Goal: Task Accomplishment & Management: Use online tool/utility

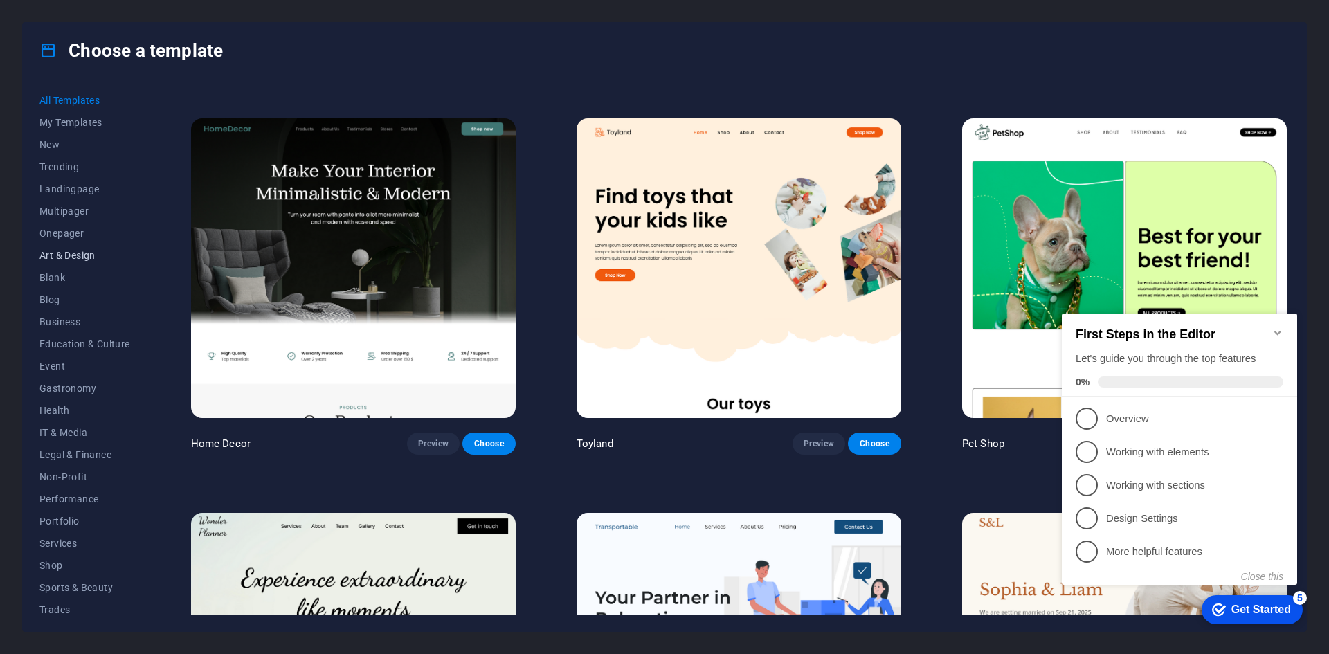
scroll to position [51, 0]
click at [62, 558] on span "Trades" at bounding box center [84, 559] width 91 height 11
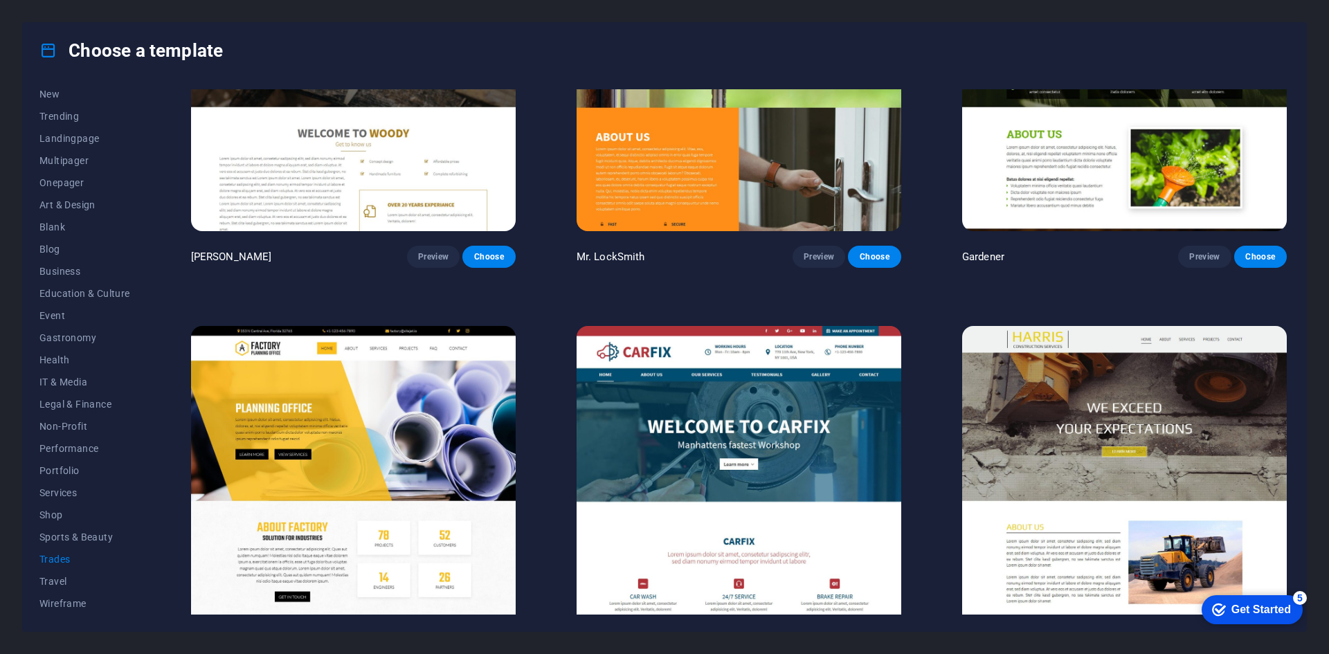
scroll to position [597, 0]
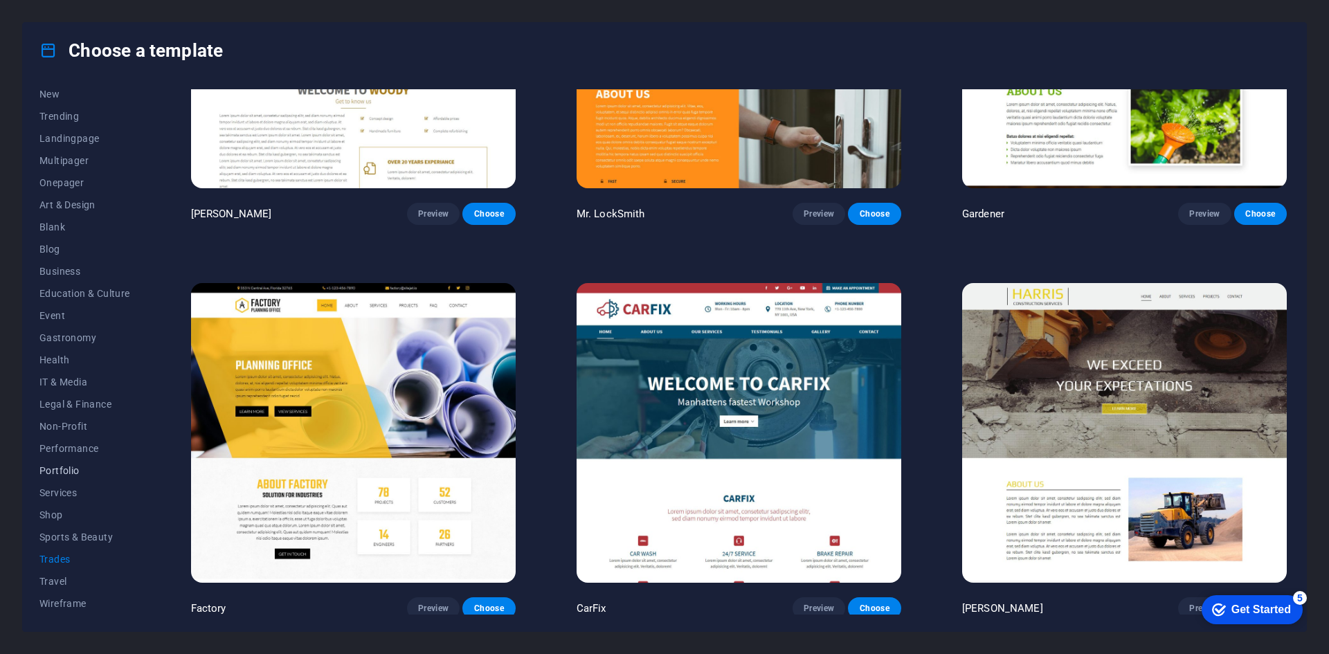
click at [64, 471] on span "Portfolio" at bounding box center [84, 470] width 91 height 11
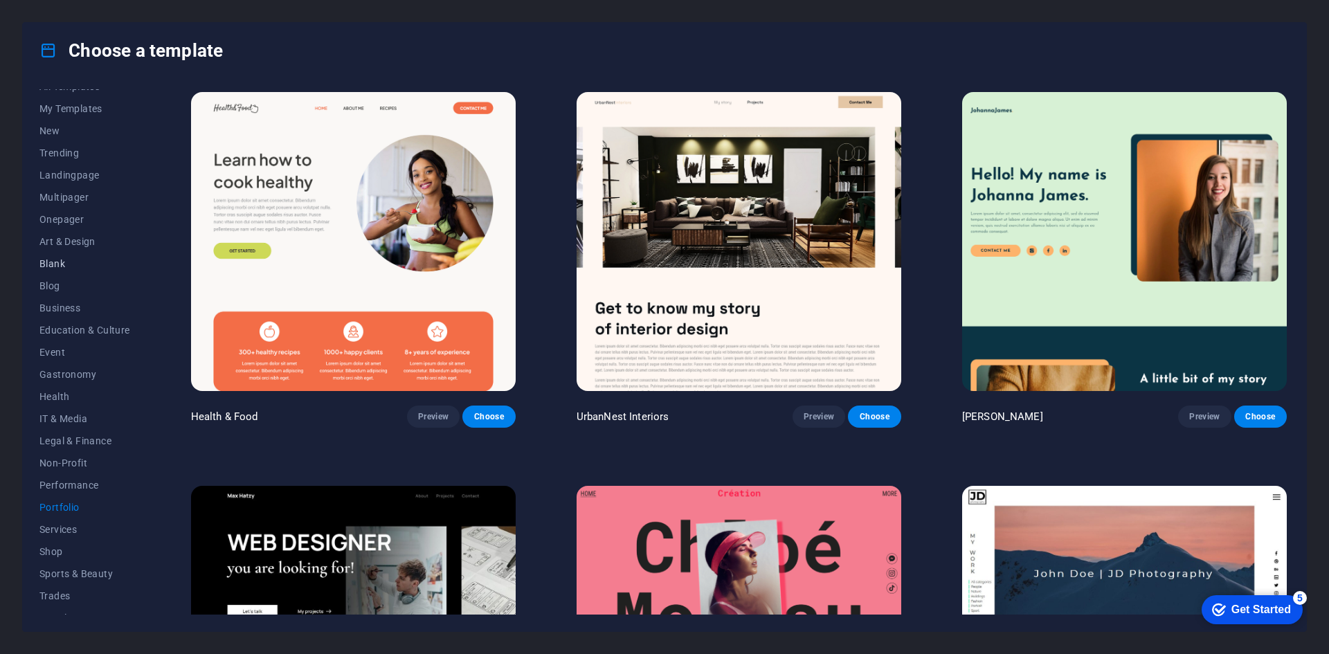
scroll to position [0, 0]
click at [60, 192] on span "Landingpage" at bounding box center [84, 188] width 91 height 11
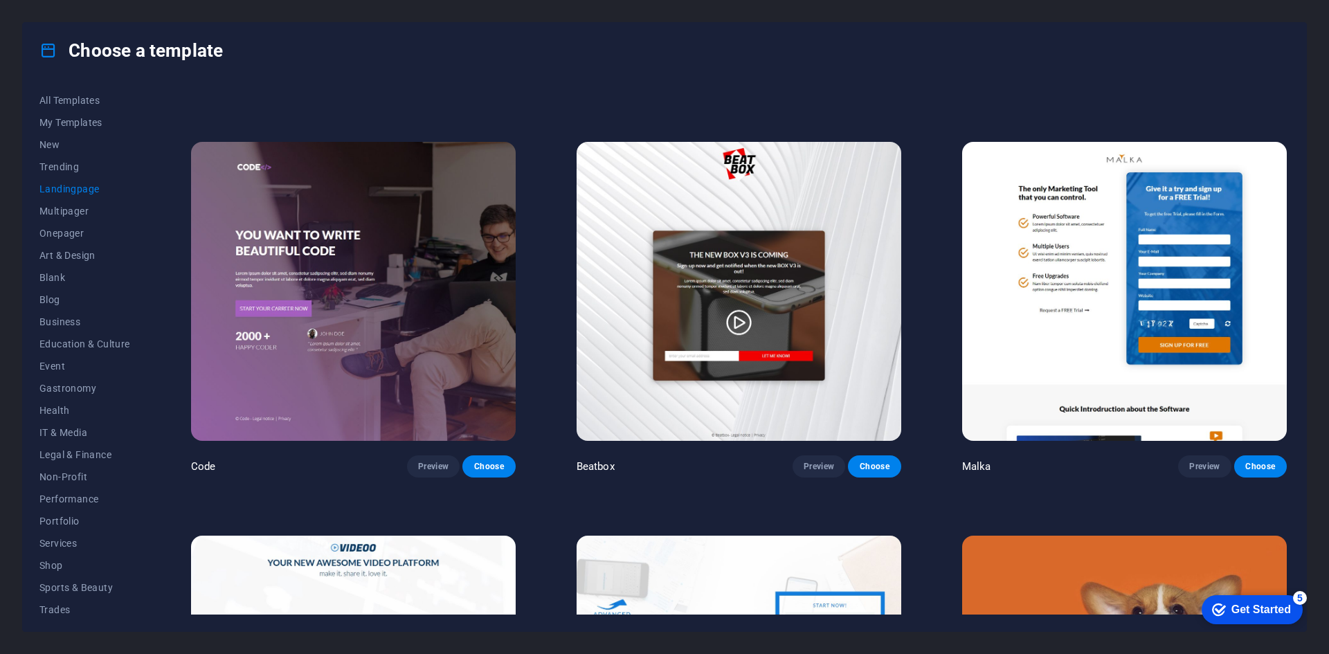
scroll to position [346, 0]
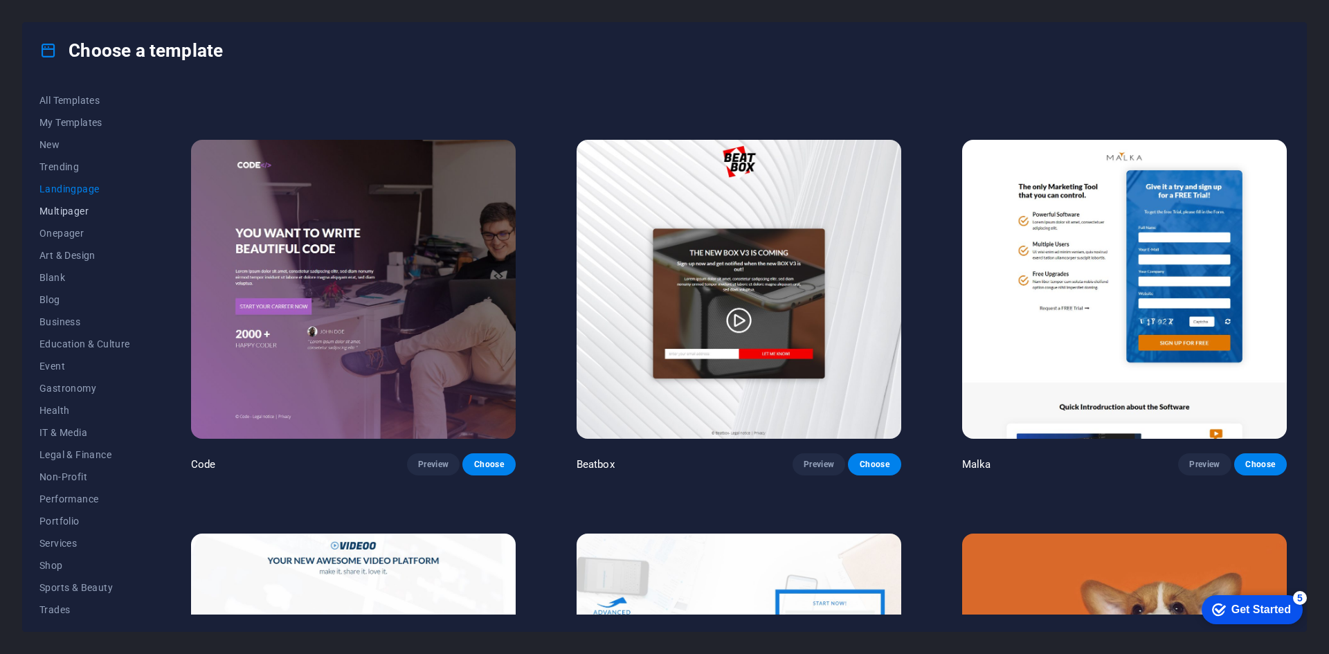
click at [82, 201] on button "Multipager" at bounding box center [84, 211] width 91 height 22
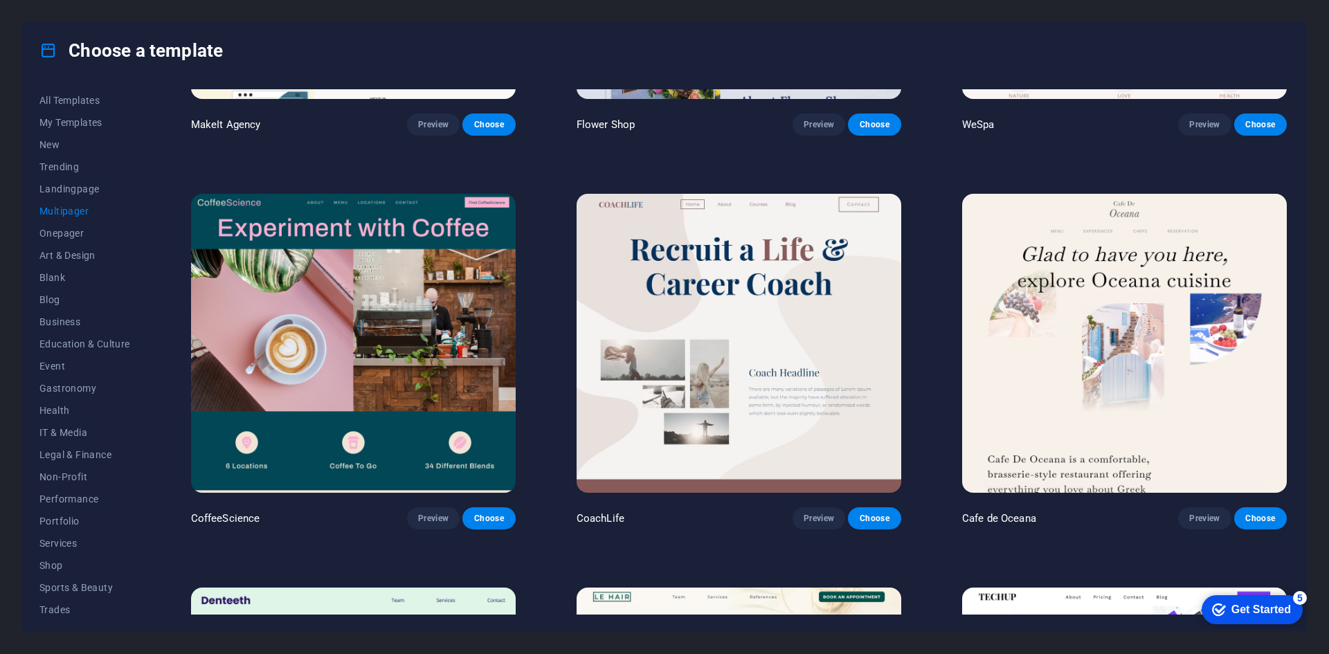
scroll to position [3114, 0]
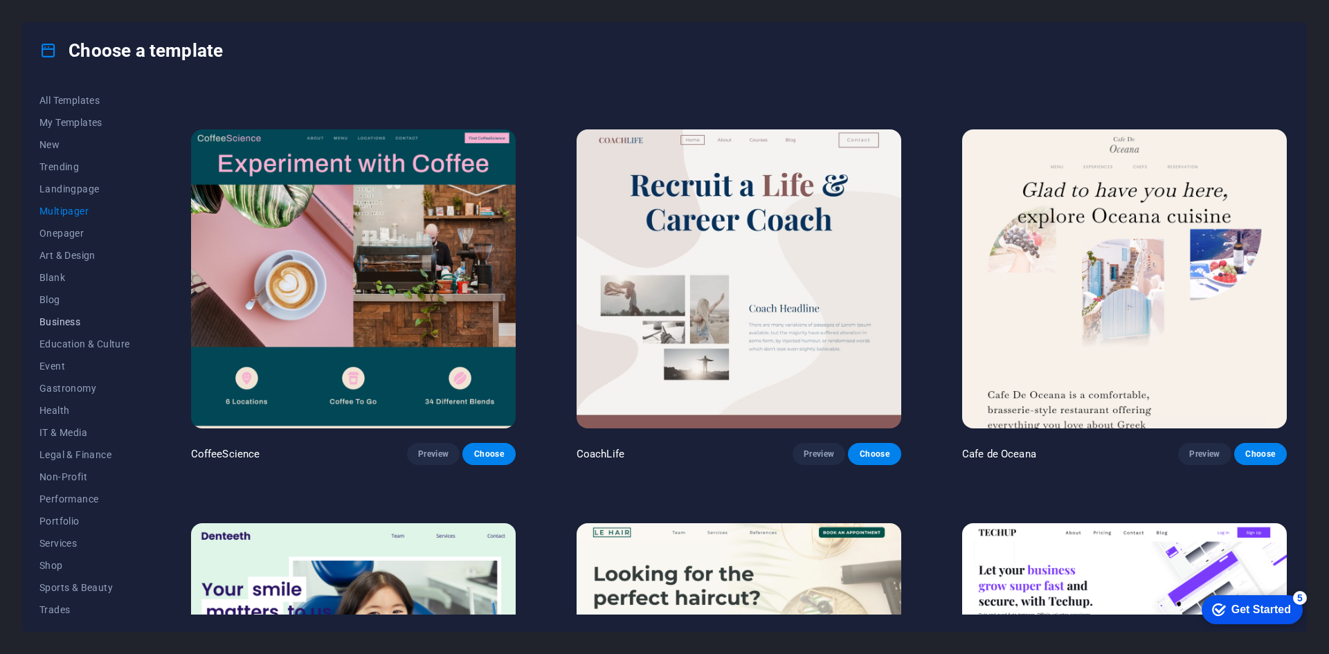
click at [67, 326] on span "Business" at bounding box center [84, 321] width 91 height 11
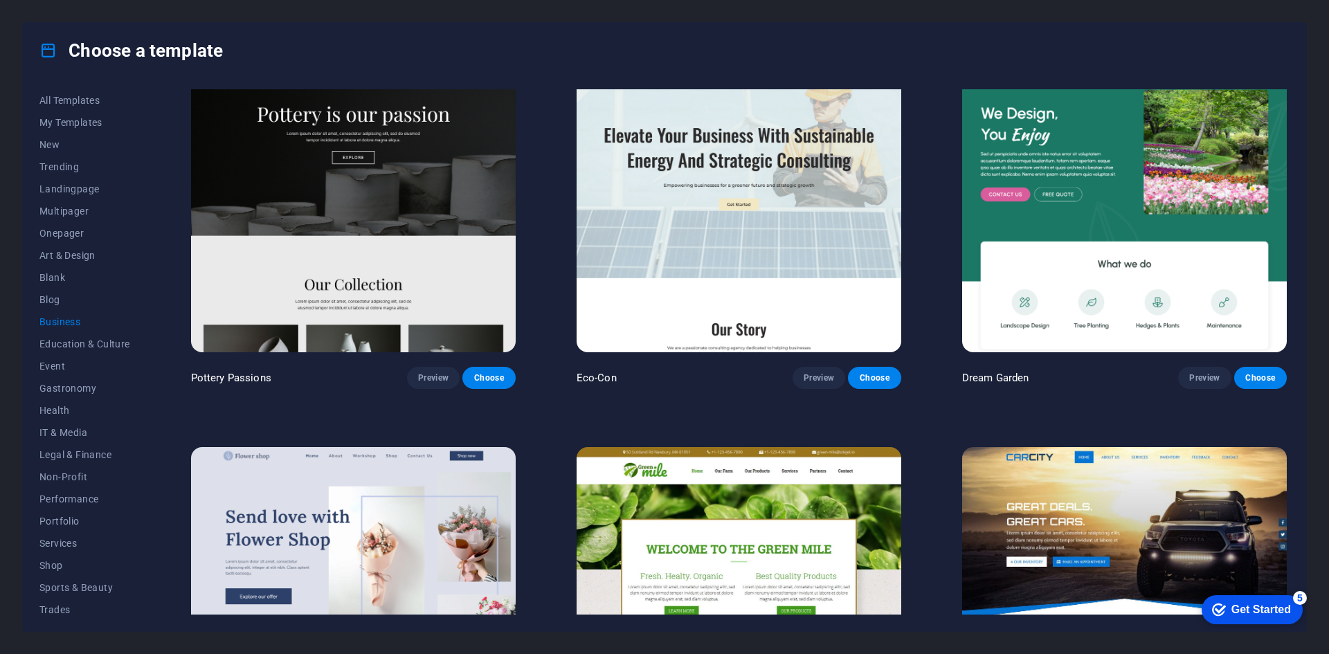
scroll to position [0, 0]
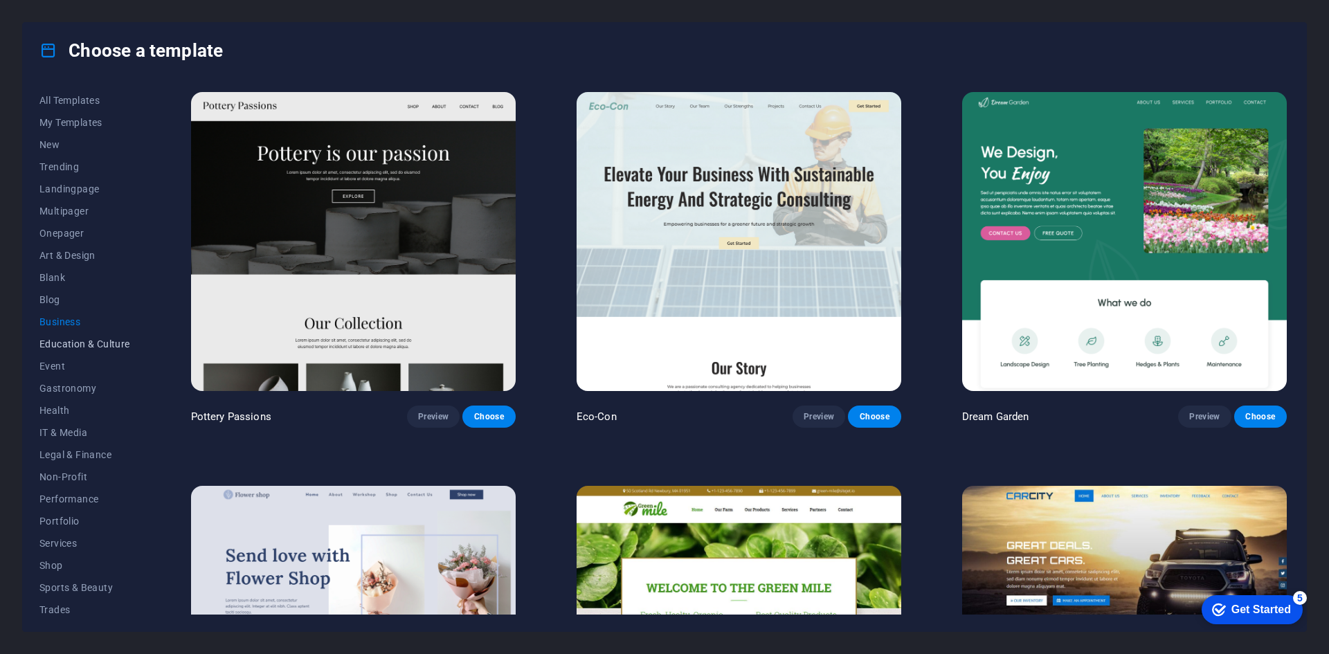
click at [96, 343] on span "Education & Culture" at bounding box center [84, 343] width 91 height 11
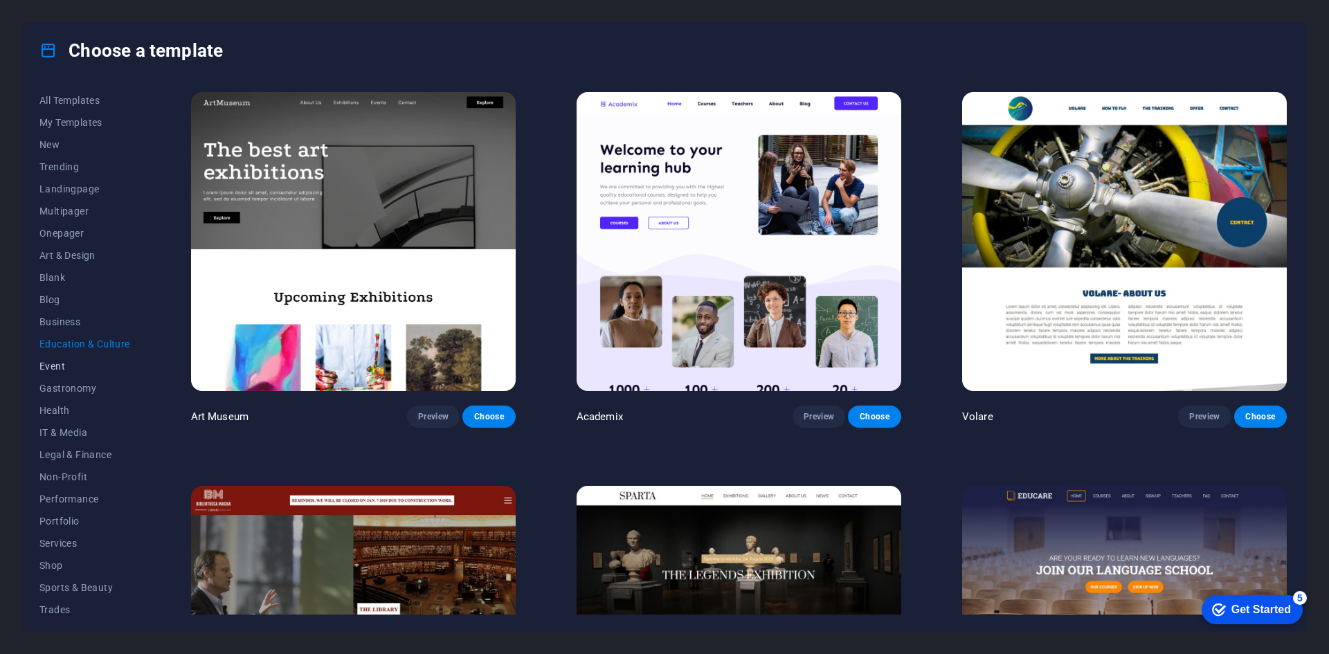
click at [74, 364] on span "Event" at bounding box center [84, 366] width 91 height 11
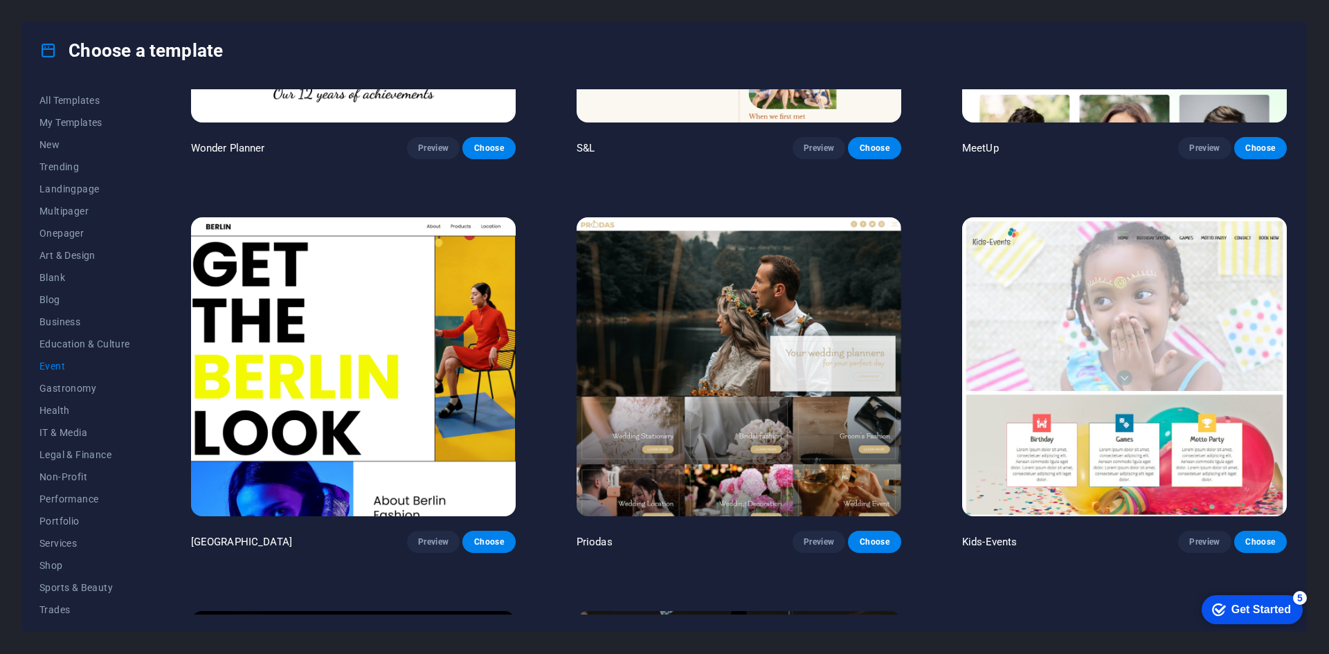
scroll to position [277, 0]
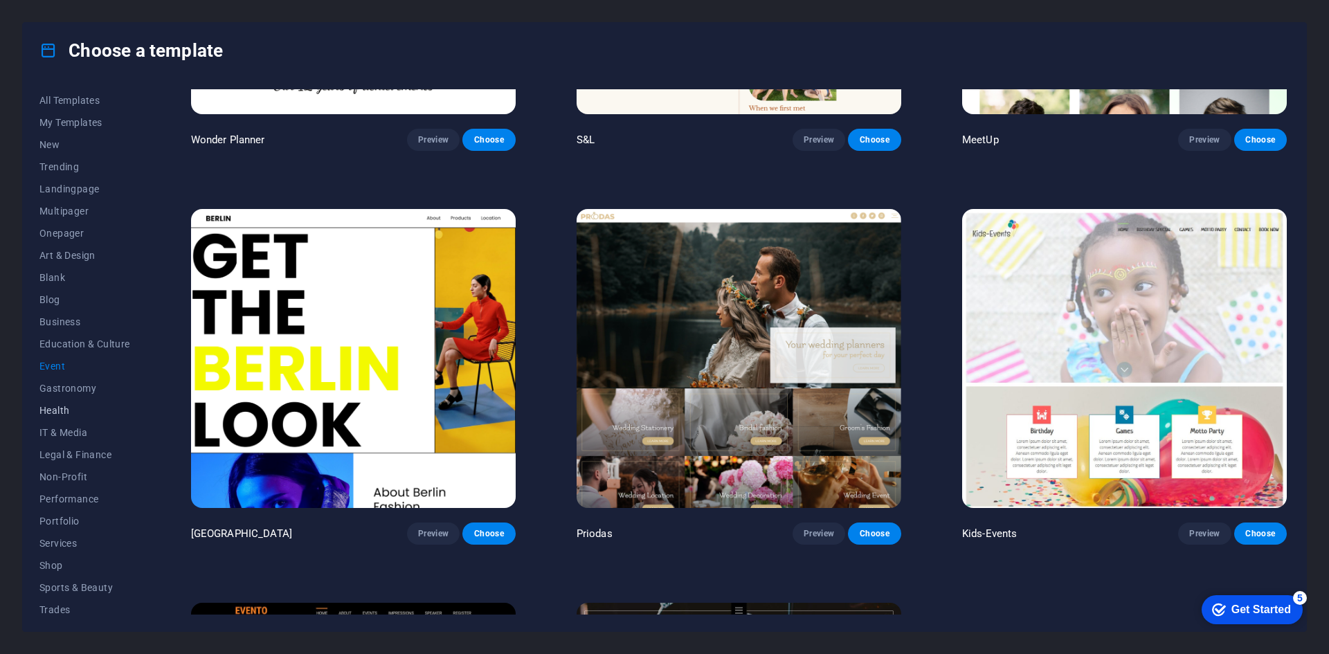
click at [61, 412] on span "Health" at bounding box center [84, 410] width 91 height 11
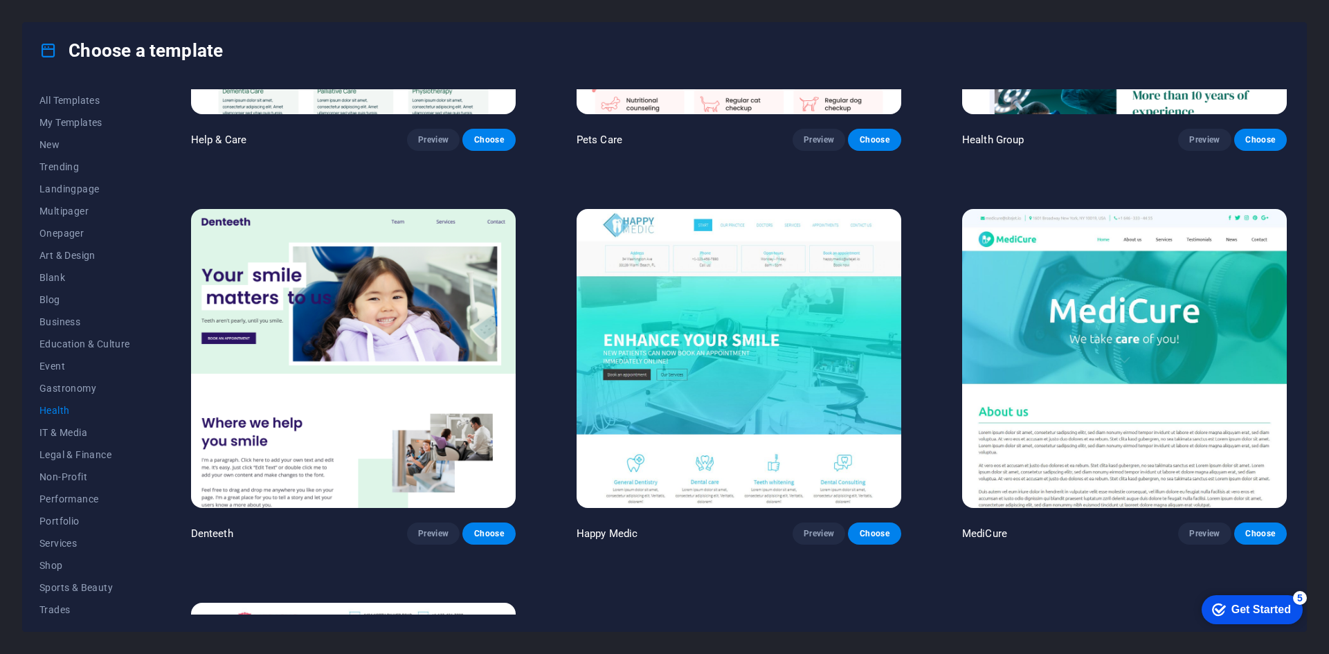
scroll to position [0, 0]
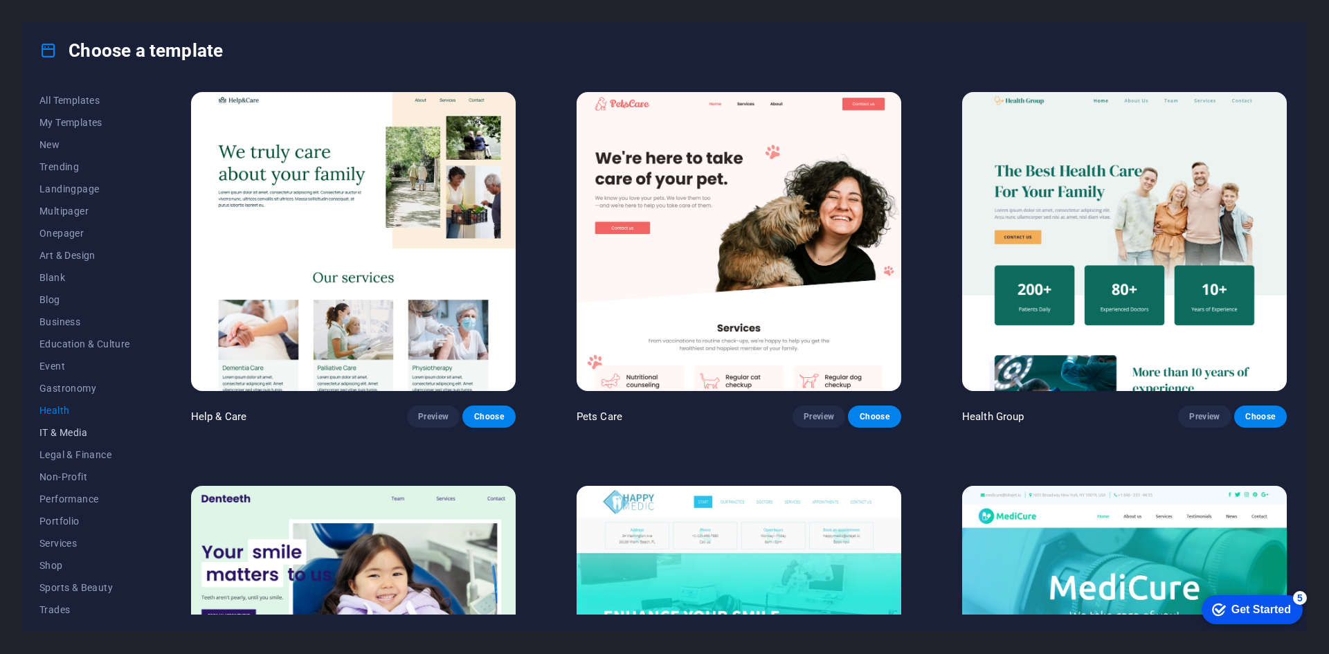
click at [48, 434] on span "IT & Media" at bounding box center [84, 432] width 91 height 11
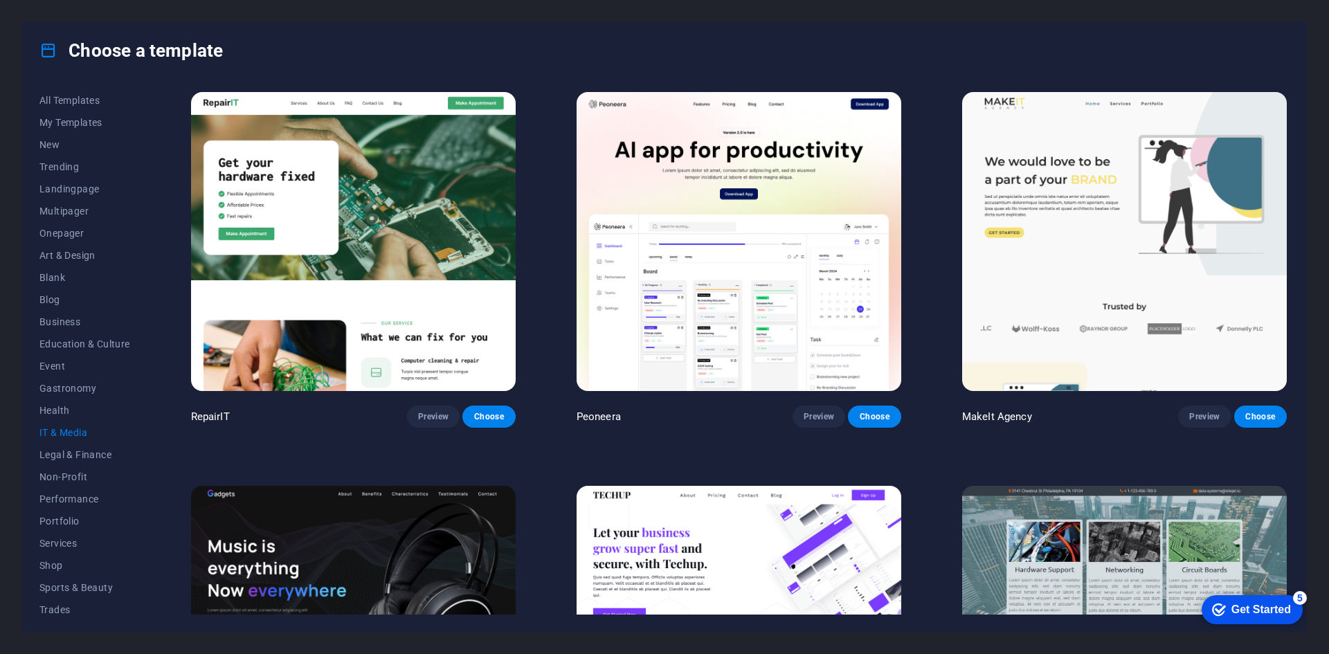
click at [358, 273] on img at bounding box center [353, 241] width 325 height 299
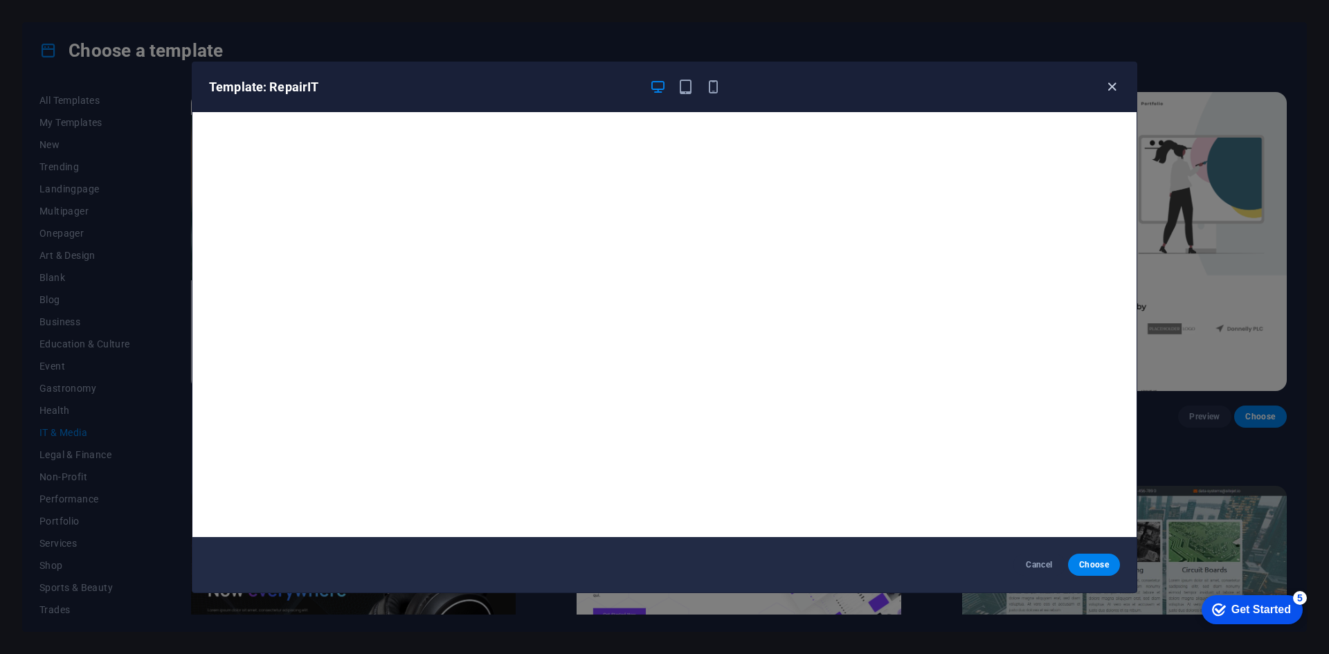
click at [1111, 84] on icon "button" at bounding box center [1112, 87] width 16 height 16
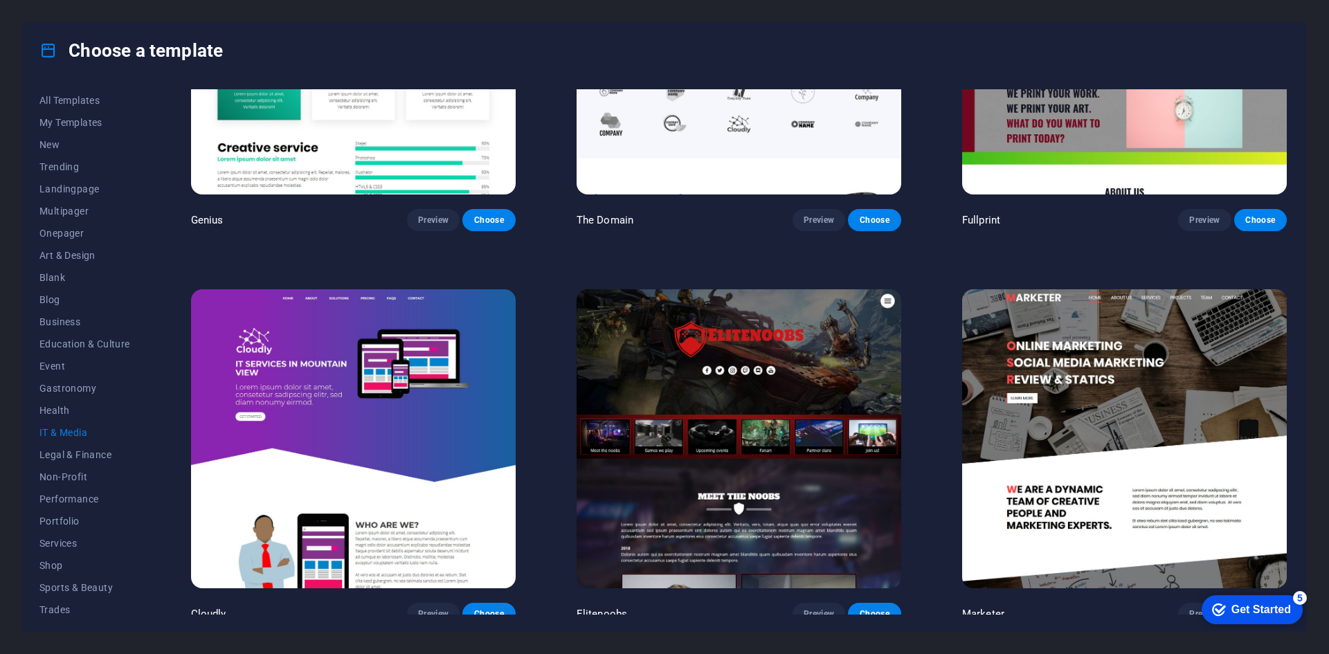
scroll to position [989, 0]
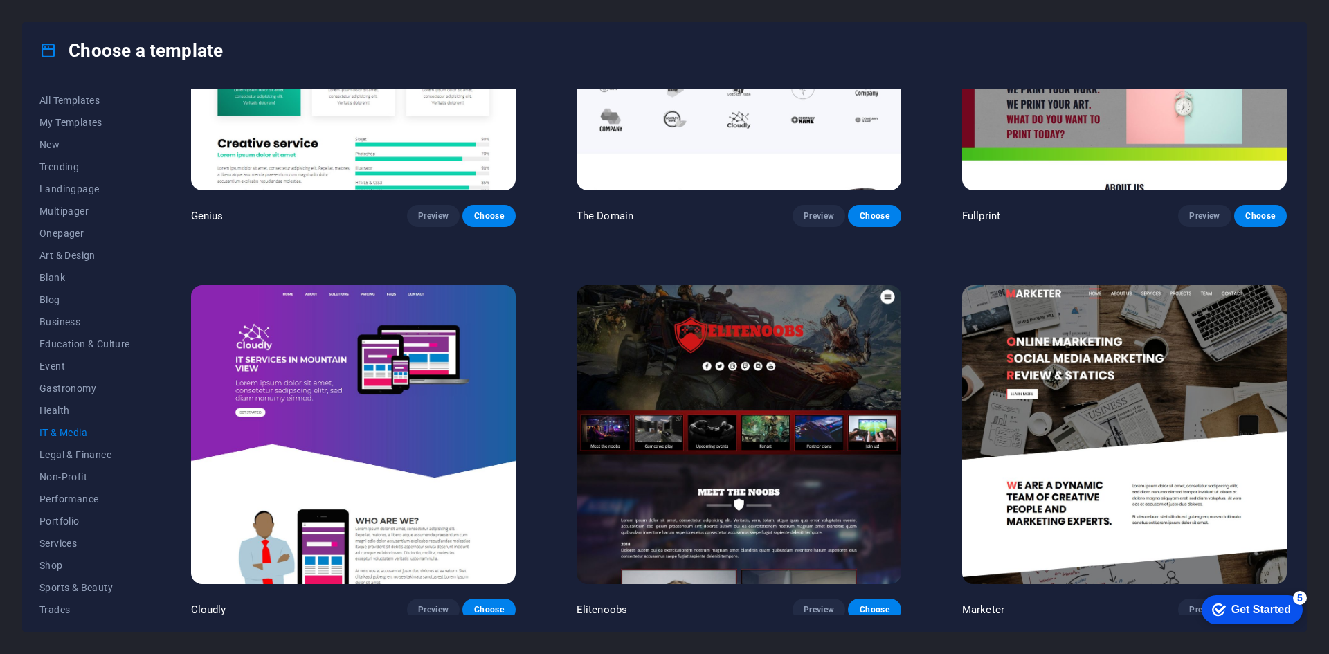
click at [1059, 400] on img at bounding box center [1124, 434] width 325 height 299
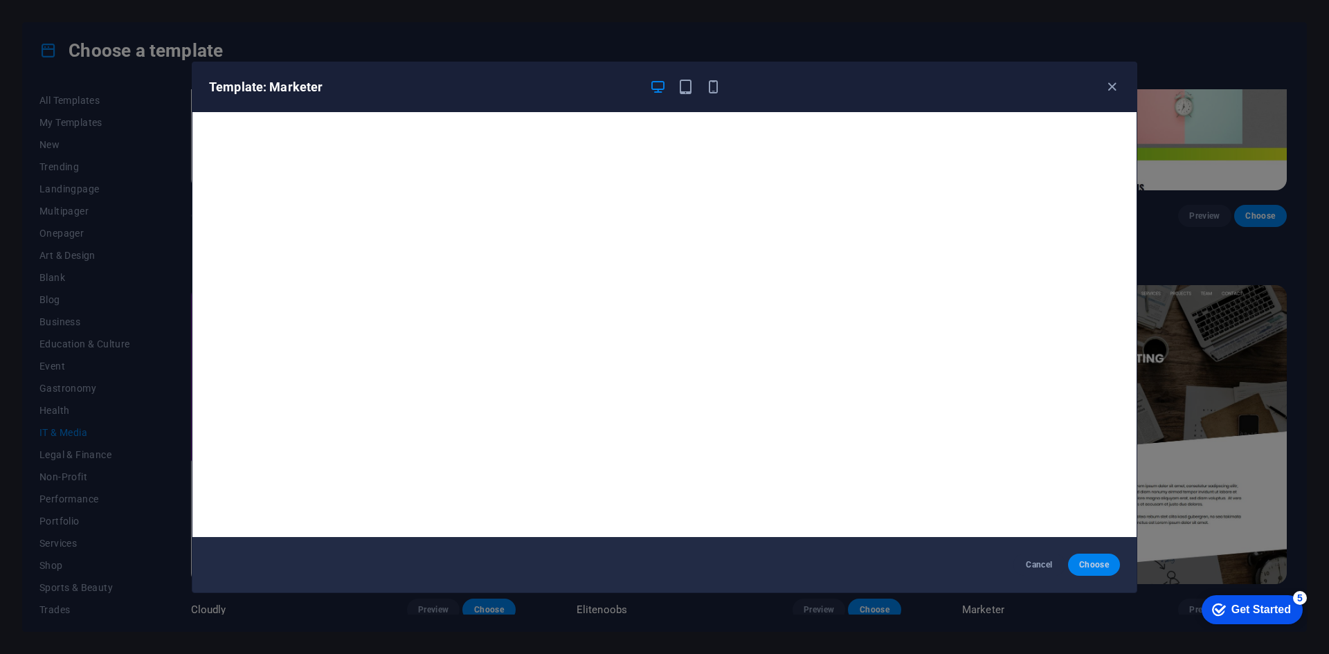
click at [1090, 565] on span "Choose" at bounding box center [1094, 564] width 30 height 11
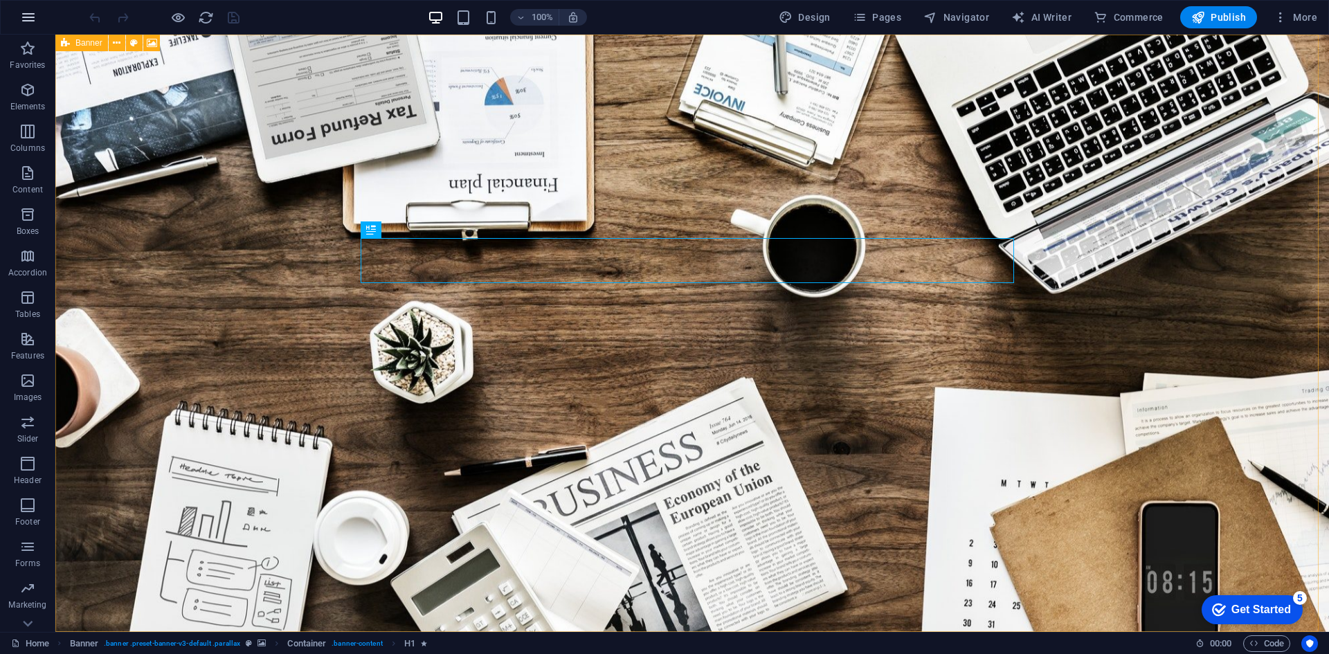
click at [27, 22] on icon "button" at bounding box center [28, 17] width 17 height 17
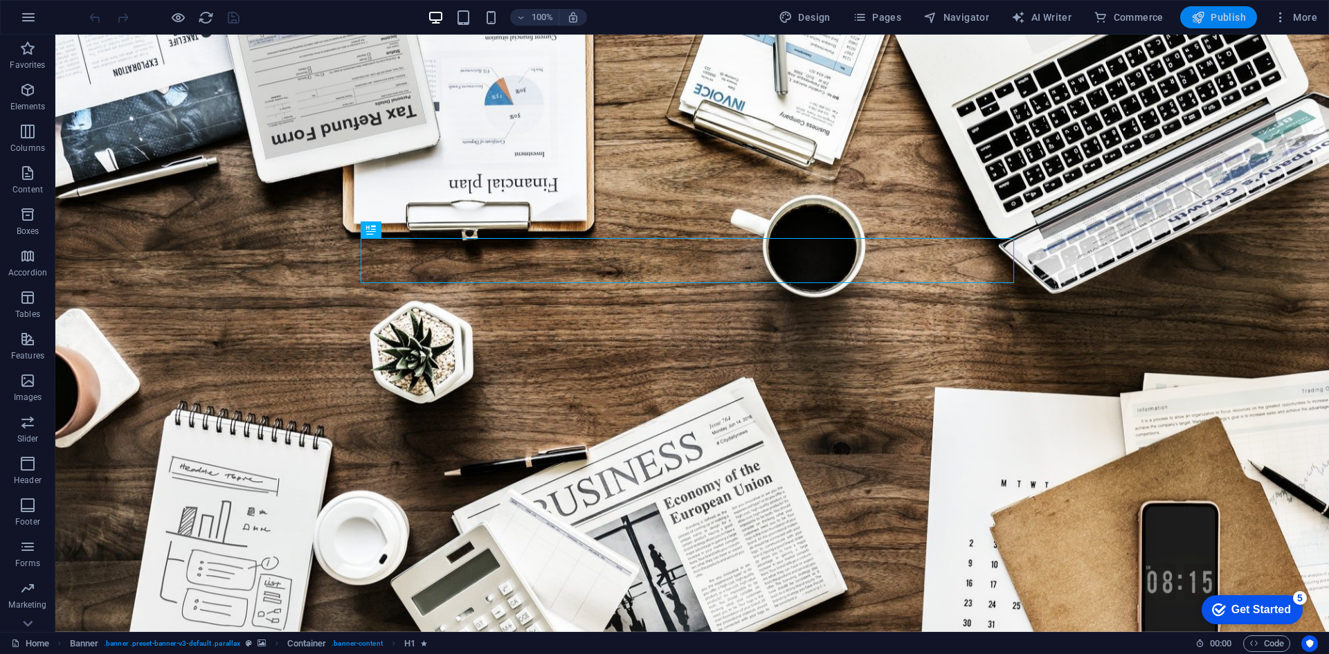
click at [0, 0] on span "Publish" at bounding box center [0, 0] width 0 height 0
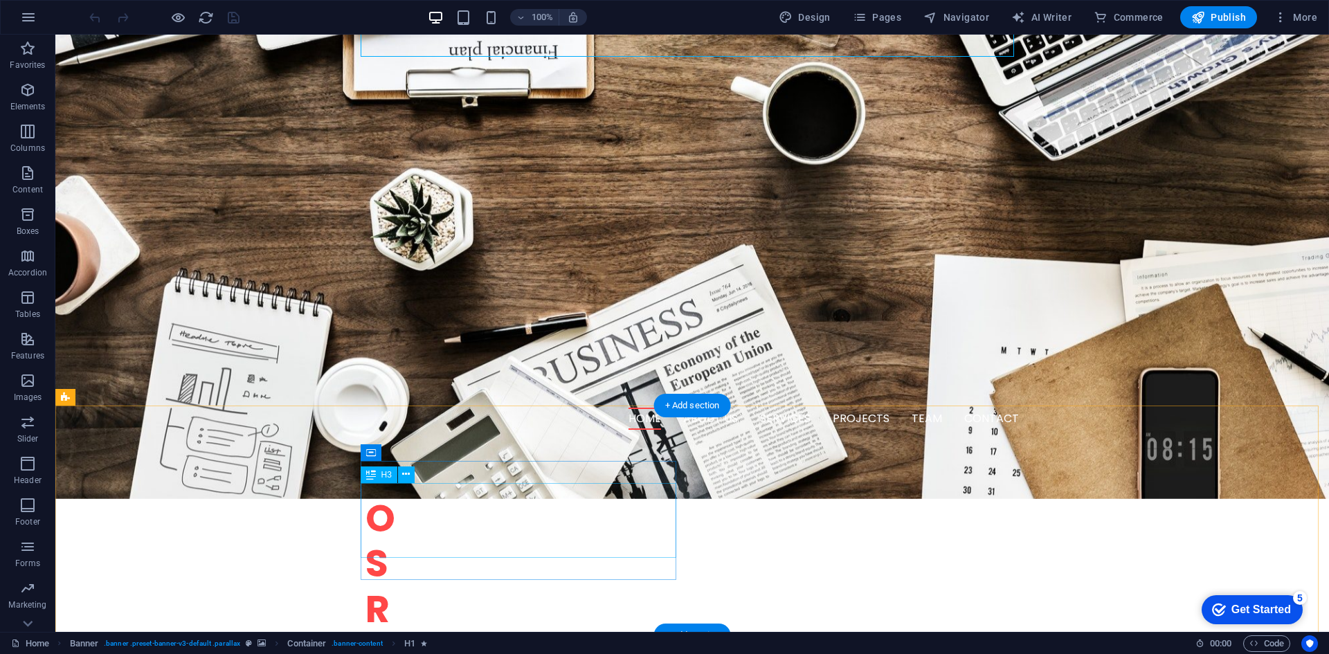
scroll to position [277, 0]
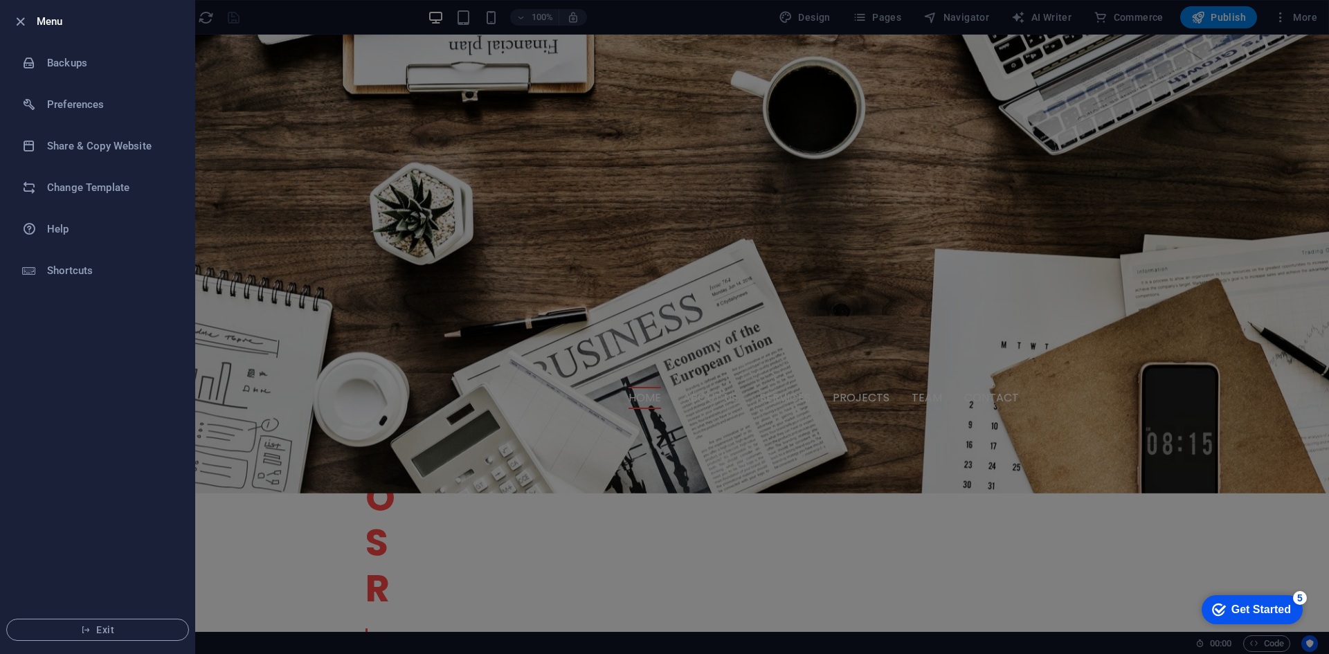
click at [567, 219] on div at bounding box center [664, 327] width 1329 height 654
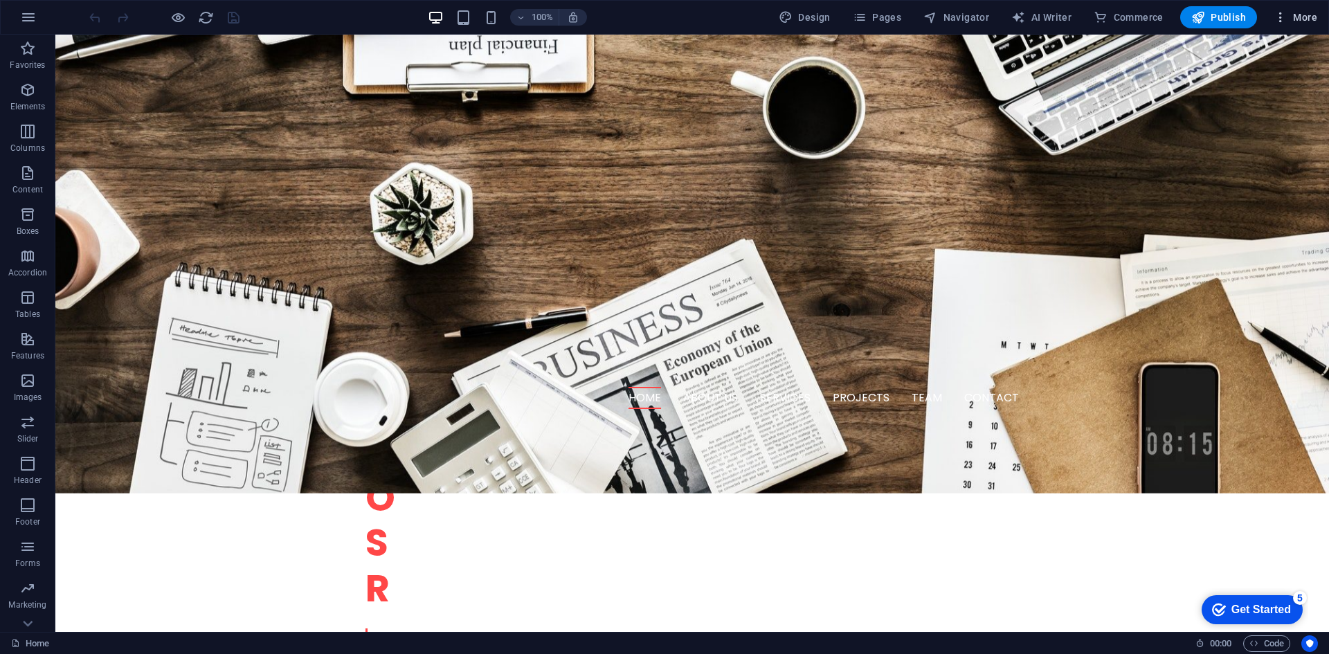
click at [0, 0] on button "More" at bounding box center [0, 0] width 0 height 0
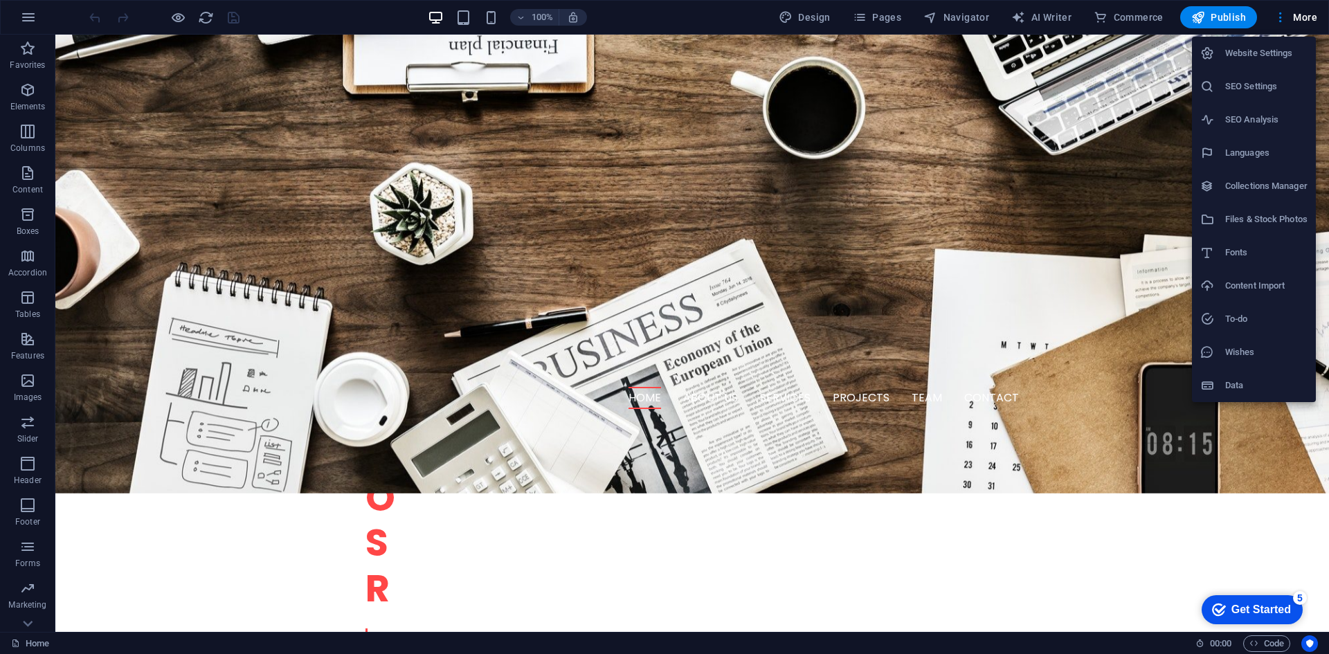
click at [1281, 161] on h6 "Languages" at bounding box center [1266, 153] width 82 height 17
select select "41"
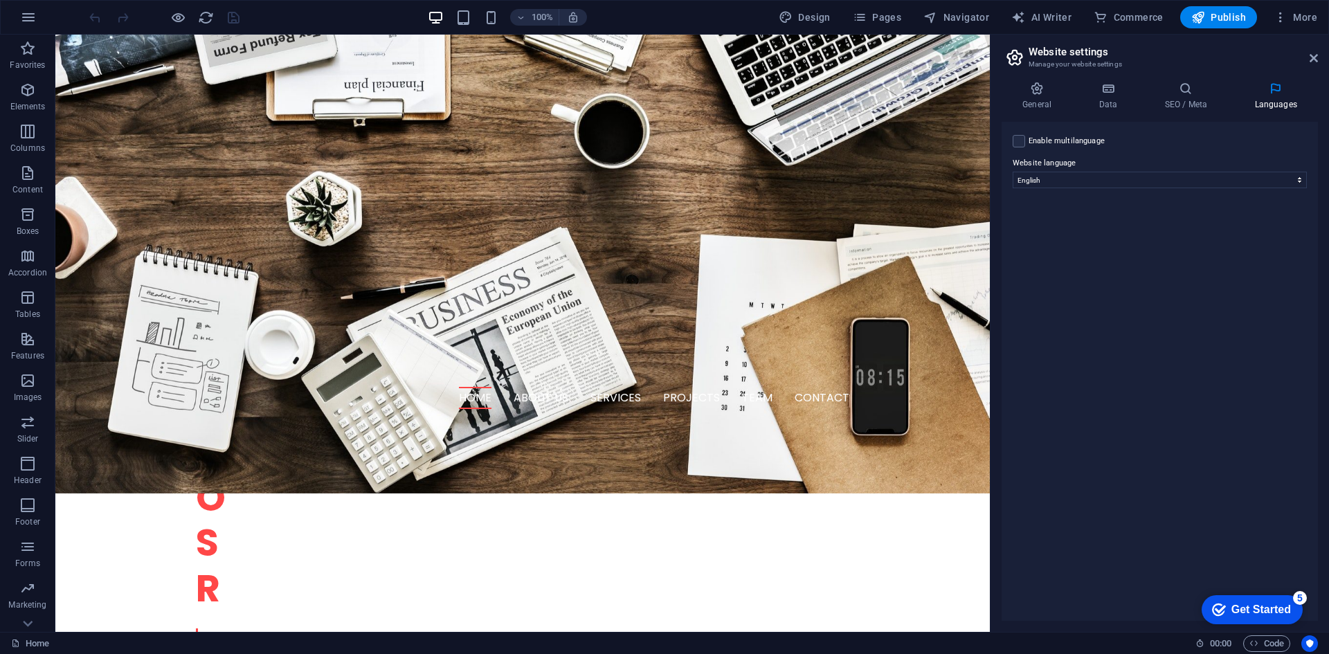
click at [1125, 343] on div "Enable multilanguage To disable multilanguage delete all languages until only o…" at bounding box center [1159, 371] width 316 height 499
click at [1017, 137] on label at bounding box center [1018, 141] width 12 height 12
click at [0, 0] on input "Enable multilanguage To disable multilanguage delete all languages until only o…" at bounding box center [0, 0] width 0 height 0
click at [1093, 240] on select "Abkhazian Afar Afrikaans Akan Albanian Amharic Arabic Aragonese Armenian Assame…" at bounding box center [1159, 247] width 230 height 17
select select "165"
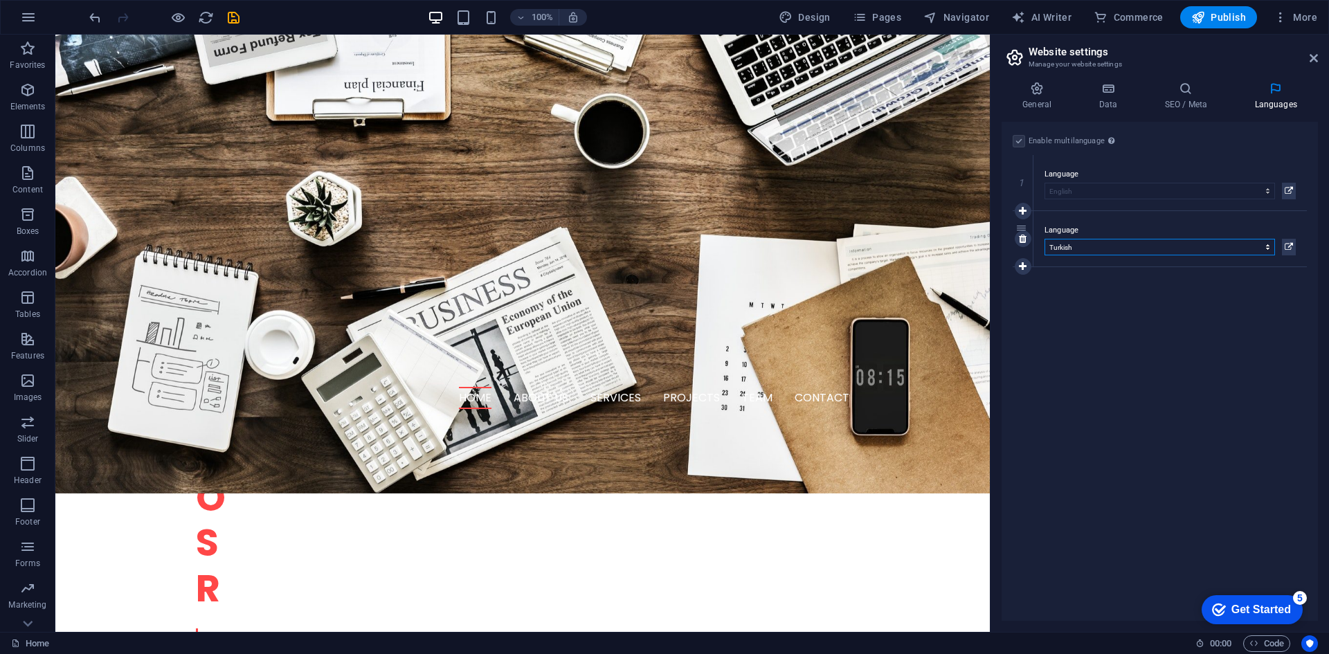
click at [1093, 249] on select "Abkhazian Afar Afrikaans Akan Albanian Amharic Arabic Aragonese Armenian Assame…" at bounding box center [1159, 247] width 230 height 17
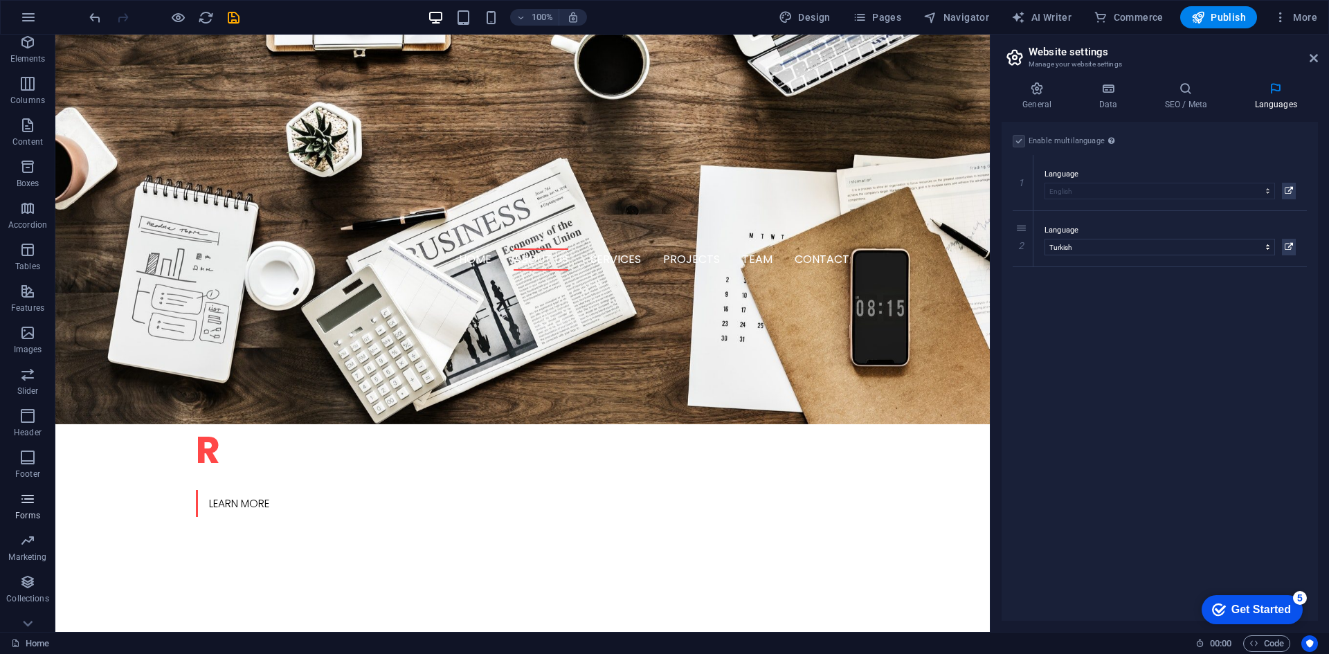
scroll to position [67, 0]
click at [30, 531] on span "Marketing" at bounding box center [27, 529] width 55 height 33
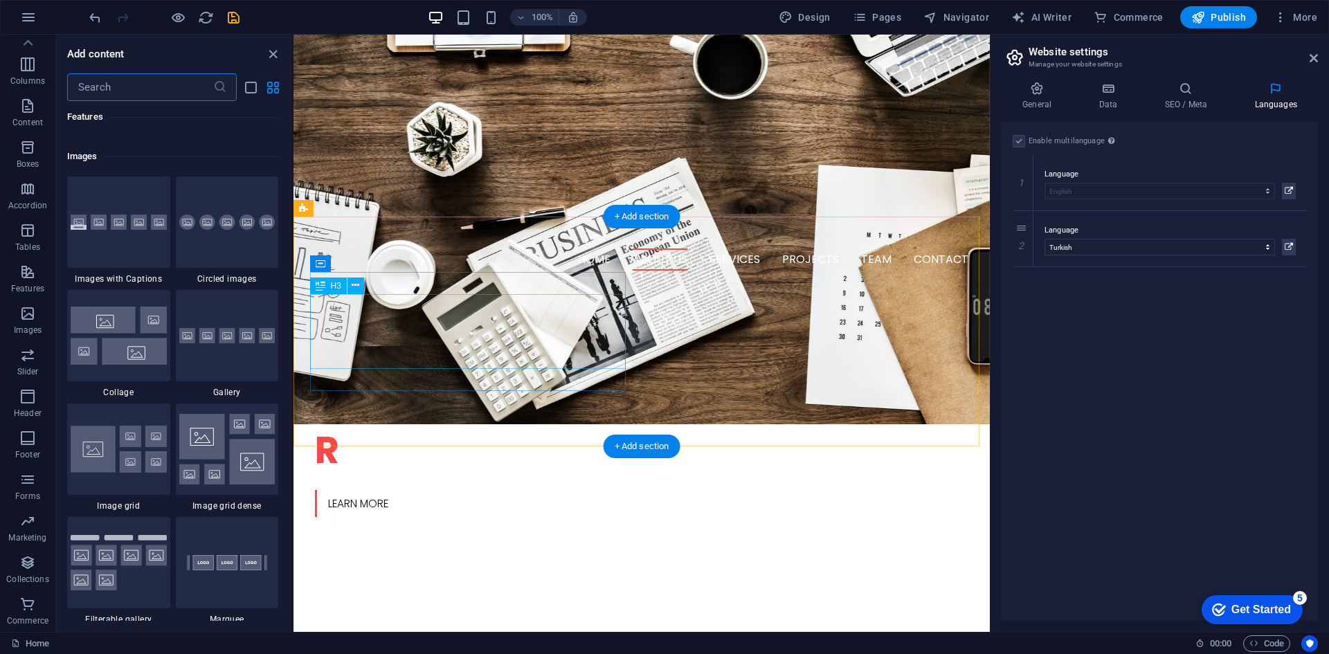
scroll to position [11272, 0]
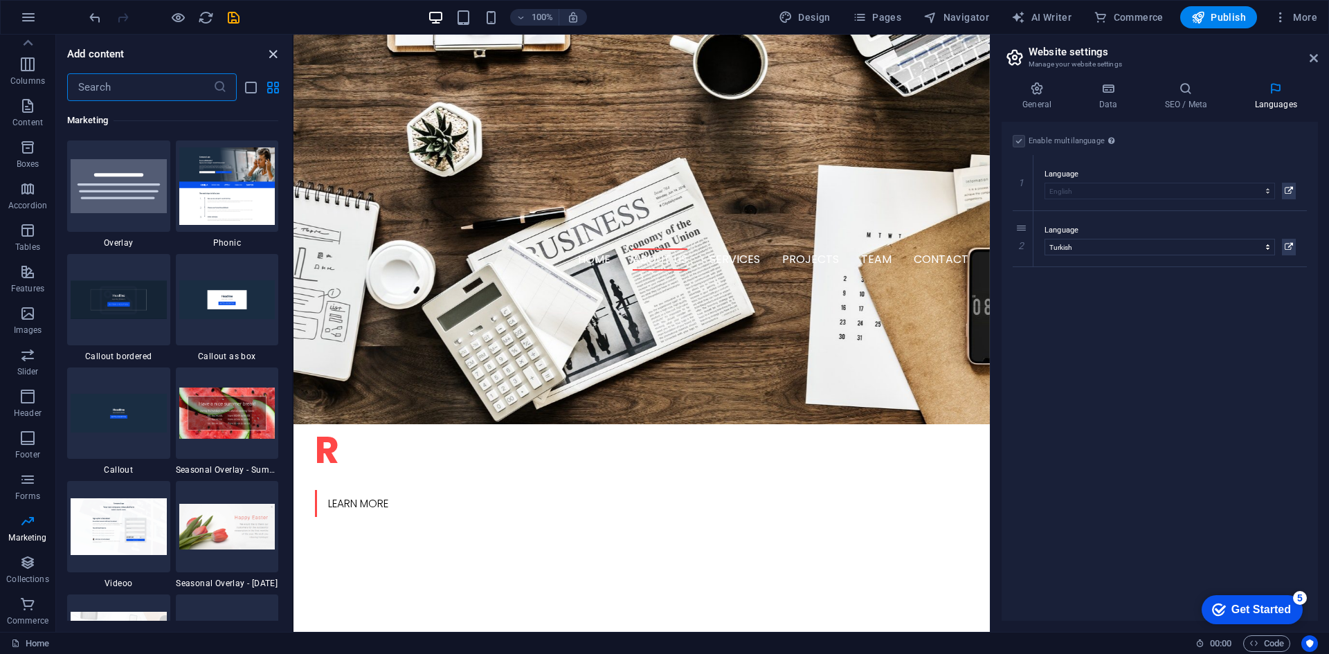
click at [271, 53] on icon "close panel" at bounding box center [273, 54] width 16 height 16
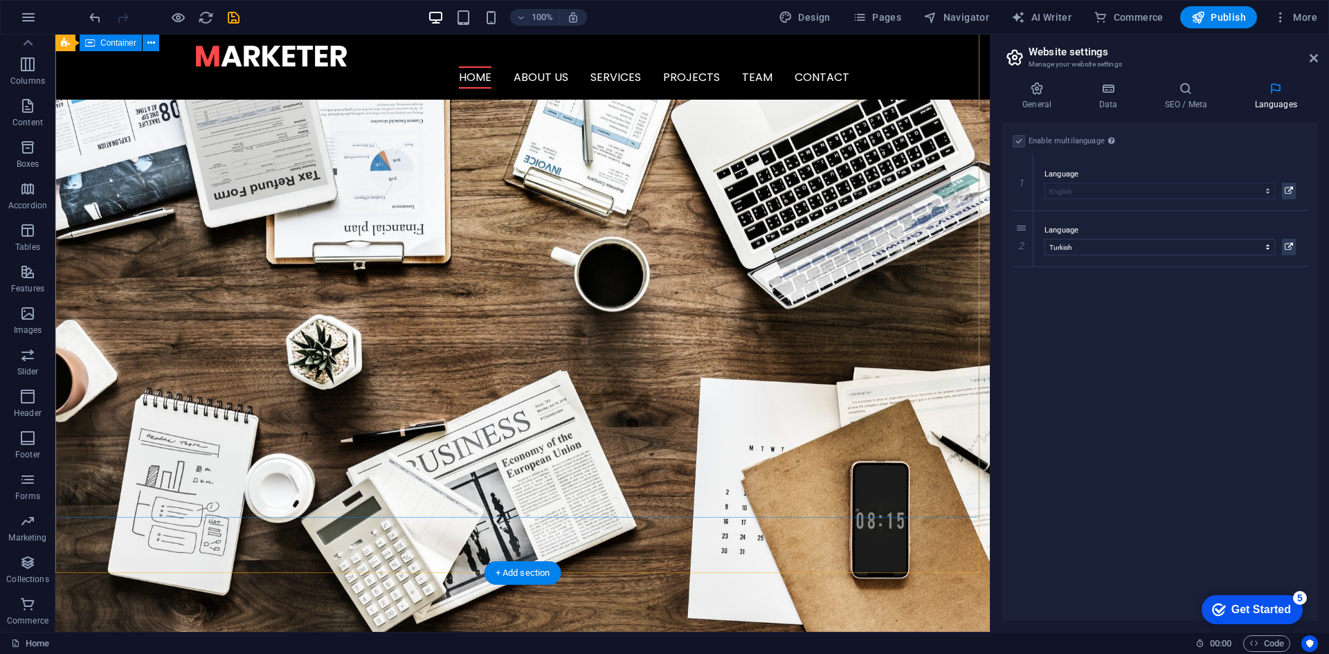
scroll to position [0, 0]
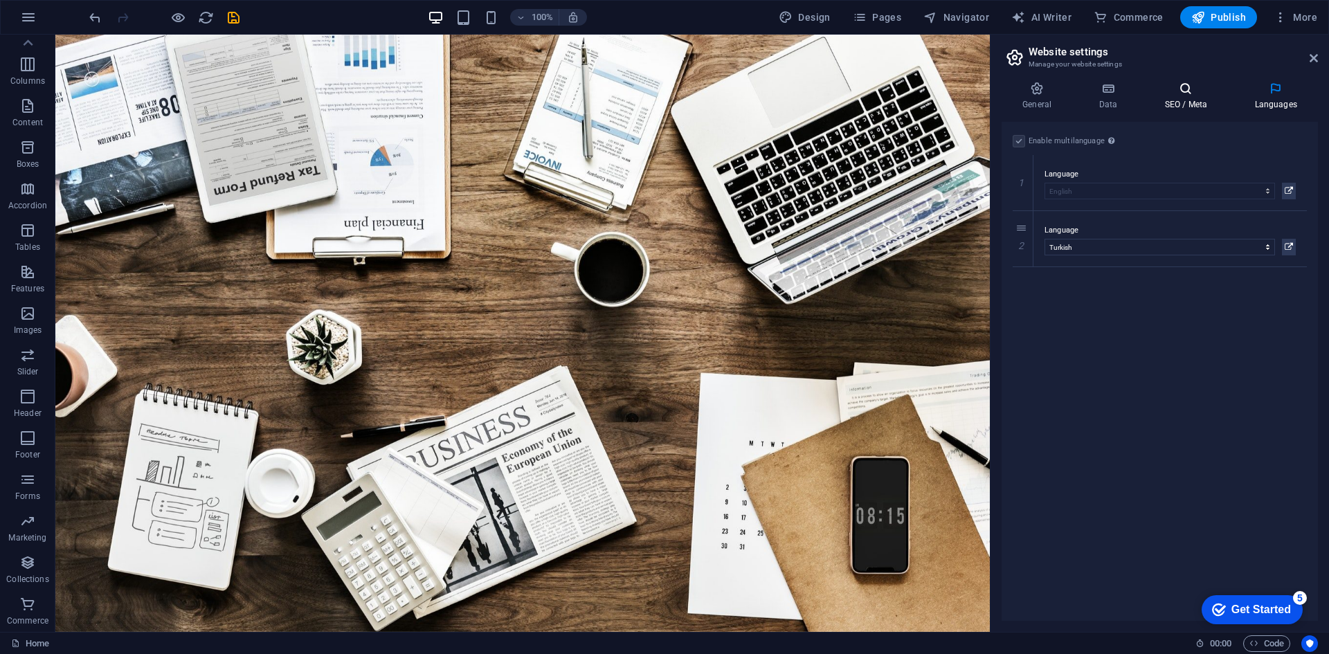
click at [1201, 91] on icon at bounding box center [1185, 89] width 84 height 14
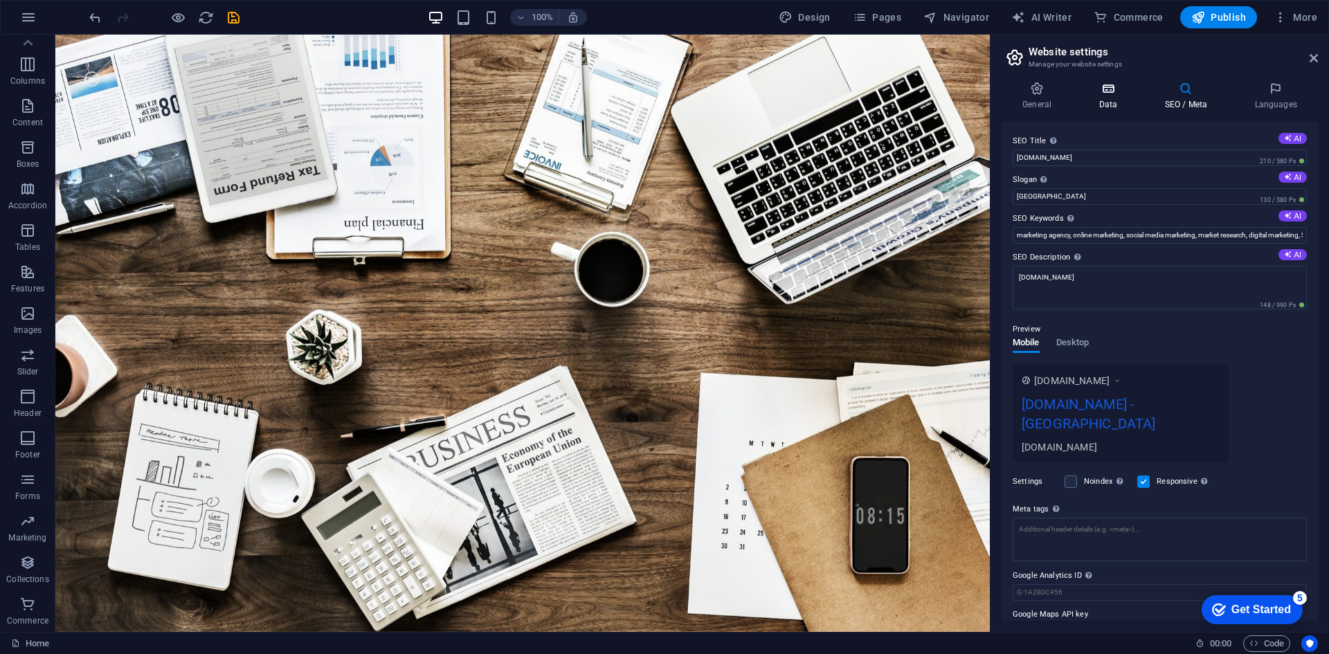
click at [1099, 91] on icon at bounding box center [1107, 89] width 60 height 14
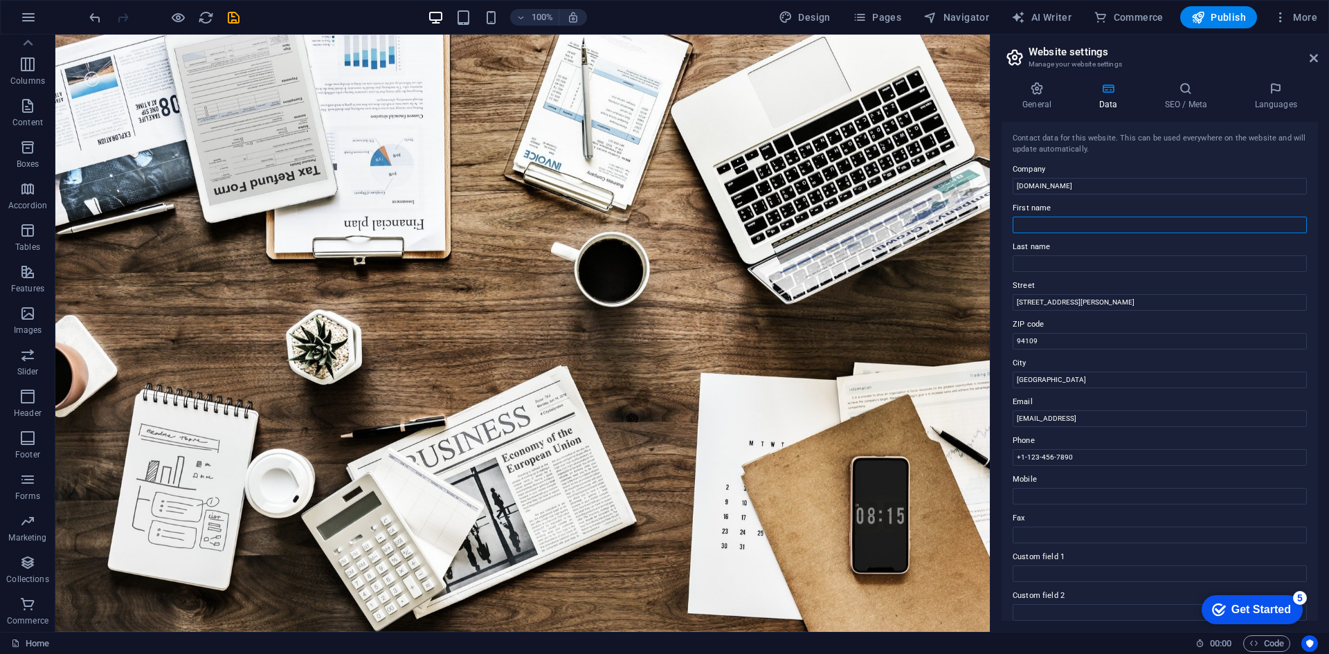
click at [1068, 222] on input "First name" at bounding box center [1159, 225] width 294 height 17
click at [1068, 227] on input "First name" at bounding box center [1159, 225] width 294 height 17
paste input "======== SENSOR DURUMU ========== İnsan Varlığı : YOK Hareket Durumu : Aktif/Ha…"
type input "======== SENSOR DURUMU ========== İnsan Varlığı : YOK Hareket Durumu : Aktif/Ha…"
click at [1086, 224] on input "CW Trade" at bounding box center [1159, 225] width 294 height 17
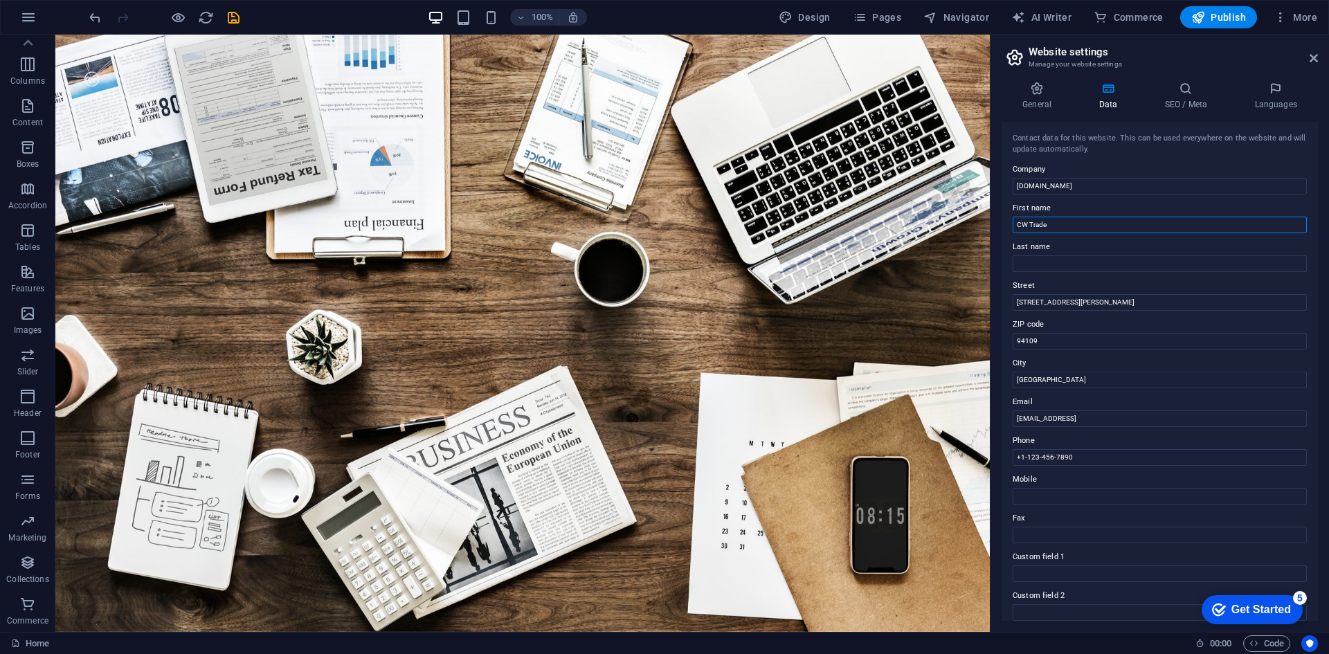
click at [1087, 223] on input "CW Trade" at bounding box center [1159, 225] width 294 height 17
type input "CW"
click at [1062, 270] on input "Last name" at bounding box center [1159, 263] width 294 height 17
paste input "Trade"
type input "Trade"
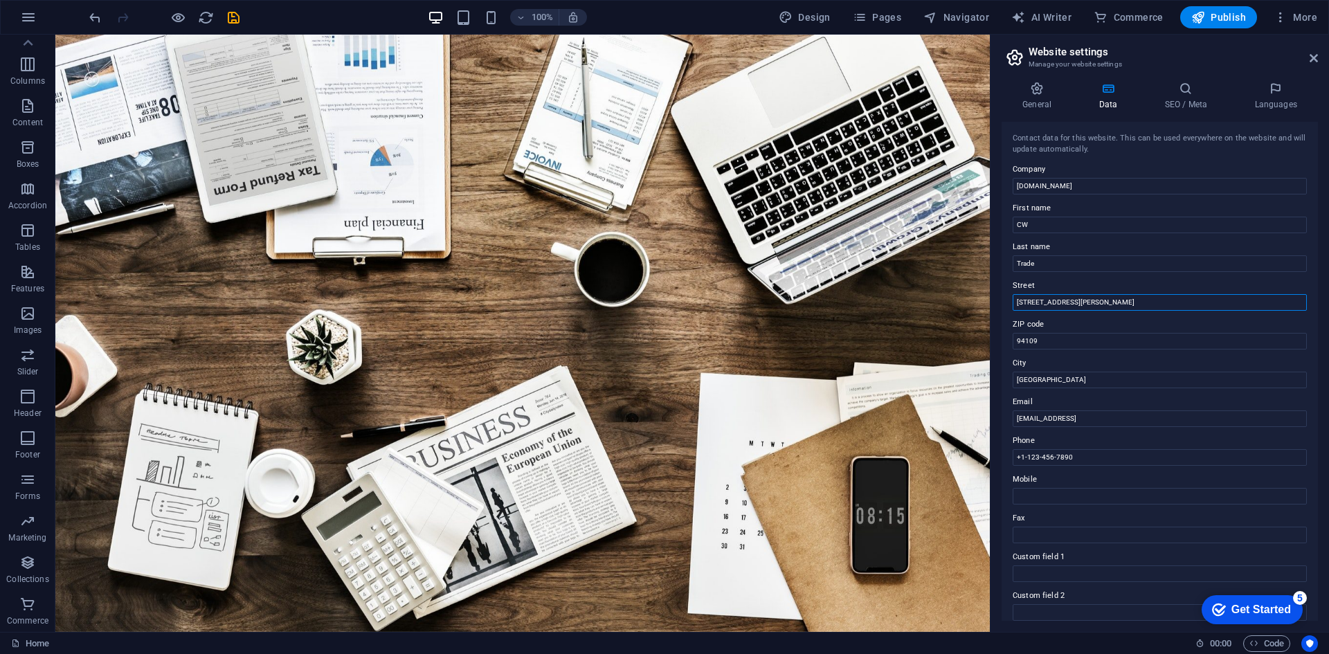
click at [1082, 304] on input "1119 Geary Blvd" at bounding box center [1159, 302] width 294 height 17
click at [1077, 304] on input "1119 Geary Blvd" at bounding box center [1159, 302] width 294 height 17
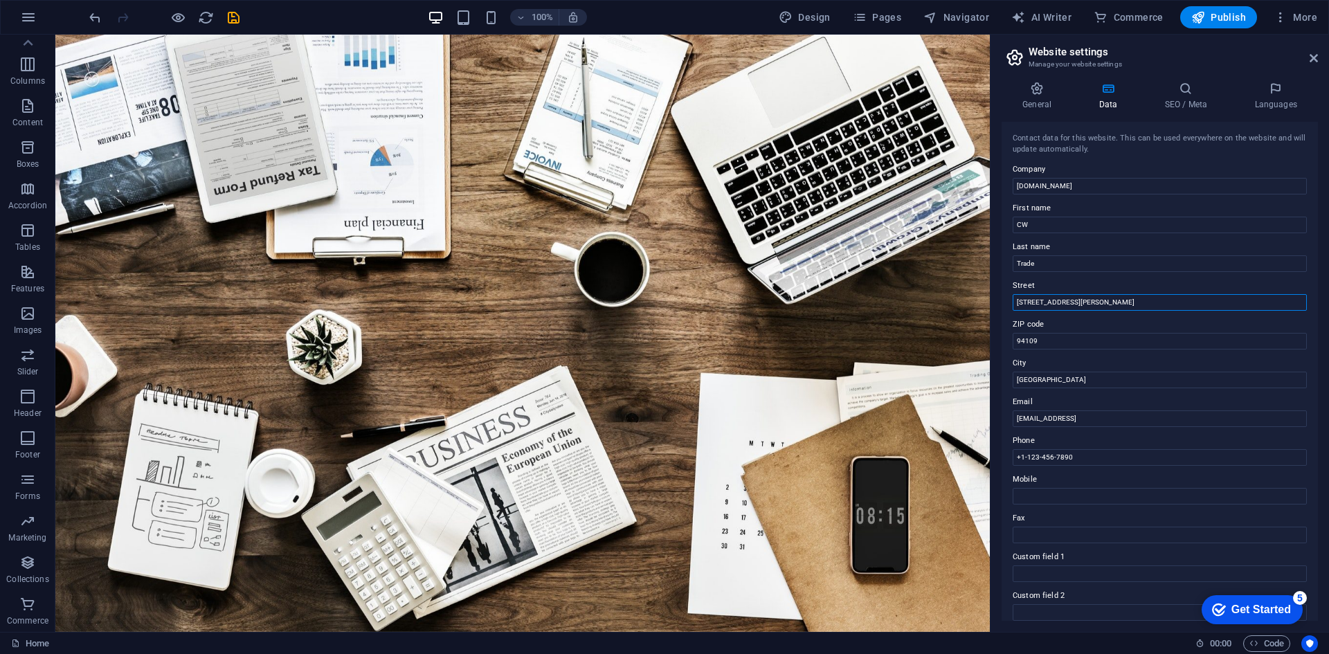
click at [1077, 304] on input "1119 Geary Blvd" at bounding box center [1159, 302] width 294 height 17
paste input "Yenişehir Mah. Osmanlı Bulvarı No:9 D:77 Kurtköy / Pendik - İSTANBUL"
type input "Yenişehir Mah. Osmanlı Bulvarı No:9 D:77 Kurtköy / Pendik - İSTANBUL"
click at [1056, 340] on input "94109" at bounding box center [1159, 341] width 294 height 17
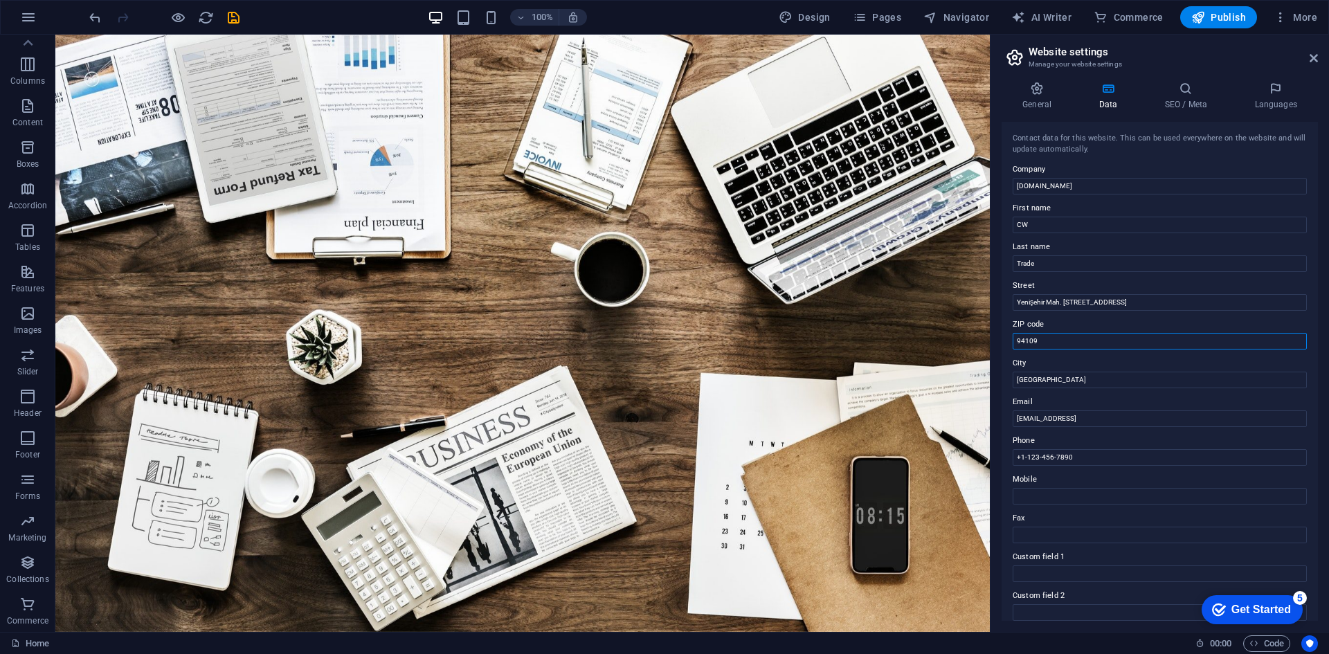
paste input "34912"
type input "34912"
click at [1062, 383] on input "San Francisco" at bounding box center [1159, 380] width 294 height 17
click at [1062, 384] on input "San Francisco" at bounding box center [1159, 380] width 294 height 17
click at [1062, 385] on input "San Francisco" at bounding box center [1159, 380] width 294 height 17
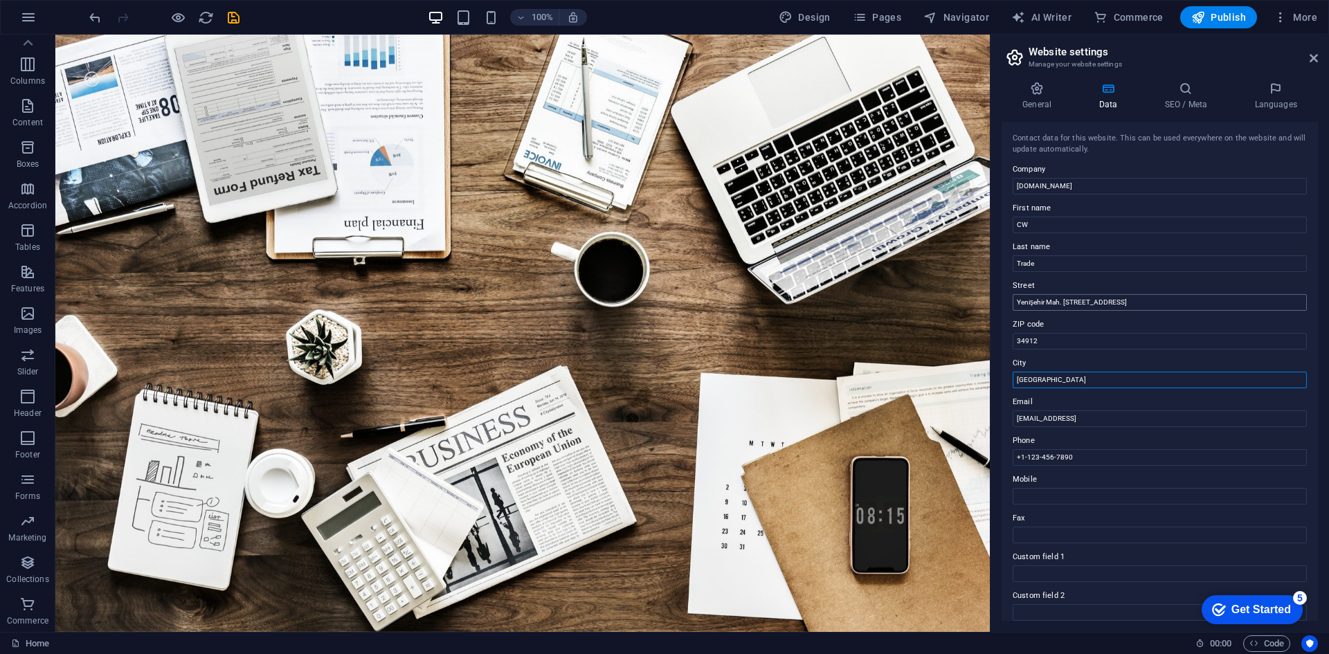
type input "İstanbul"
click at [1151, 304] on input "Yenişehir Mah. Osmanlı Bulvarı No:9 D:77 Kurtköy / Pendik - İSTANBUL" at bounding box center [1159, 302] width 294 height 17
drag, startPoint x: 1151, startPoint y: 304, endPoint x: 1239, endPoint y: 308, distance: 87.3
click at [1239, 308] on input "Yenişehir Mah. Osmanlı Bulvarı No:9 D:77 Kurtköy / Pendik - İSTANBUL" at bounding box center [1159, 302] width 294 height 17
type input "Yenişehir Mah. Osmanlı Bulvarı No:9 D:77"
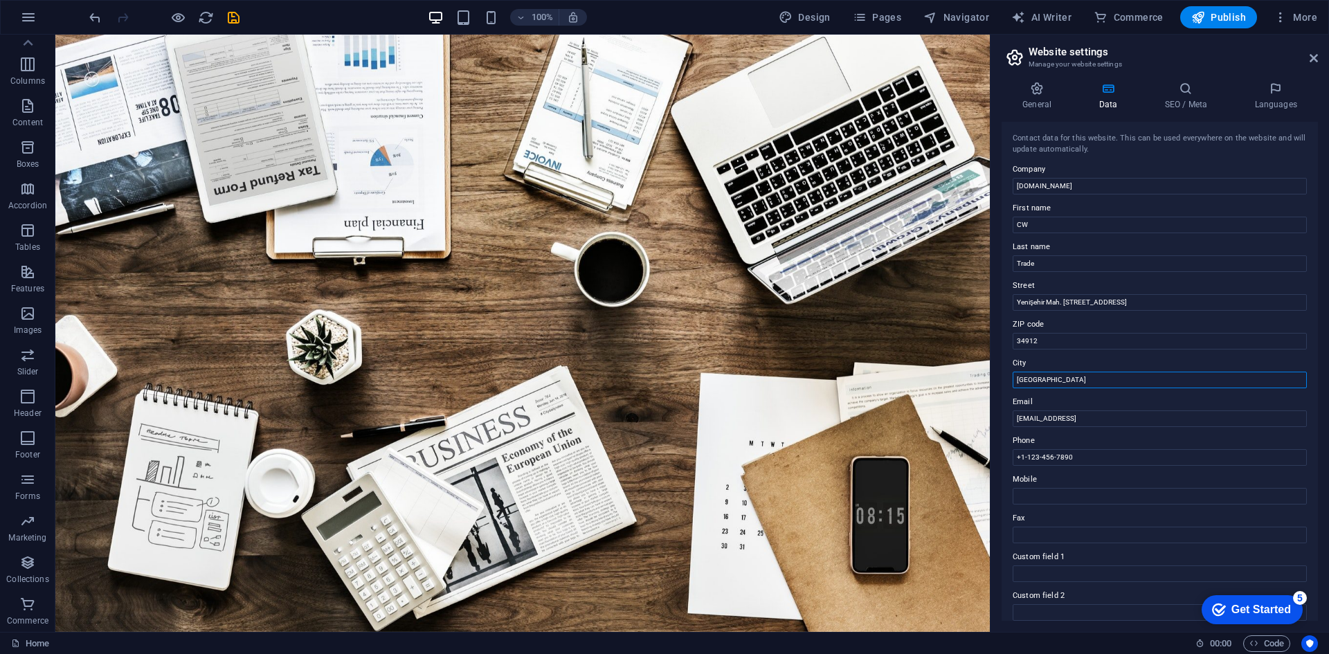
click at [1080, 381] on input "İstanbul" at bounding box center [1159, 380] width 294 height 17
click at [1078, 419] on input "ae84a241398cabc6627a09881972ee@plesk.local" at bounding box center [1159, 418] width 294 height 17
click at [1080, 419] on input "ae84a241398cabc6627a09881972ee@plesk.local" at bounding box center [1159, 418] width 294 height 17
click at [1073, 458] on input "+1-123-456-7890" at bounding box center [1159, 457] width 294 height 17
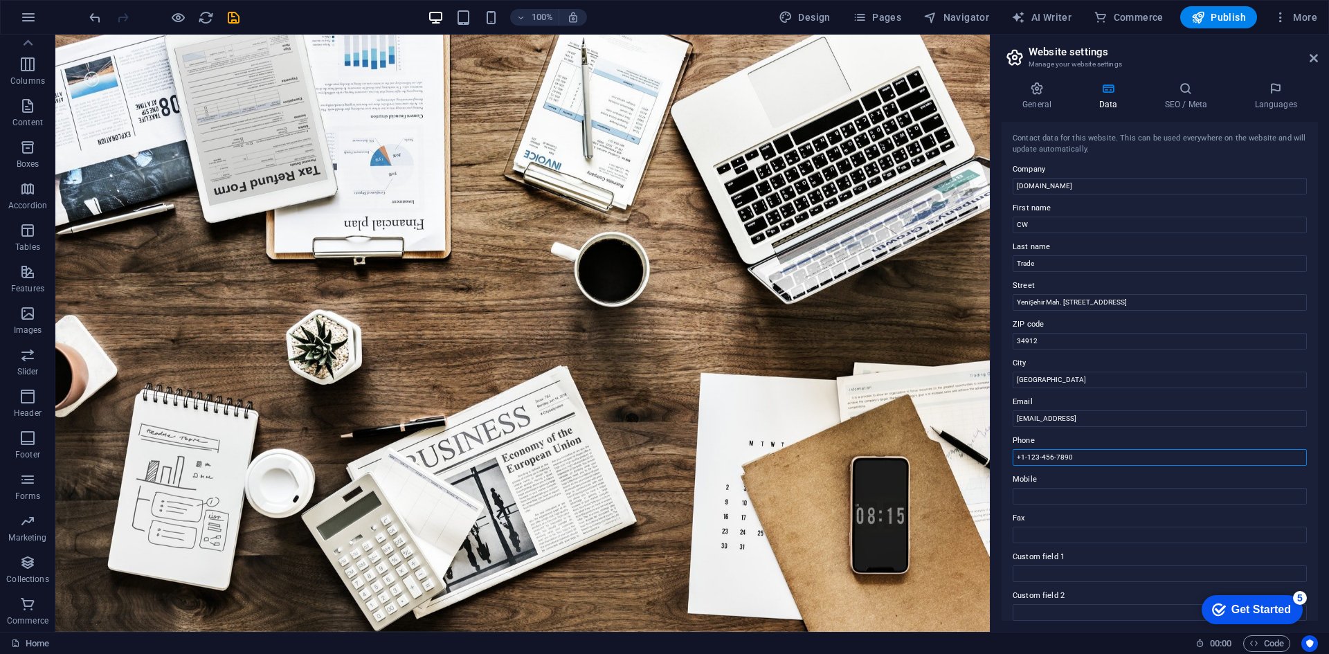
click at [1073, 458] on input "+1-123-456-7890" at bounding box center [1159, 457] width 294 height 17
click at [1061, 381] on input "İstanbul" at bounding box center [1159, 380] width 294 height 17
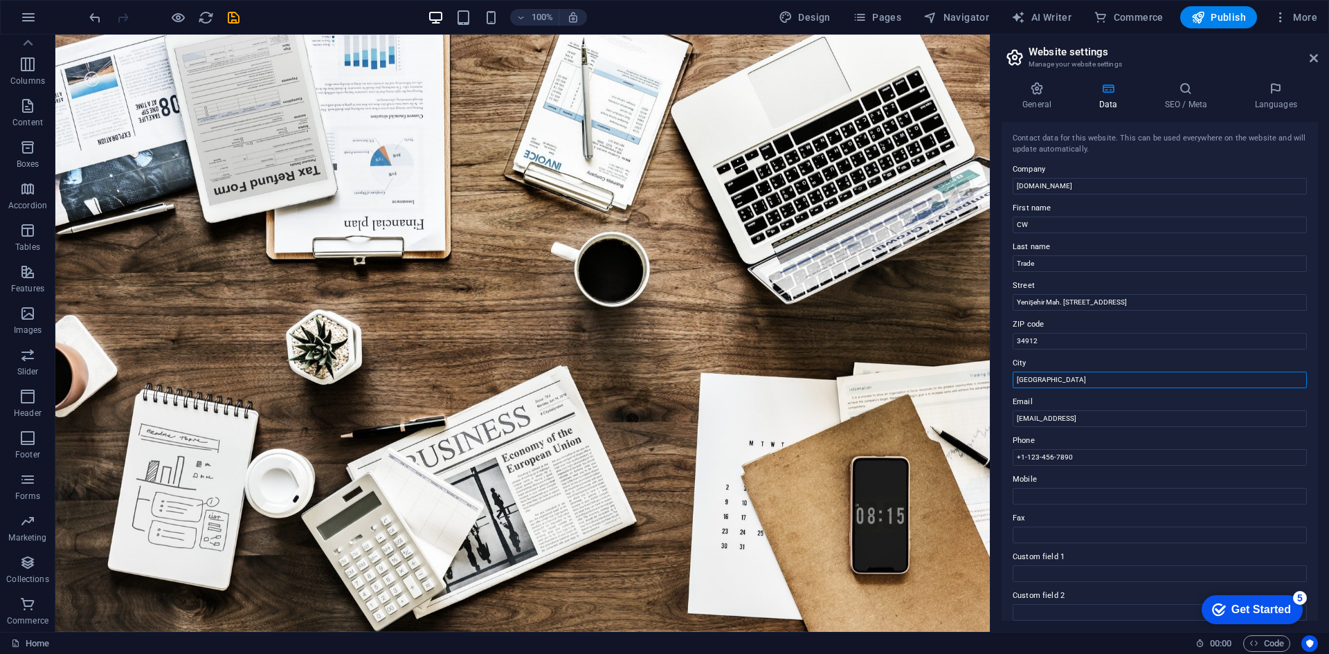
paste input "Kurtköy / Pendik - İSTANBUL"
type input "Kurtköy / Pendik - İSTANBUL"
click at [1080, 184] on input "cwttrade.hctbilisim.com" at bounding box center [1159, 186] width 294 height 17
click at [1052, 188] on input "cwttrade.hctbilisim.com" at bounding box center [1159, 186] width 294 height 17
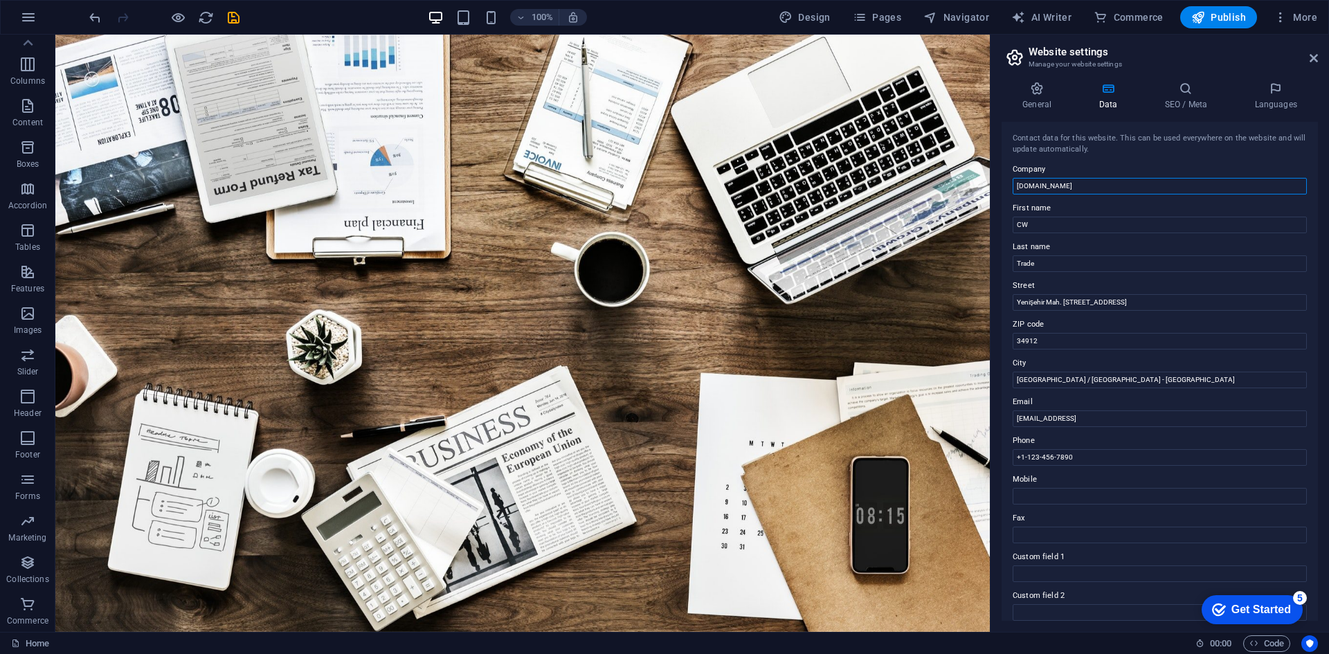
click at [1052, 188] on input "cwttrade.hctbilisim.com" at bounding box center [1159, 186] width 294 height 17
type input "CW TRade"
click at [1034, 99] on h4 "General" at bounding box center [1039, 96] width 76 height 29
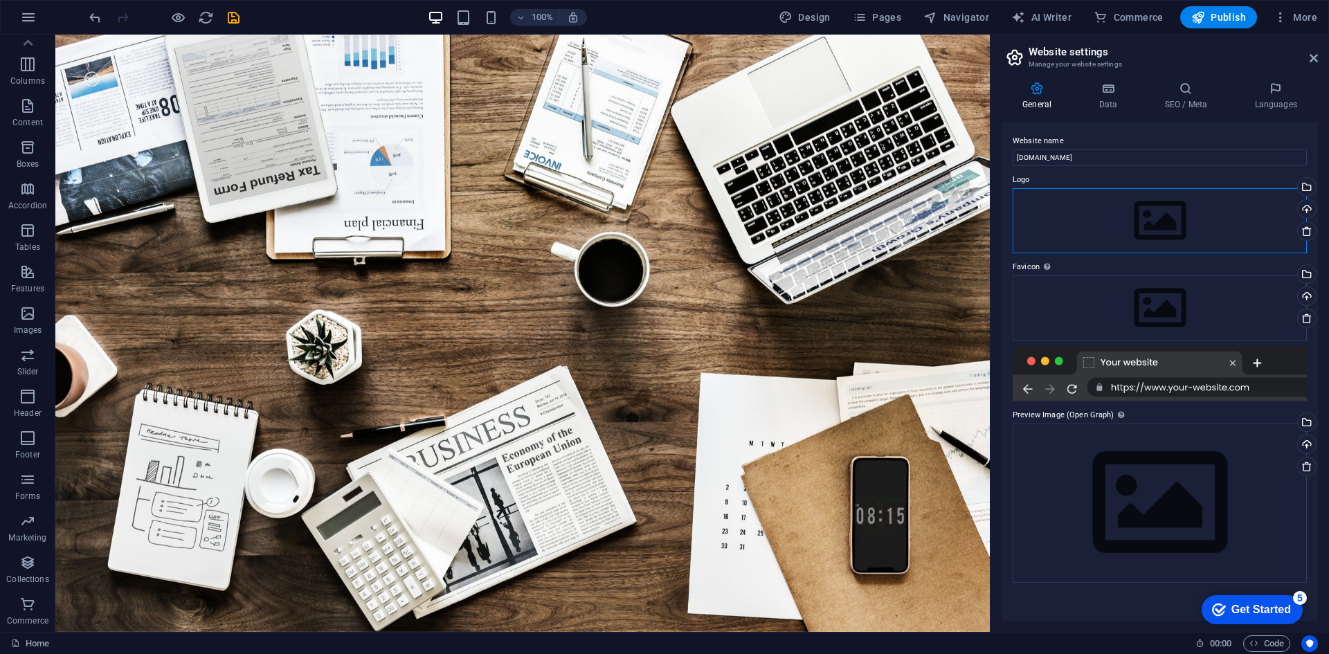
click at [1054, 215] on div "Drag files here, click to choose files or select files from Files or our free s…" at bounding box center [1159, 220] width 294 height 65
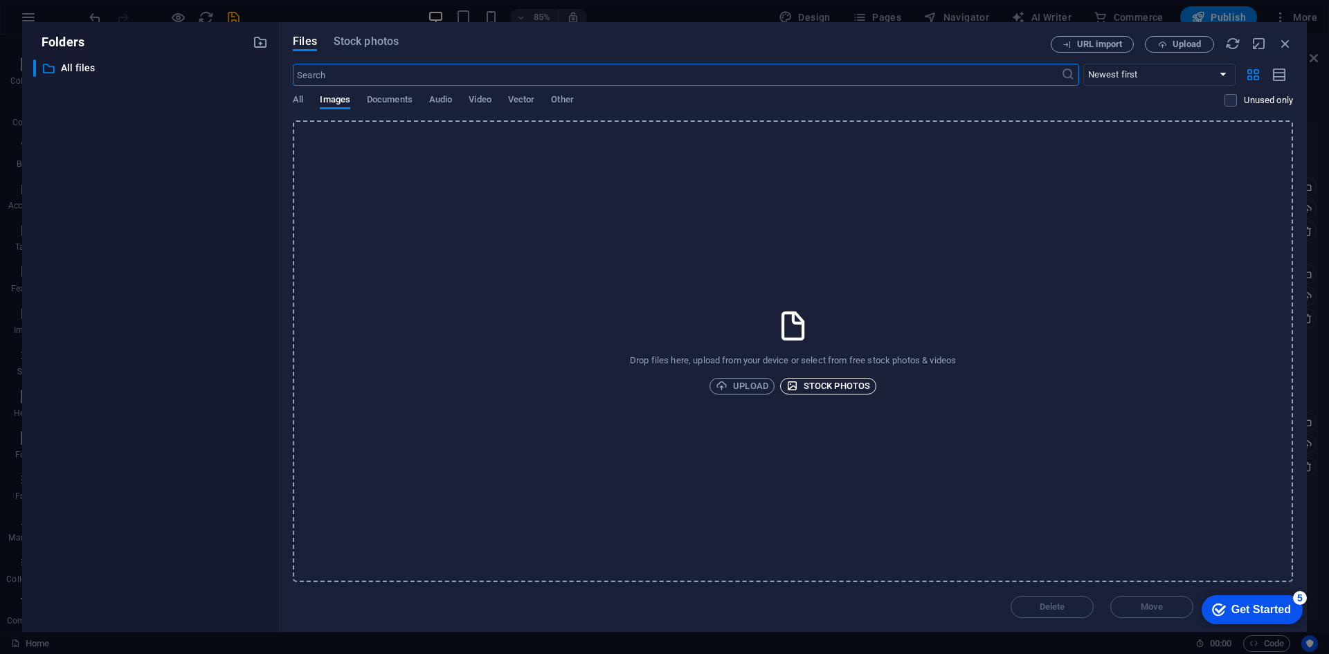
click at [832, 390] on span "Stock photos" at bounding box center [828, 386] width 84 height 17
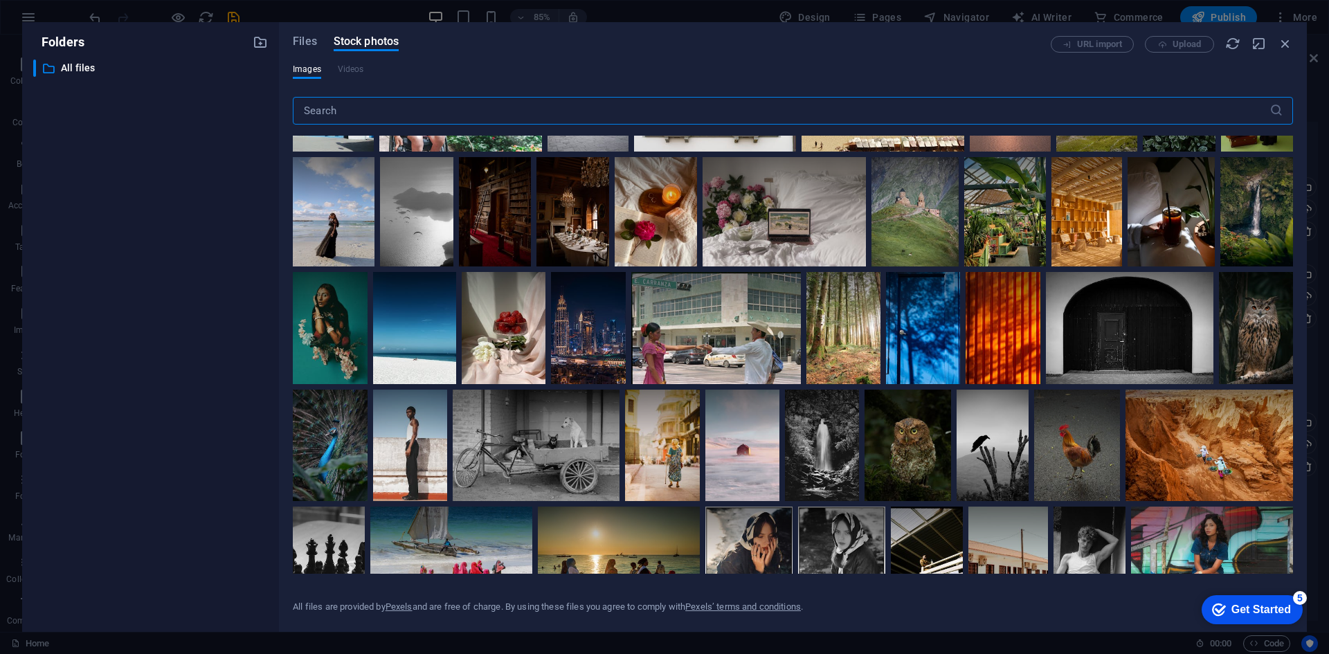
scroll to position [69, 0]
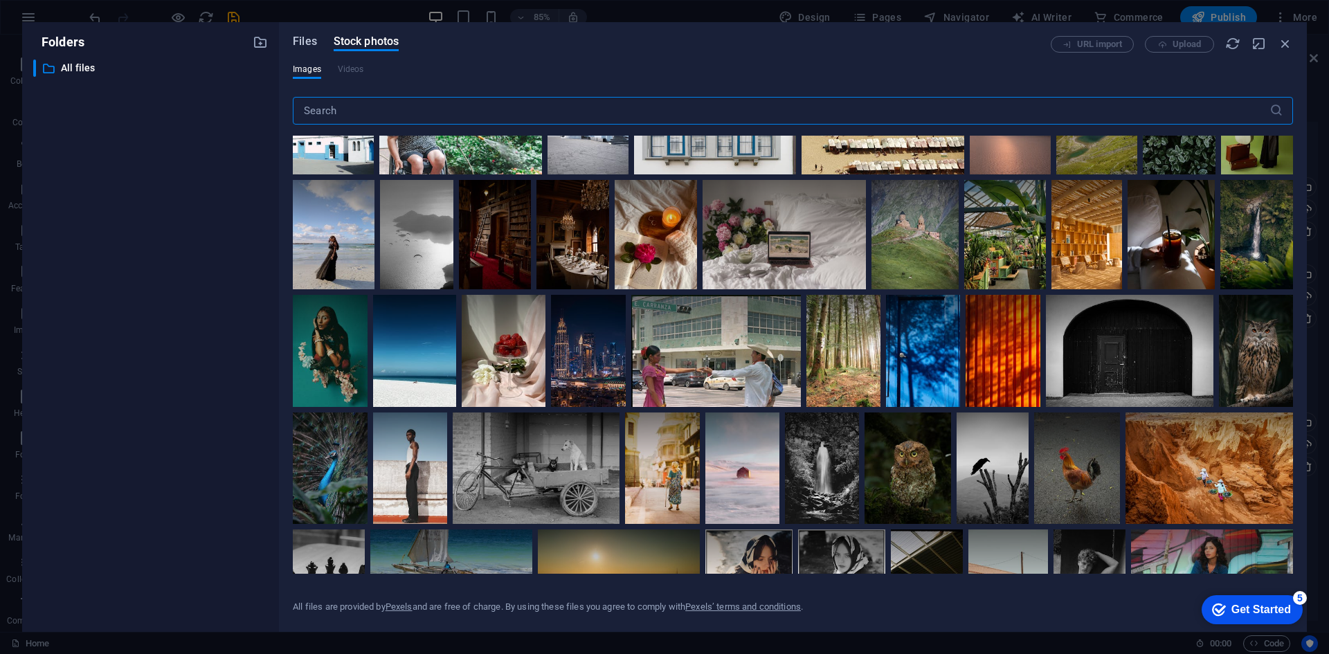
click at [303, 44] on span "Files" at bounding box center [305, 41] width 24 height 17
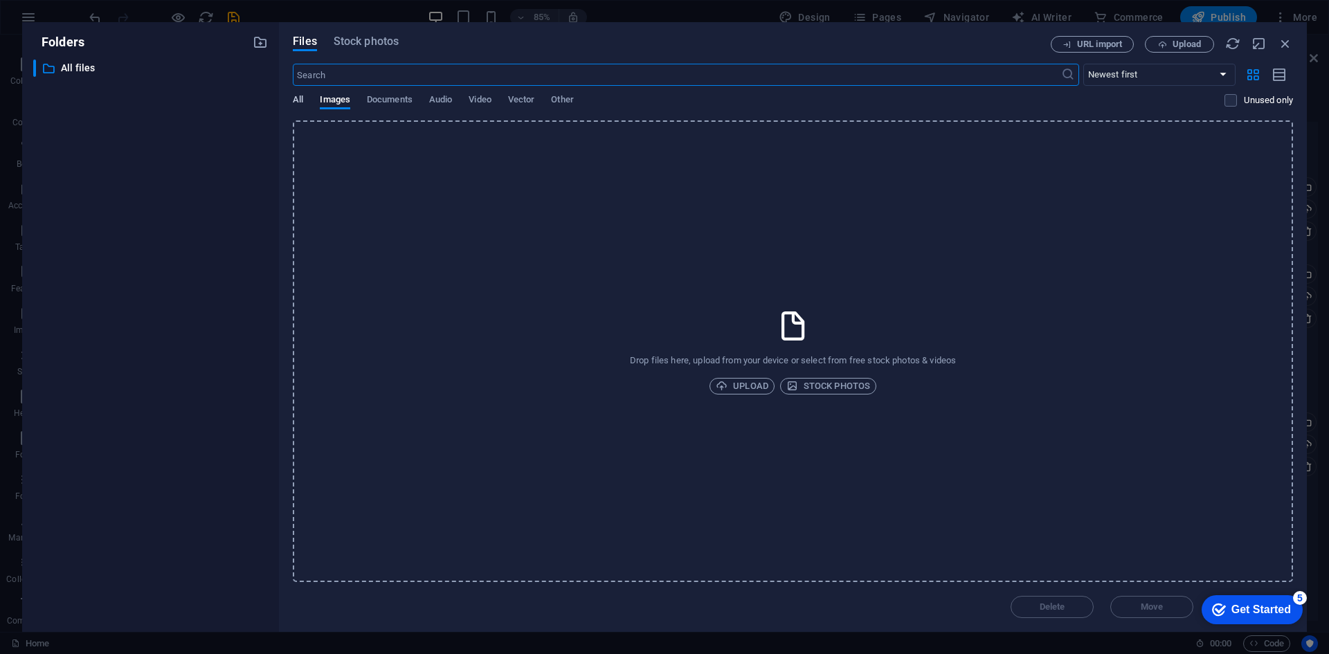
click at [298, 100] on span "All" at bounding box center [298, 100] width 10 height 19
click at [1284, 42] on icon "button" at bounding box center [1284, 43] width 15 height 15
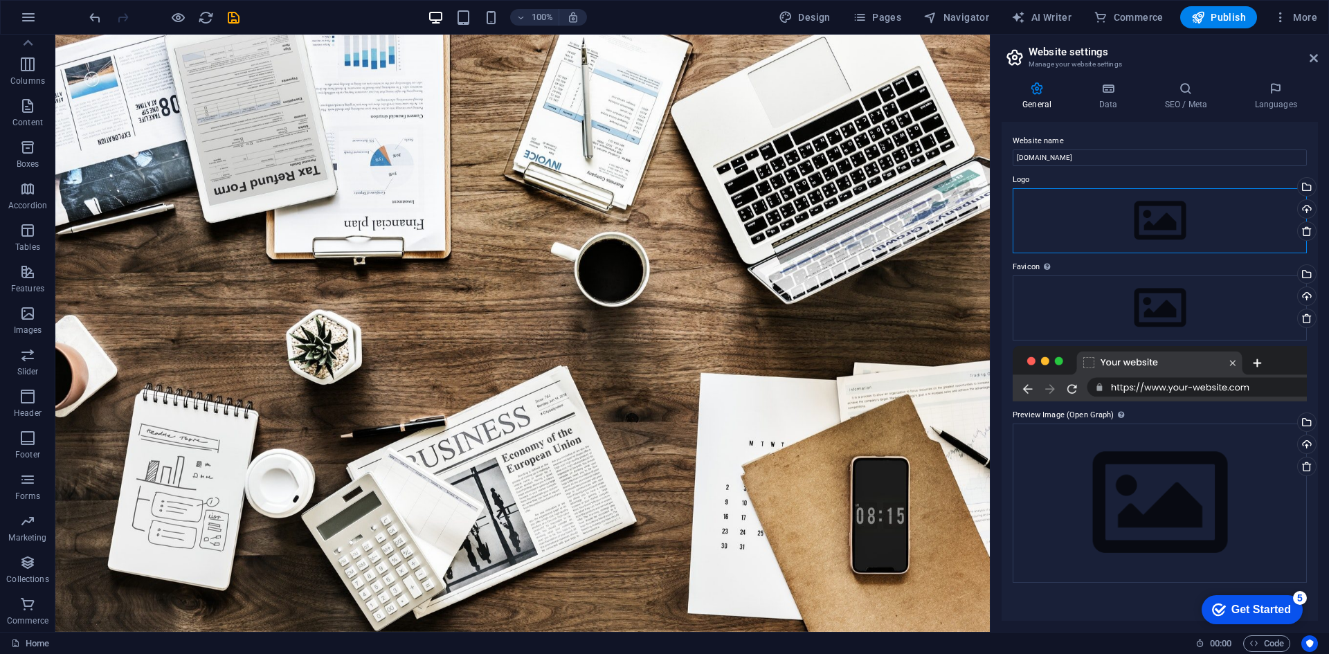
click at [1069, 212] on div "Drag files here, click to choose files or select files from Files or our free s…" at bounding box center [1159, 220] width 294 height 65
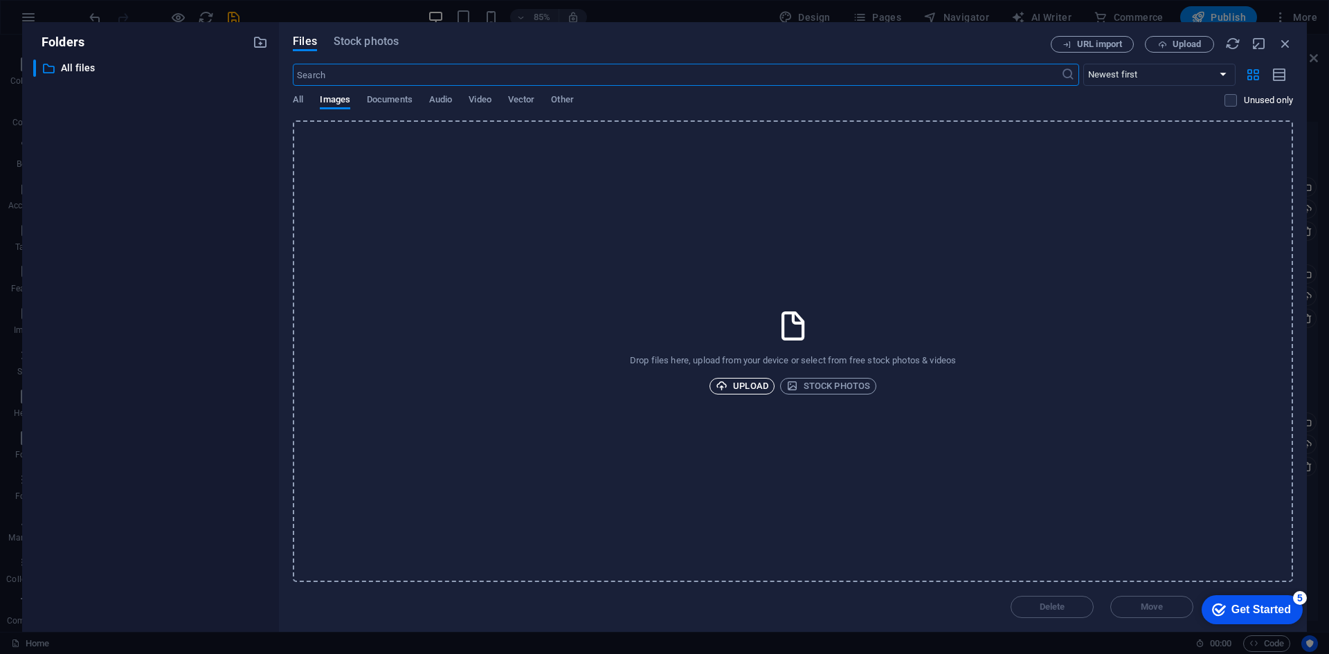
click at [758, 392] on span "Upload" at bounding box center [742, 386] width 53 height 17
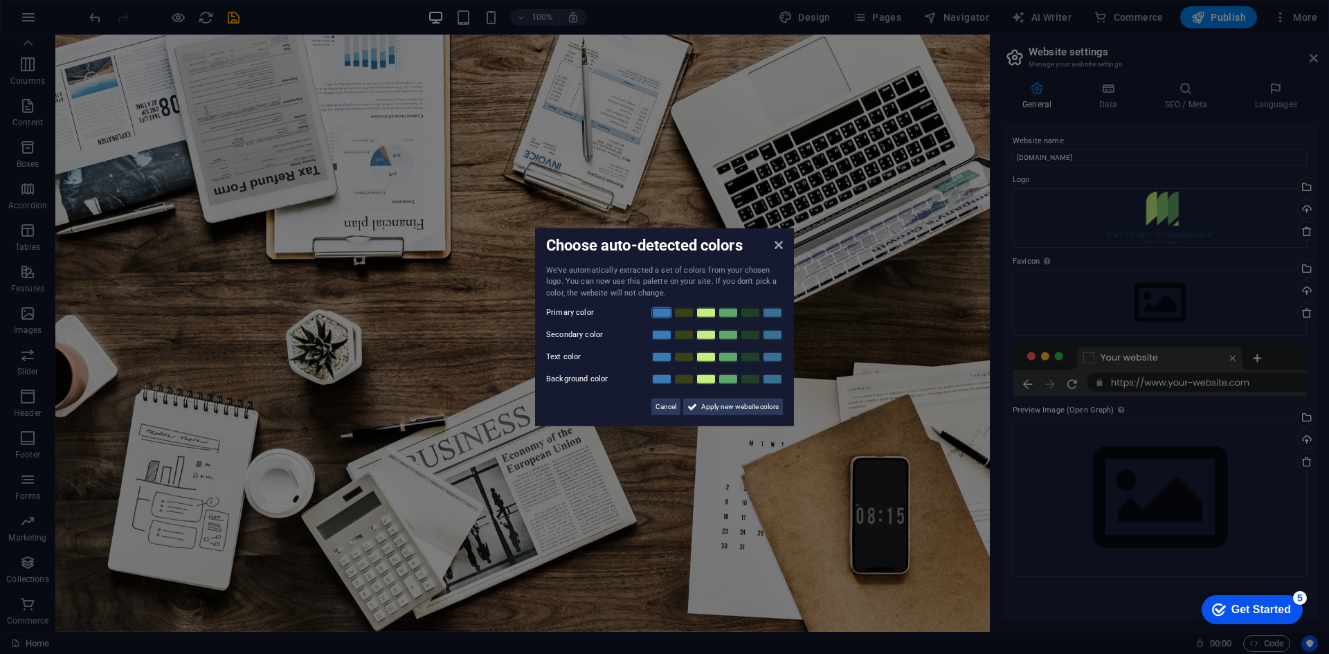
click at [656, 315] on link at bounding box center [661, 312] width 21 height 11
click at [672, 318] on div at bounding box center [716, 313] width 133 height 14
click at [679, 316] on link at bounding box center [683, 312] width 21 height 11
click at [711, 316] on link at bounding box center [705, 312] width 21 height 11
click at [725, 316] on link at bounding box center [728, 312] width 21 height 11
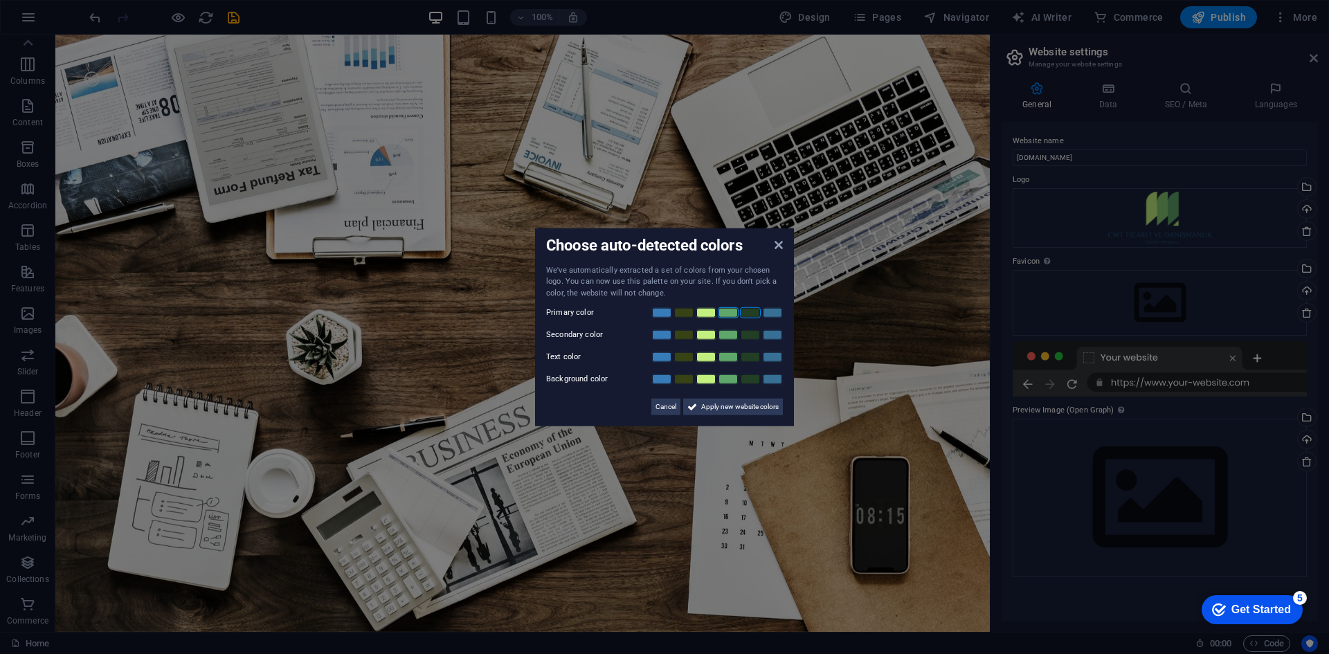
click at [744, 316] on link at bounding box center [750, 312] width 21 height 11
drag, startPoint x: 761, startPoint y: 316, endPoint x: 770, endPoint y: 316, distance: 9.0
click at [762, 316] on div at bounding box center [716, 313] width 133 height 14
click at [773, 316] on link at bounding box center [772, 312] width 21 height 11
click at [666, 317] on link at bounding box center [661, 312] width 21 height 11
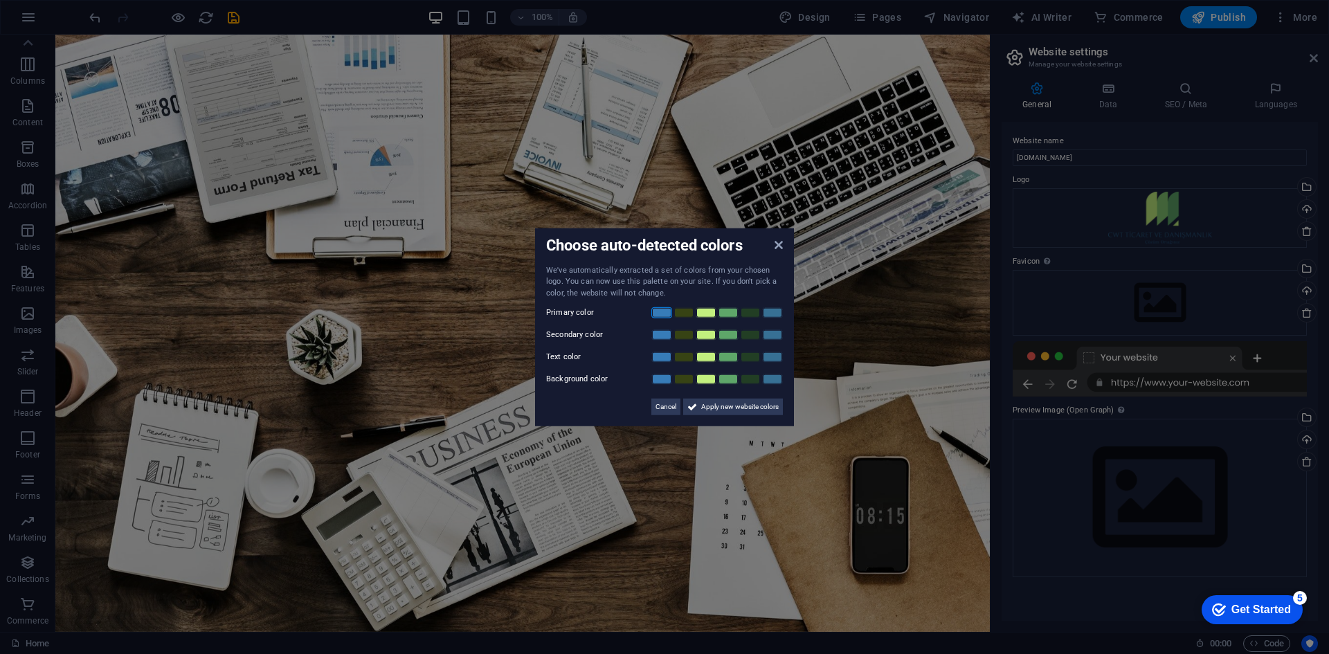
click at [691, 318] on div at bounding box center [716, 313] width 133 height 14
click at [704, 320] on div "Primary color" at bounding box center [664, 312] width 237 height 17
click at [659, 317] on link at bounding box center [661, 312] width 21 height 11
click at [705, 403] on span "Apply new website colors" at bounding box center [740, 407] width 78 height 17
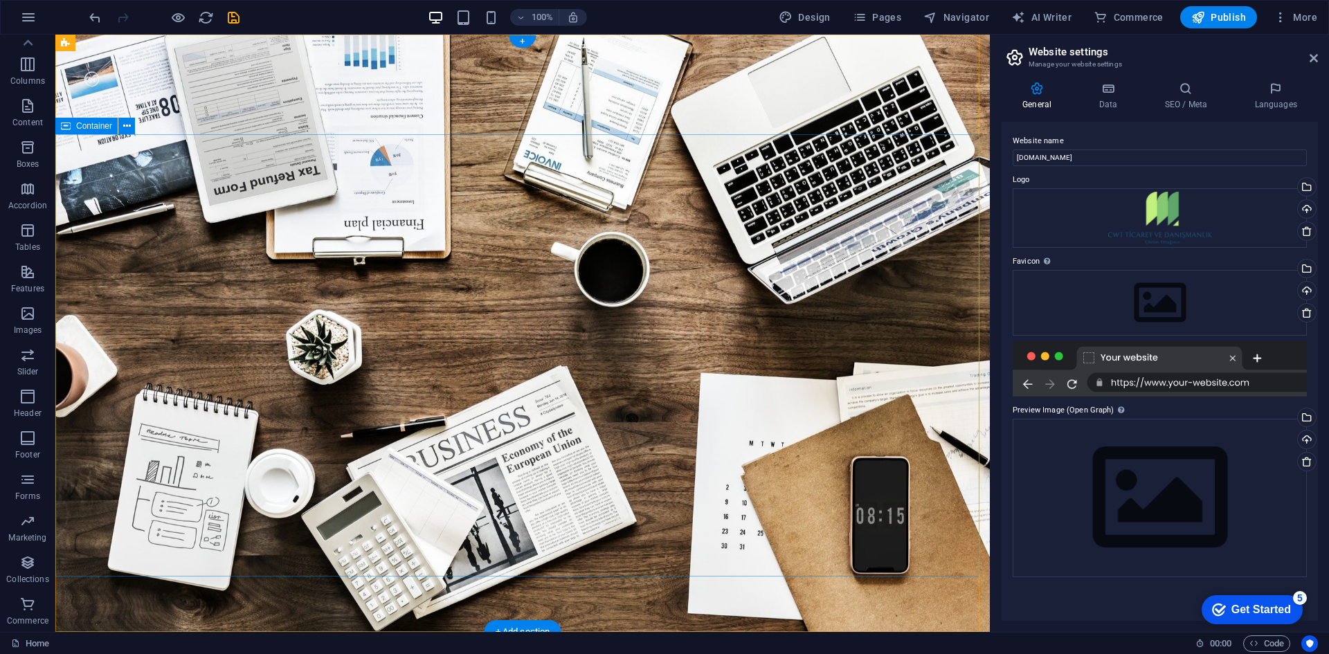
click at [1130, 288] on div "Drag files here, click to choose files or select files from Files or our free s…" at bounding box center [1159, 302] width 294 height 65
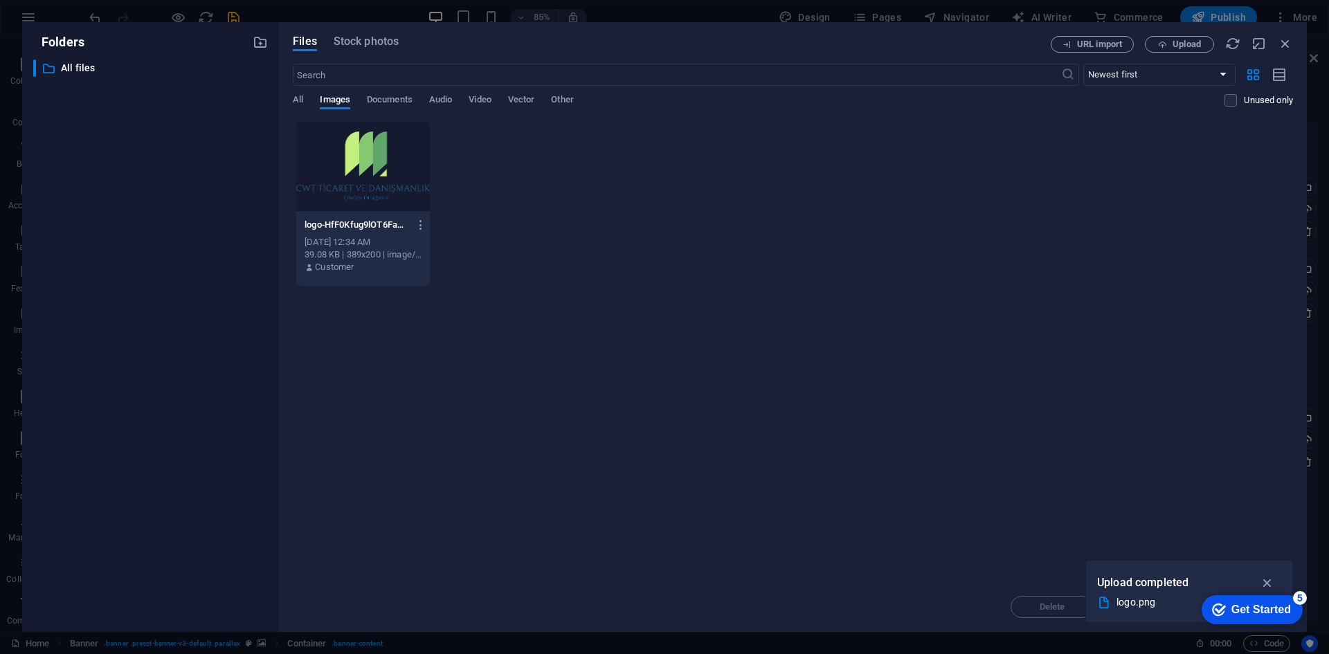
click at [355, 152] on div at bounding box center [363, 166] width 134 height 90
click at [1263, 577] on icon "button" at bounding box center [1267, 582] width 16 height 15
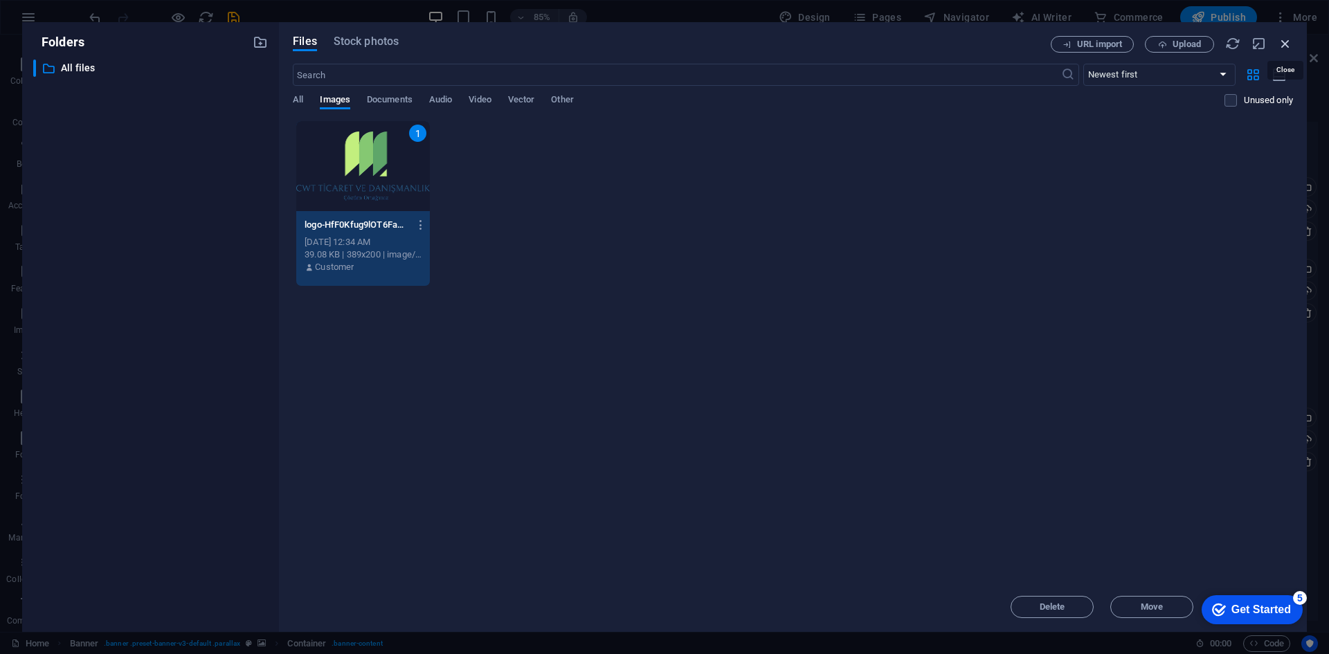
click at [1280, 49] on icon "button" at bounding box center [1284, 43] width 15 height 15
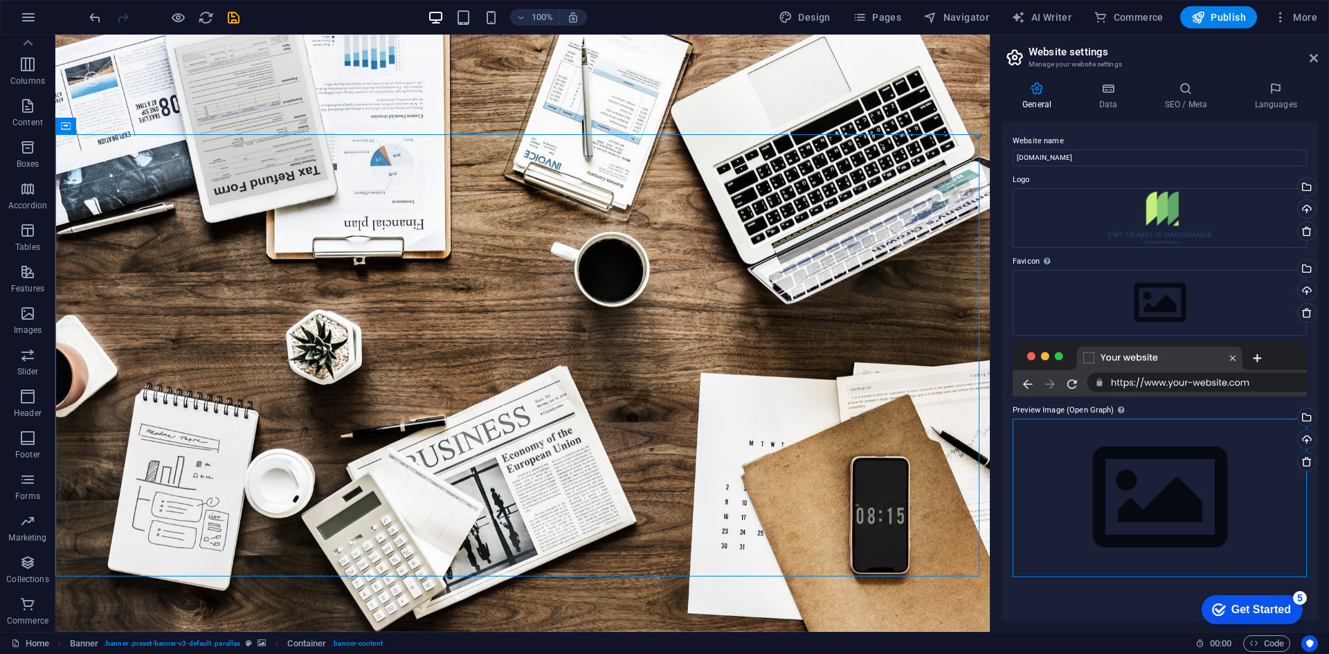
click at [1106, 468] on div "Drag files here, click to choose files or select files from Files or our free s…" at bounding box center [1159, 498] width 294 height 158
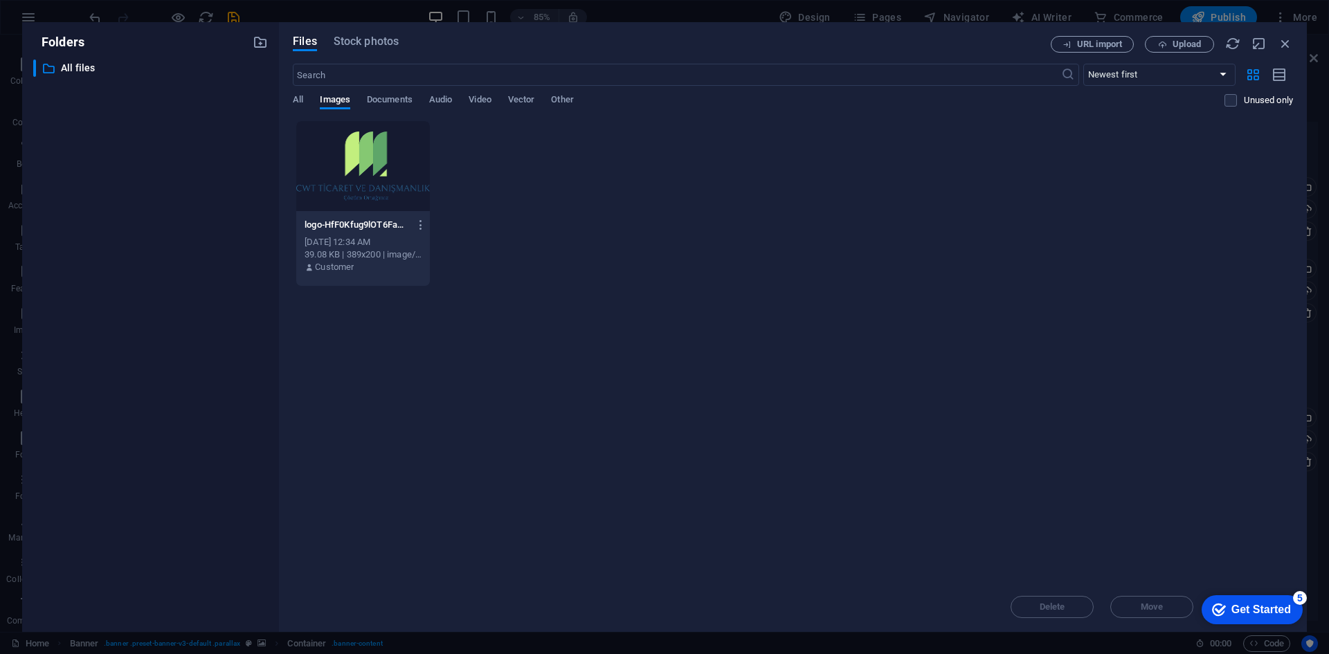
click at [376, 153] on div at bounding box center [363, 166] width 134 height 90
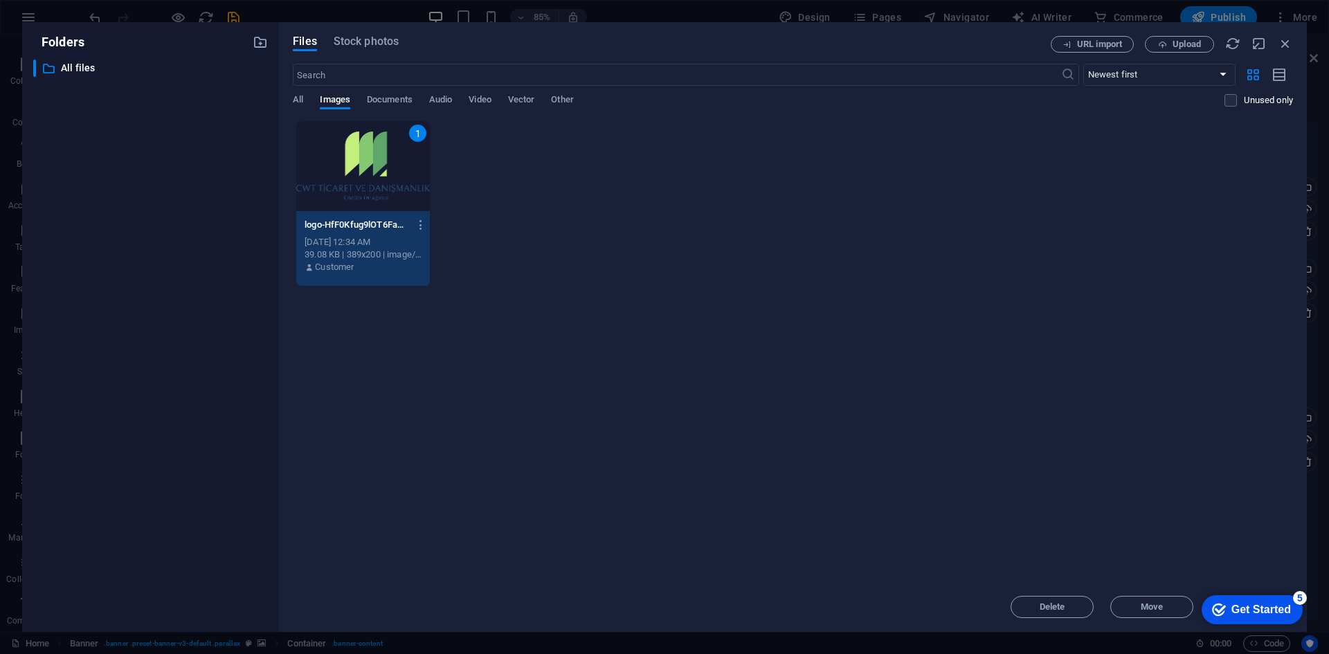
click at [1239, 611] on div "Get Started" at bounding box center [1261, 609] width 60 height 12
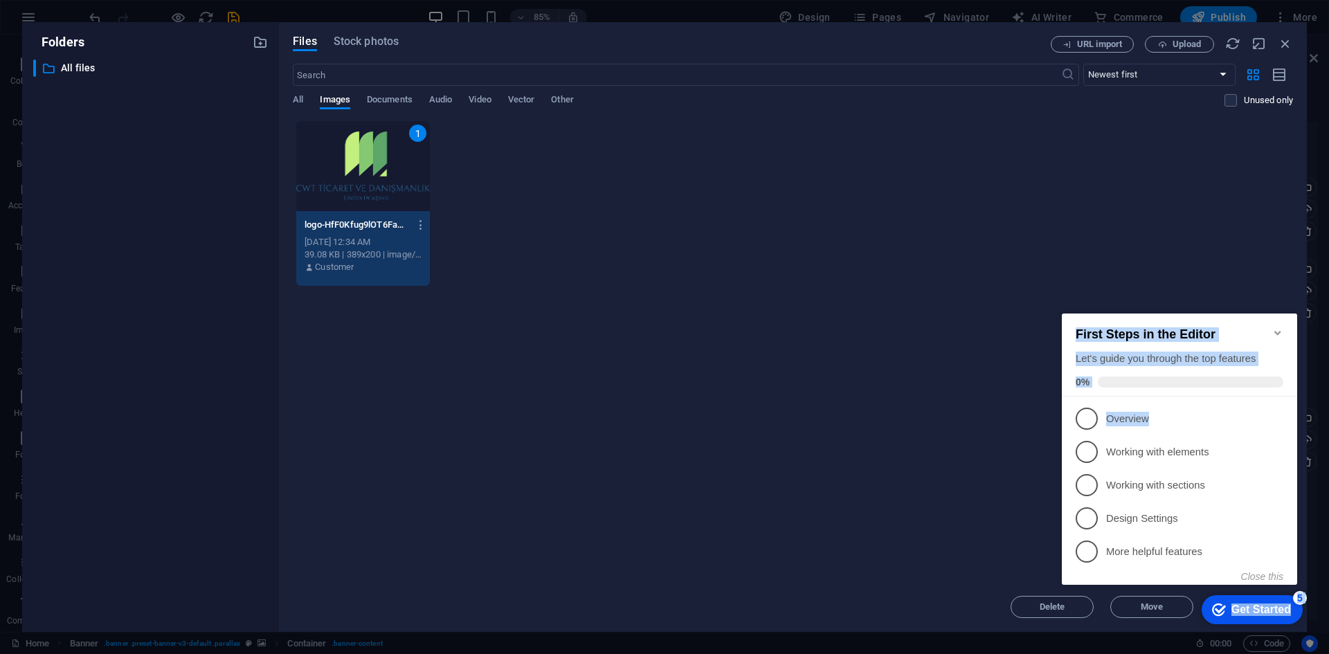
drag, startPoint x: 1163, startPoint y: 423, endPoint x: 944, endPoint y: 432, distance: 218.9
click at [1056, 432] on html "checkmark Get Started 5 First Steps in the Editor Let's guide you through the t…" at bounding box center [1182, 461] width 252 height 336
drag, startPoint x: 918, startPoint y: 431, endPoint x: 943, endPoint y: 447, distance: 29.6
click at [918, 434] on div "Drop files here to upload them instantly 1 logo-HfF0Kfug9lOT6FaHY383vQ.png logo…" at bounding box center [793, 351] width 1000 height 462
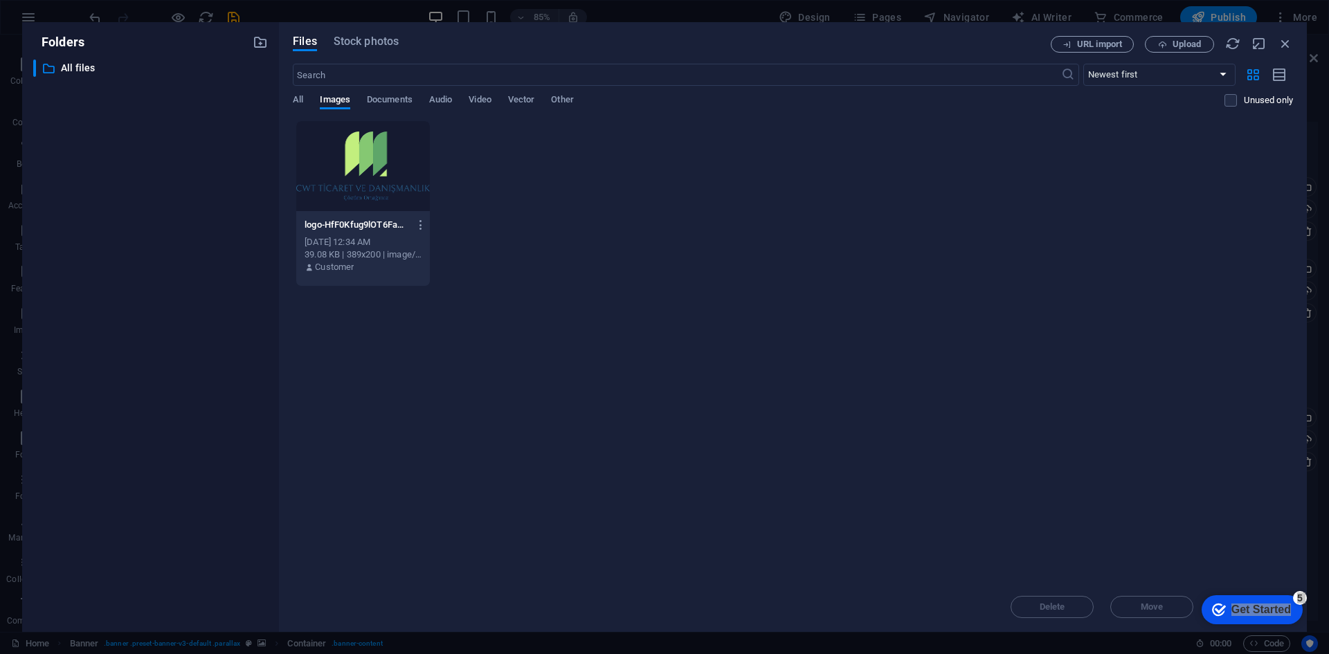
click at [1048, 608] on div "Delete Move Insert" at bounding box center [793, 600] width 1000 height 36
click at [1152, 605] on div "Delete Move Insert" at bounding box center [793, 600] width 1000 height 36
click at [1282, 35] on div "Files Stock photos URL import Upload ​ Newest first Oldest first Name (A-Z) Nam…" at bounding box center [793, 327] width 1028 height 610
click at [1286, 44] on icon "button" at bounding box center [1284, 43] width 15 height 15
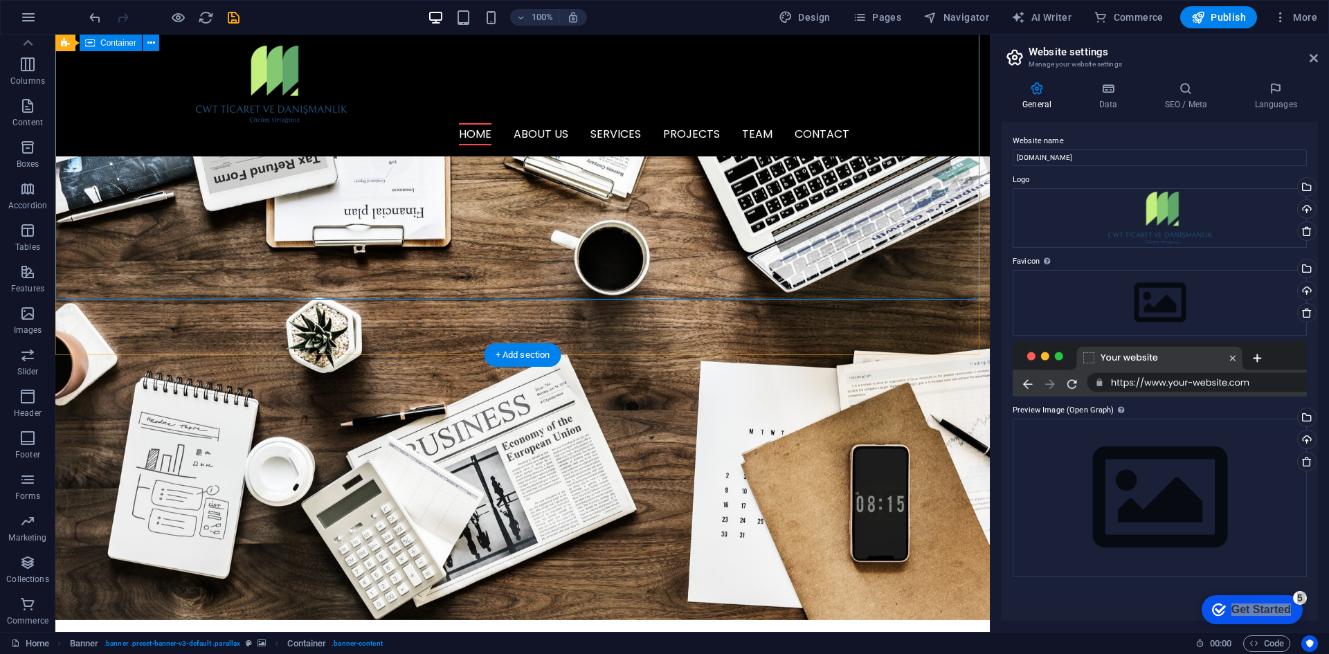
scroll to position [0, 0]
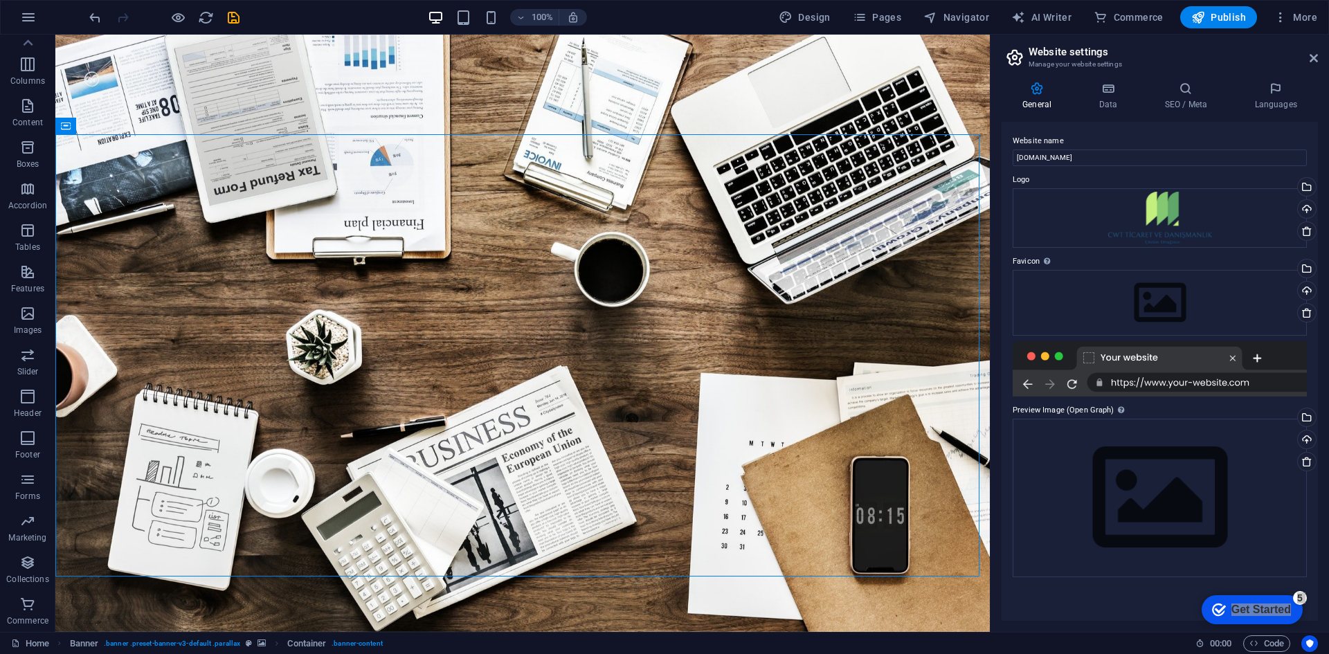
click at [1174, 392] on div at bounding box center [1159, 368] width 294 height 55
click at [1176, 383] on div at bounding box center [1159, 368] width 294 height 55
click at [1113, 357] on div at bounding box center [1159, 368] width 294 height 55
click at [1111, 447] on div "Drag files here, click to choose files or select files from Files or our free s…" at bounding box center [1159, 498] width 294 height 158
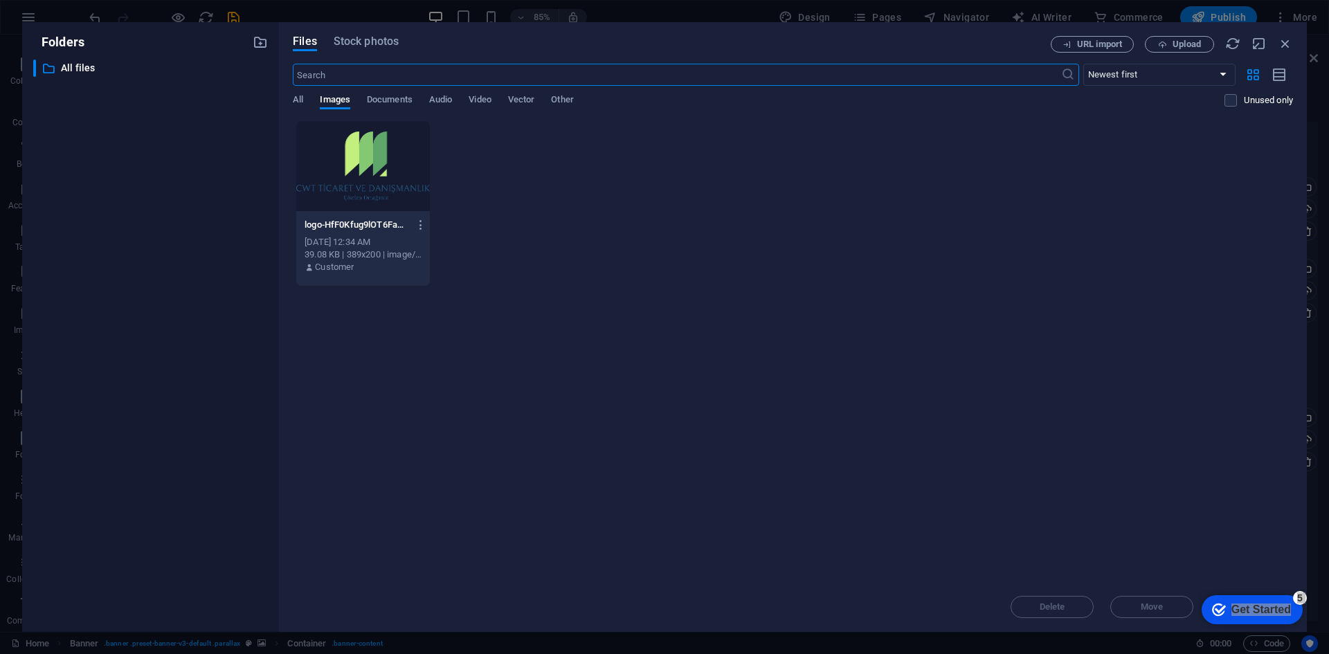
click at [1059, 612] on div "Delete Move Insert" at bounding box center [793, 600] width 1000 height 36
click at [1129, 608] on div "Delete Move Insert" at bounding box center [793, 600] width 1000 height 36
click at [1290, 44] on icon "button" at bounding box center [1284, 43] width 15 height 15
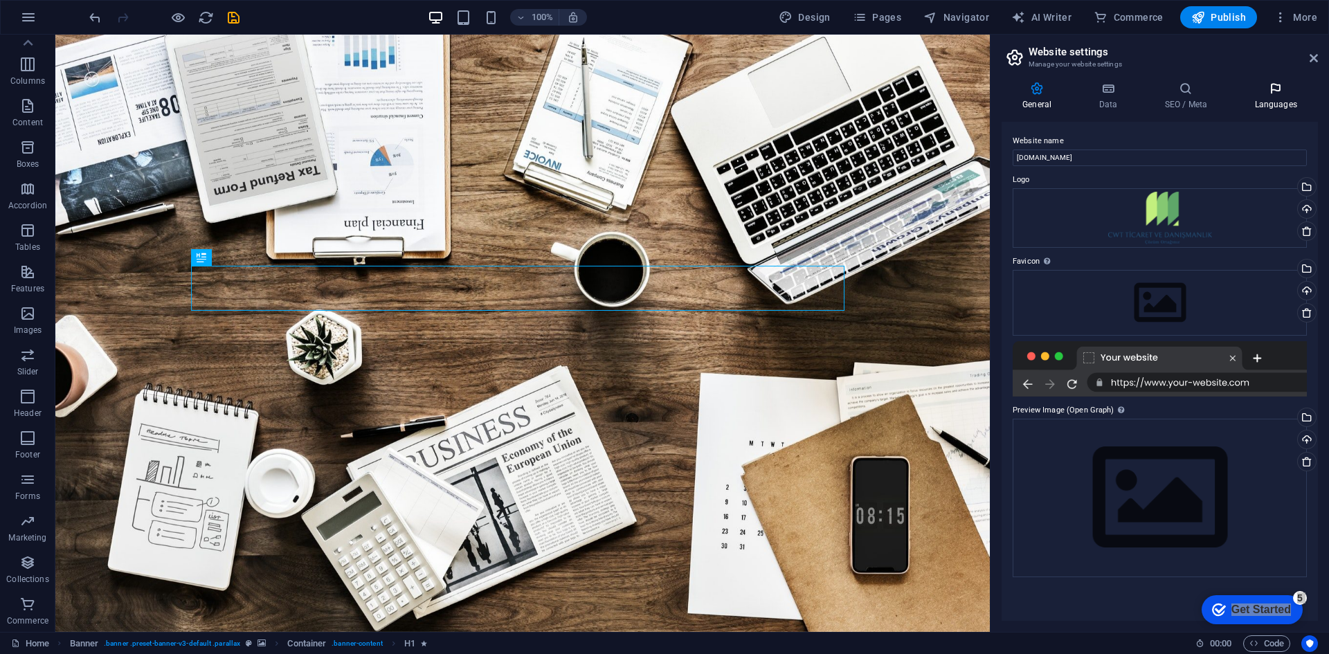
click at [1271, 104] on h4 "Languages" at bounding box center [1275, 96] width 84 height 29
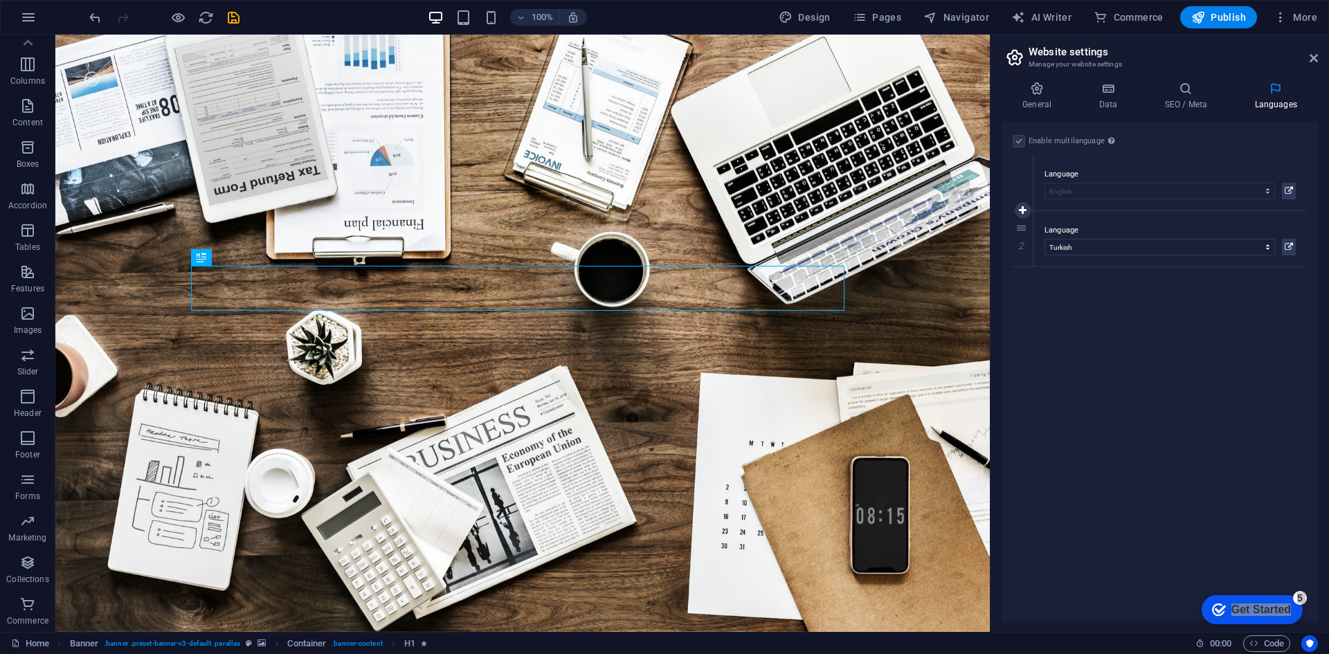
click at [1121, 174] on label "Language" at bounding box center [1169, 174] width 251 height 17
click at [1291, 192] on icon at bounding box center [1288, 191] width 8 height 17
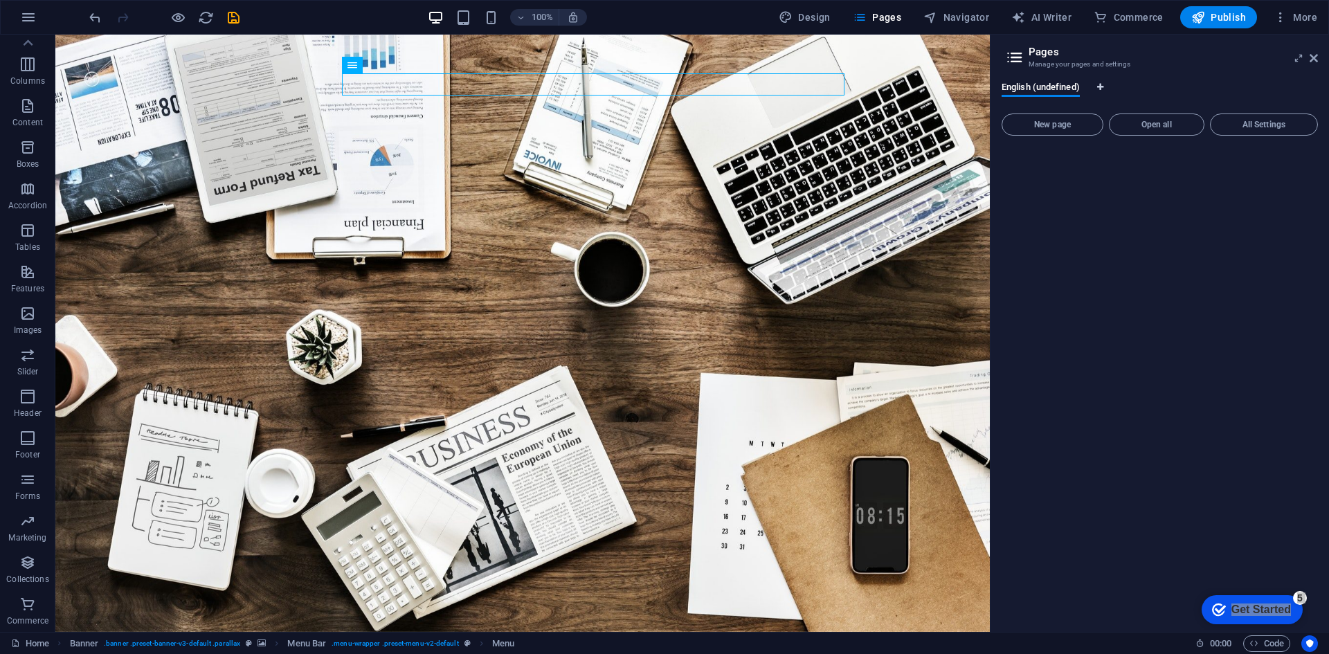
click at [1100, 87] on icon "Language Tabs" at bounding box center [1100, 87] width 6 height 8
select select "41"
select select "165"
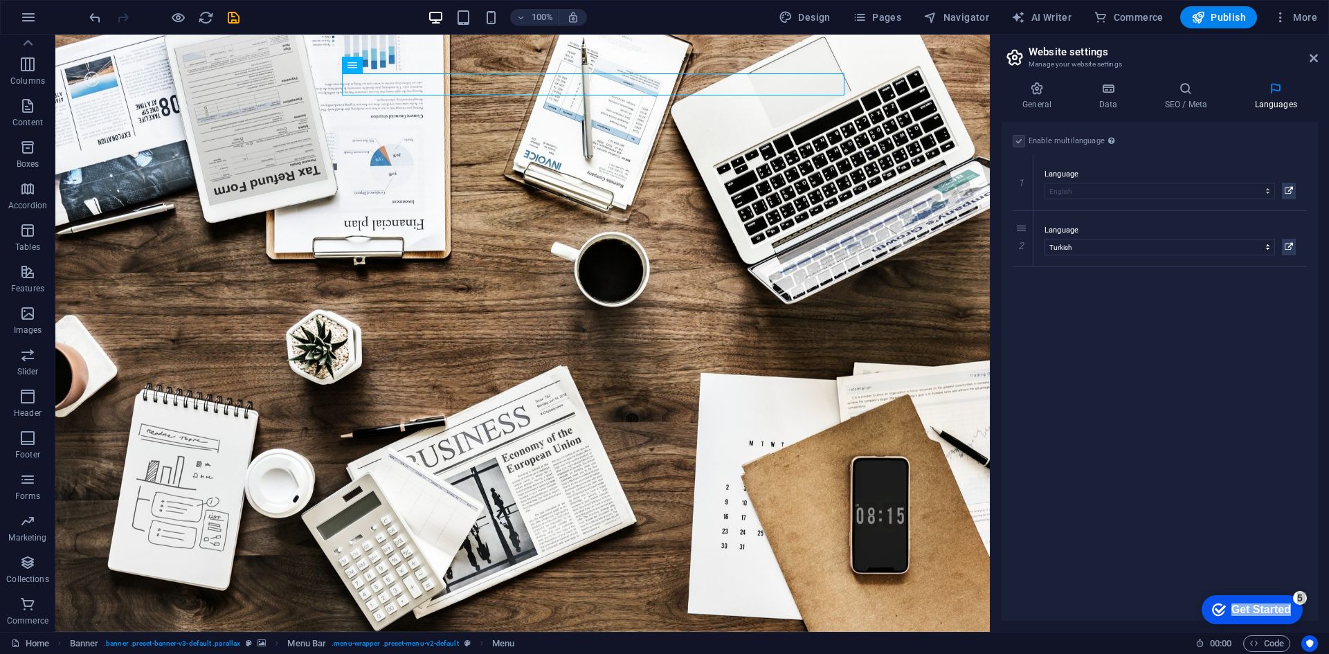
click at [1244, 610] on div "Get Started" at bounding box center [1261, 609] width 60 height 12
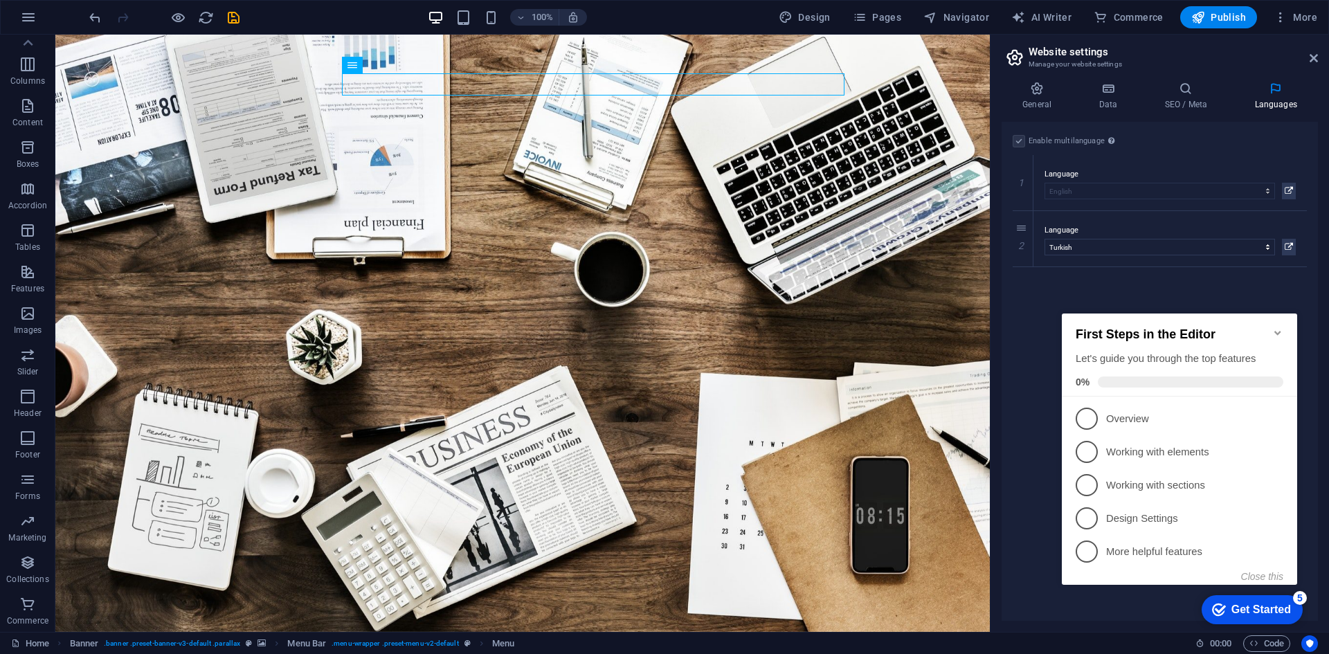
click at [1157, 412] on p "Overview - incomplete" at bounding box center [1189, 419] width 166 height 15
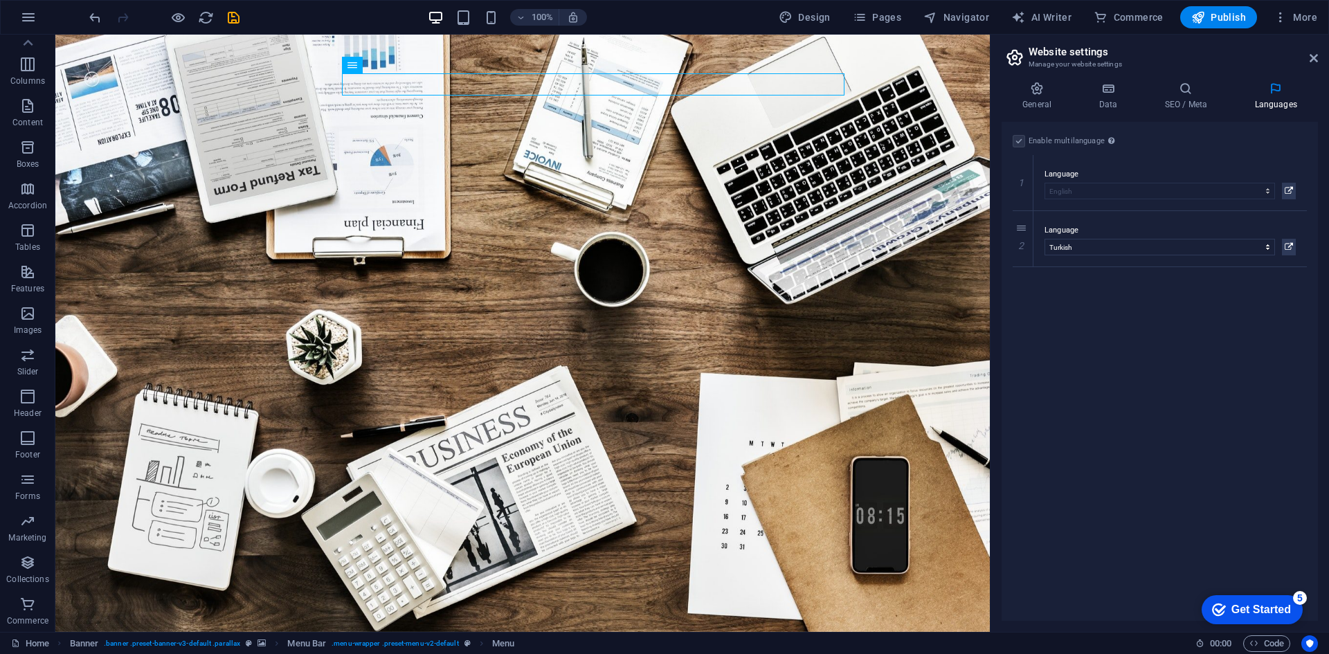
click at [1246, 603] on div "Get Started" at bounding box center [1261, 609] width 60 height 12
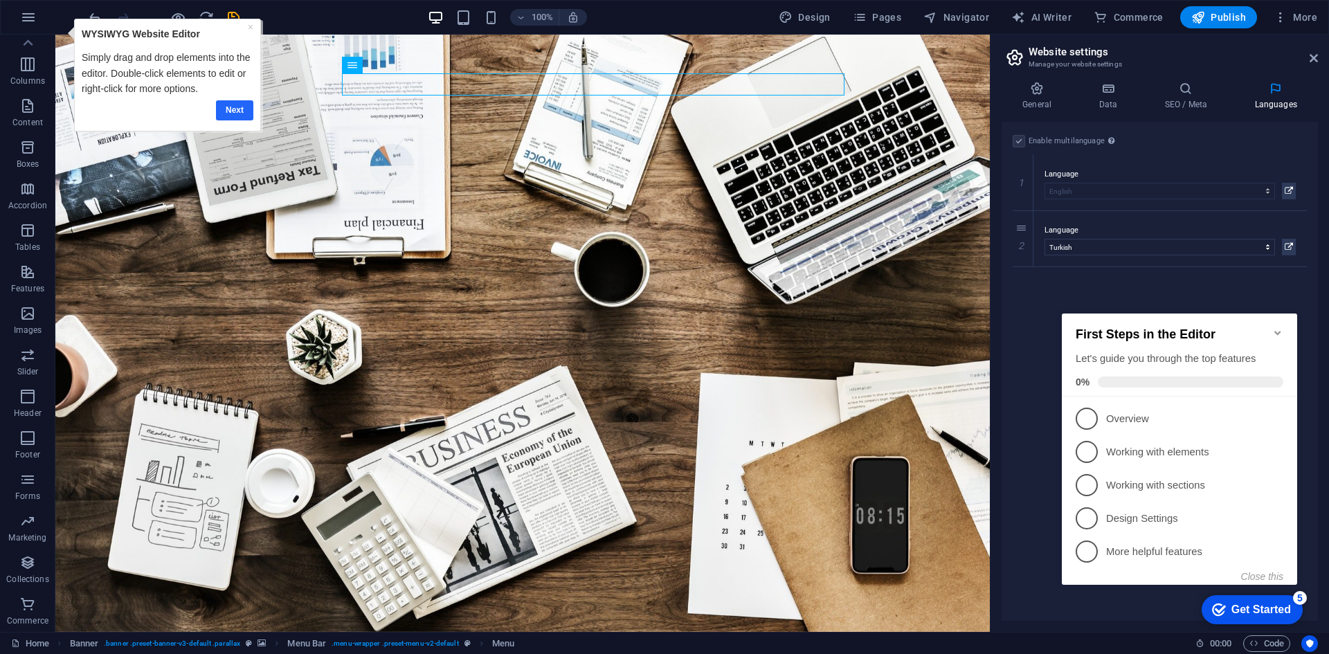
click at [220, 107] on link "Next" at bounding box center [234, 110] width 37 height 20
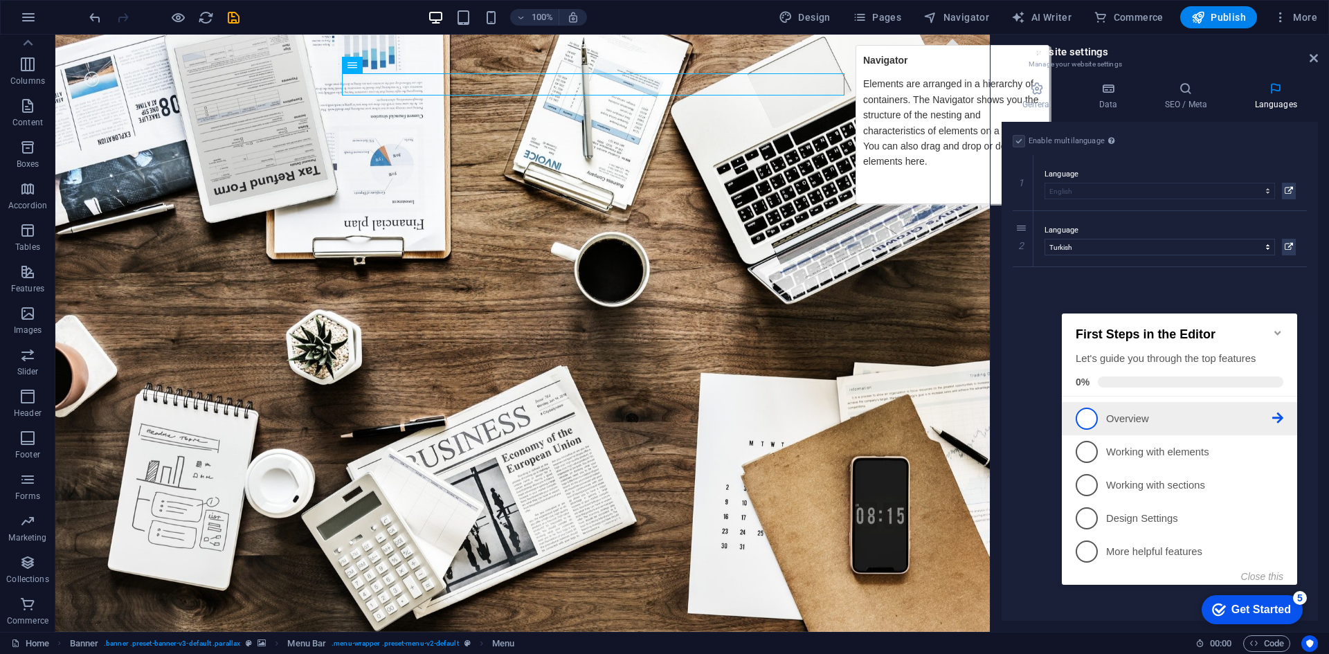
click at [1132, 415] on p "Overview - incomplete" at bounding box center [1189, 419] width 166 height 15
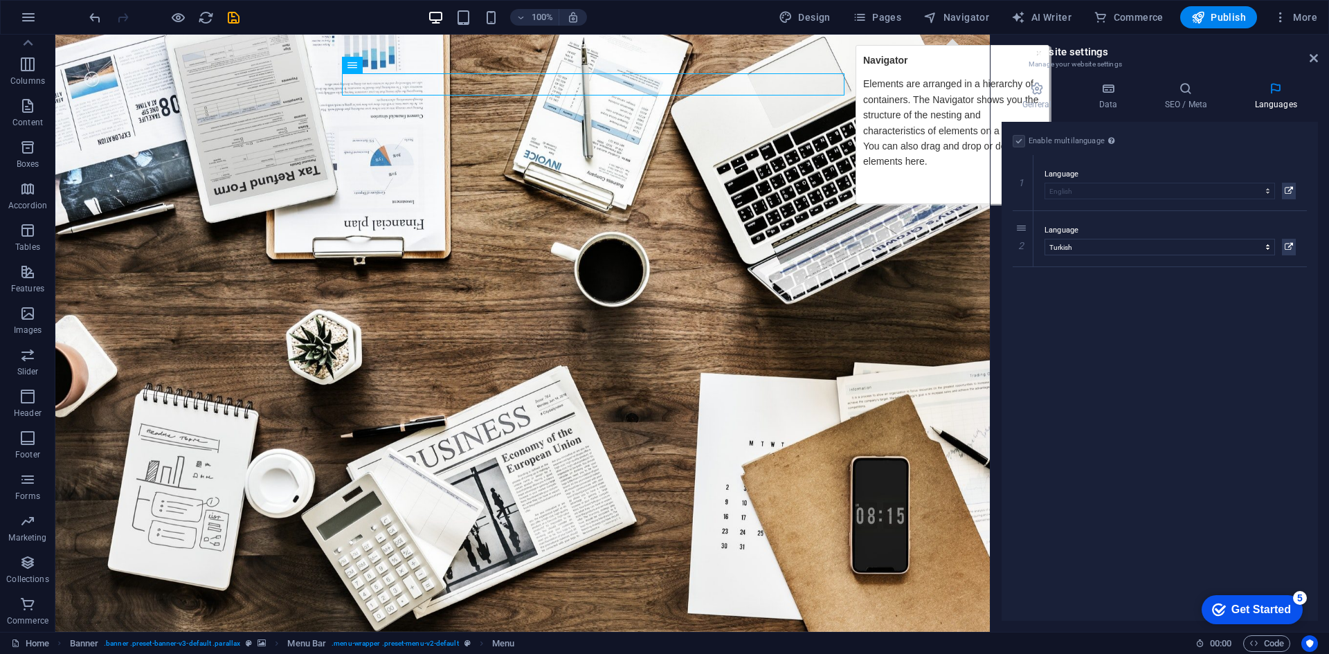
click at [1302, 624] on div "checkmark Get Started 5" at bounding box center [1251, 609] width 101 height 29
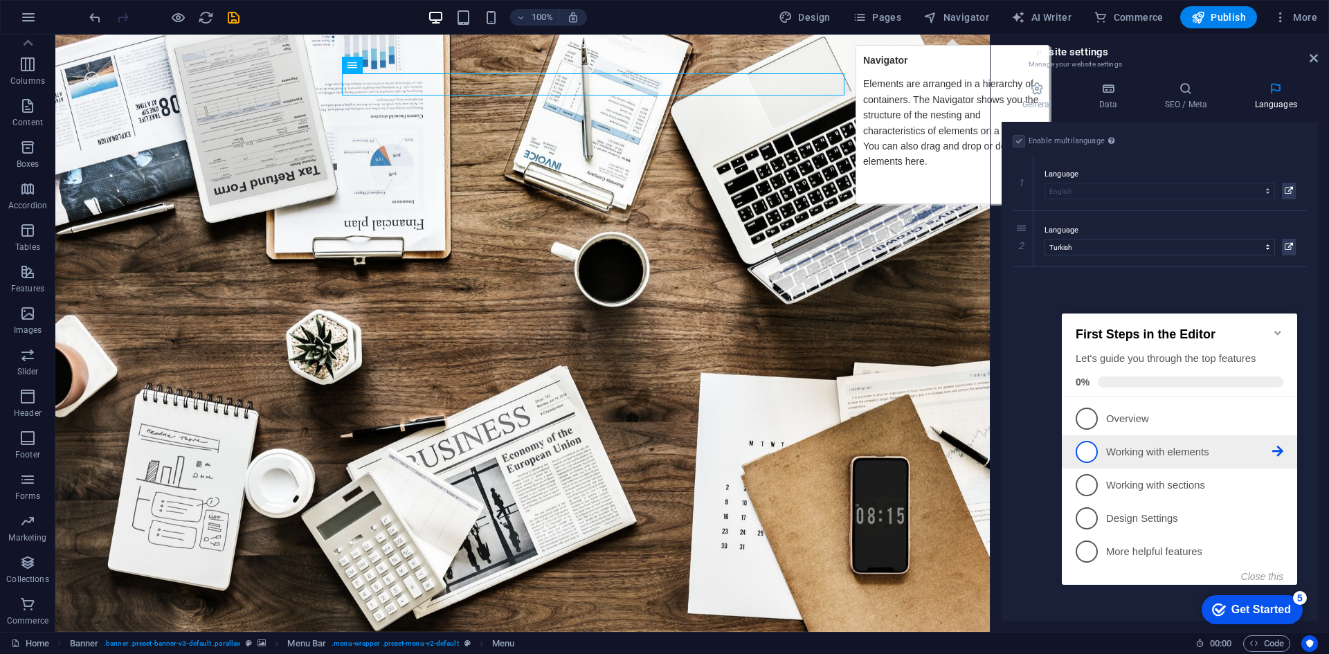
click at [1109, 453] on p "Working with elements - incomplete" at bounding box center [1189, 452] width 166 height 15
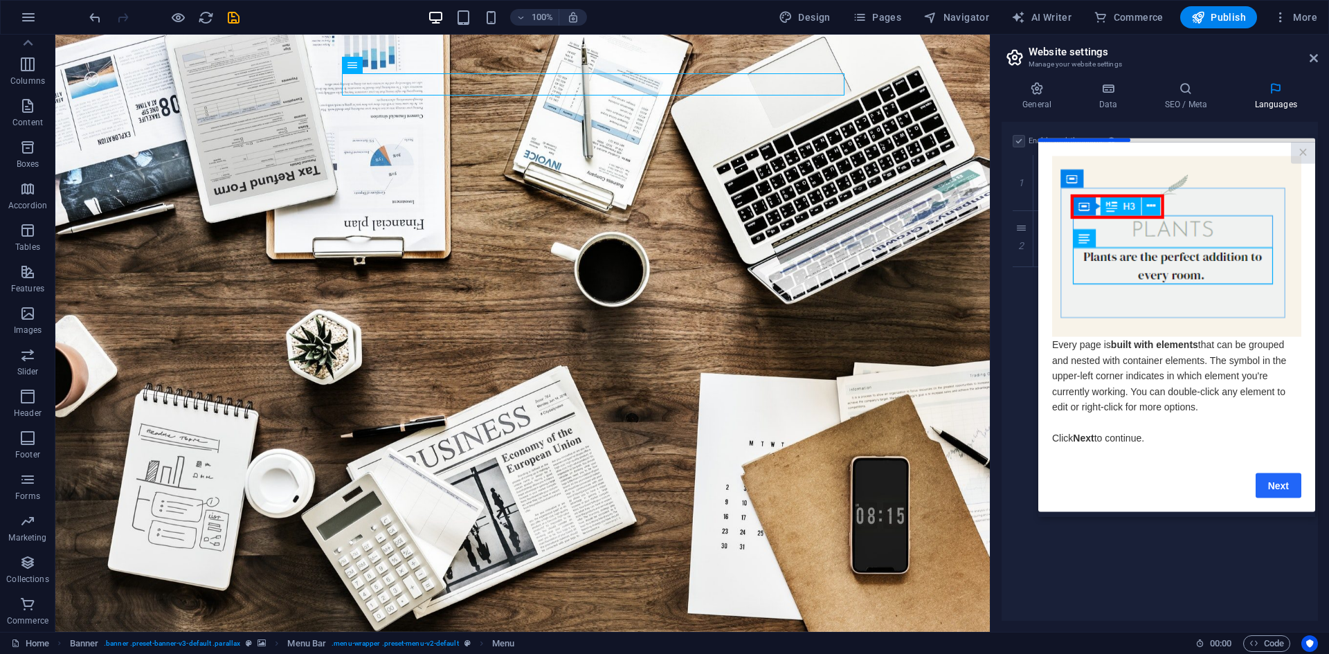
click at [1286, 479] on link "Next" at bounding box center [1278, 485] width 46 height 25
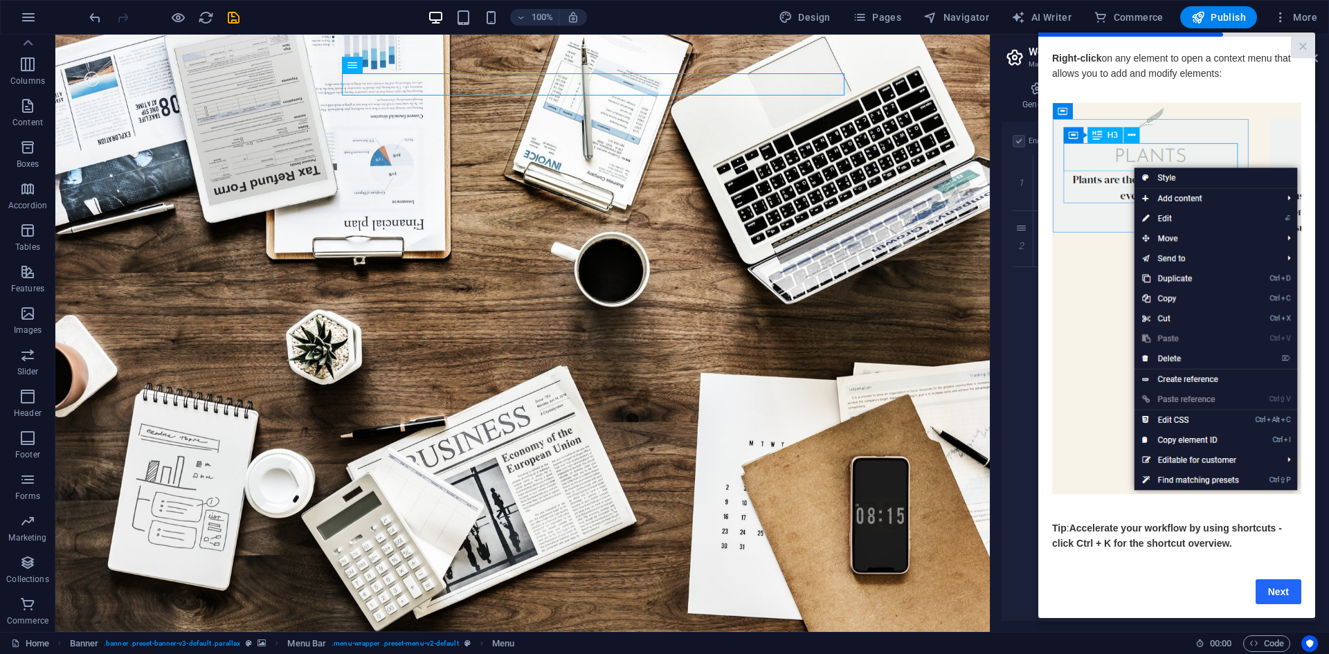
drag, startPoint x: 1265, startPoint y: 606, endPoint x: 2304, endPoint y: 638, distance: 1039.2
click at [1265, 603] on link "Next" at bounding box center [1278, 591] width 46 height 25
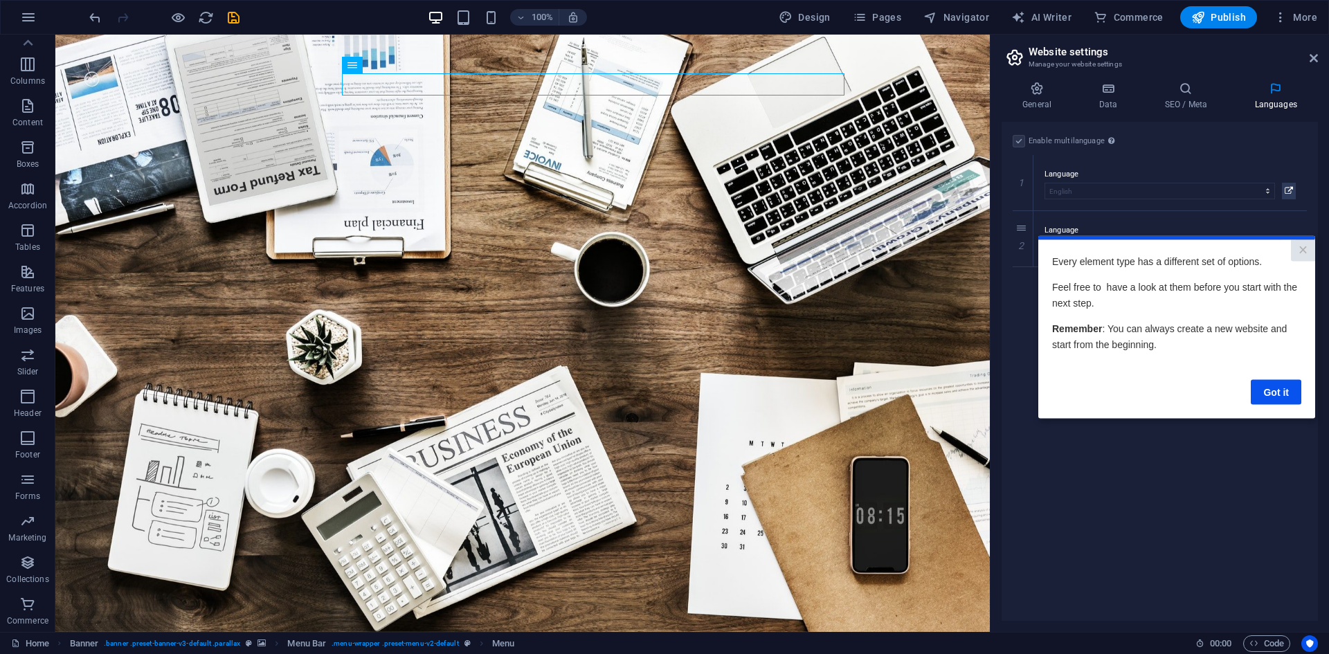
click at [1276, 591] on div "Enable multilanguage To disable multilanguage delete all languages until only o…" at bounding box center [1159, 371] width 316 height 499
click at [1270, 385] on link "Got it" at bounding box center [1275, 391] width 51 height 25
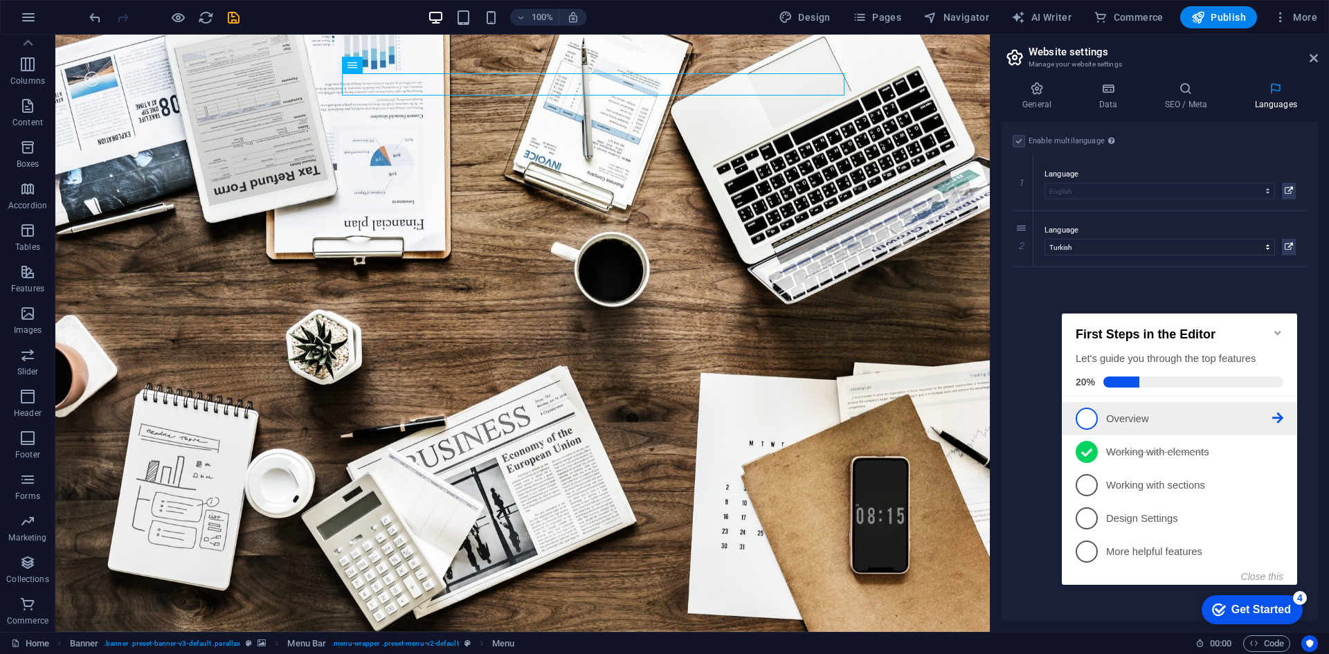
click at [1092, 418] on span "1" at bounding box center [1086, 419] width 22 height 22
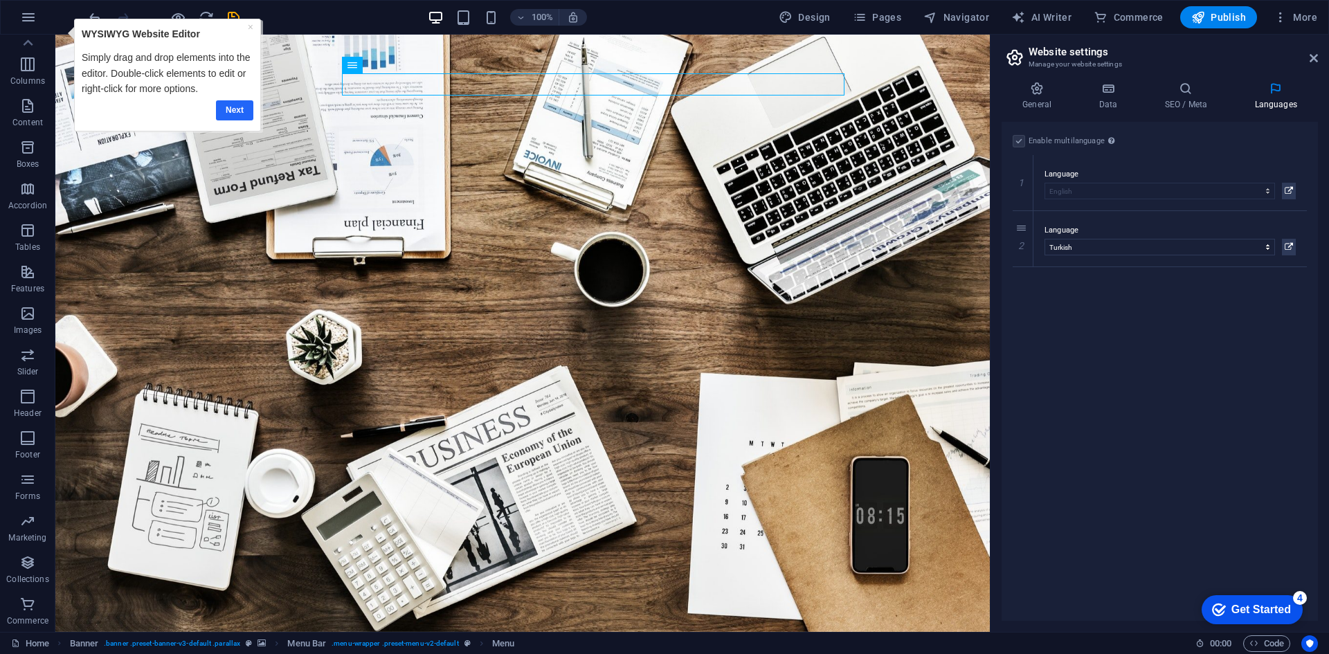
click at [240, 110] on link "Next" at bounding box center [234, 110] width 37 height 20
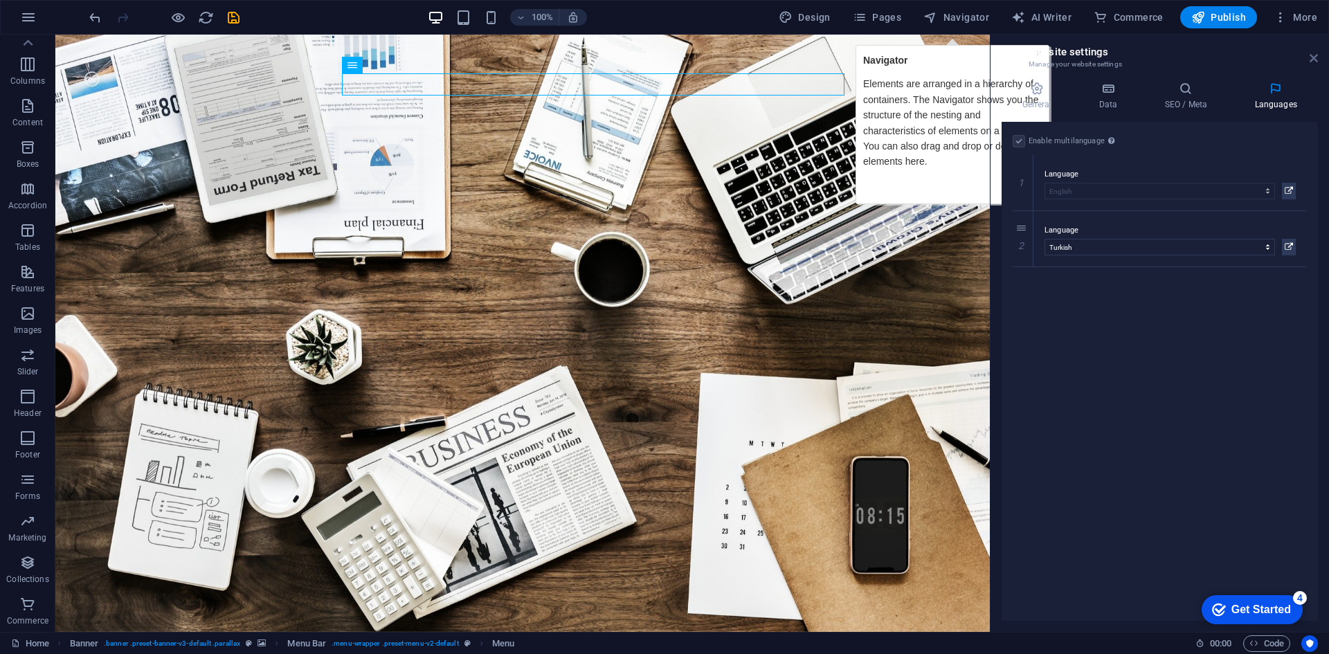
click at [1314, 55] on icon at bounding box center [1313, 58] width 8 height 11
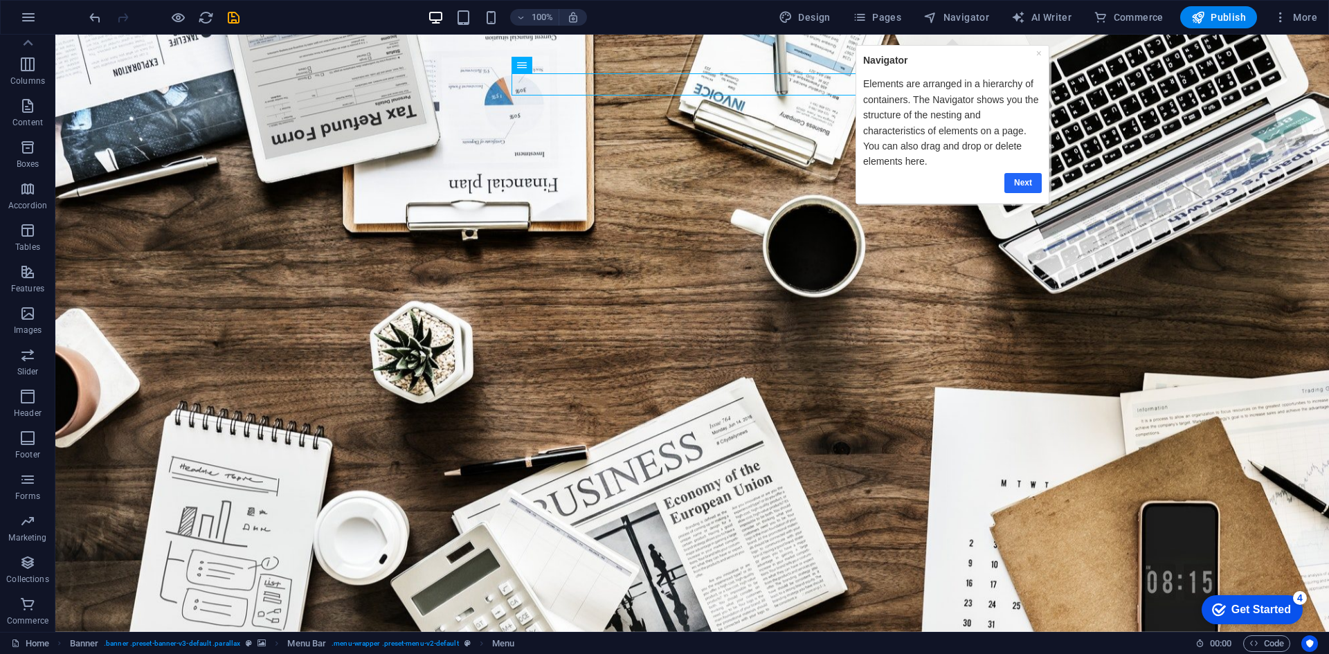
click at [1015, 187] on link "Next" at bounding box center [1021, 183] width 37 height 20
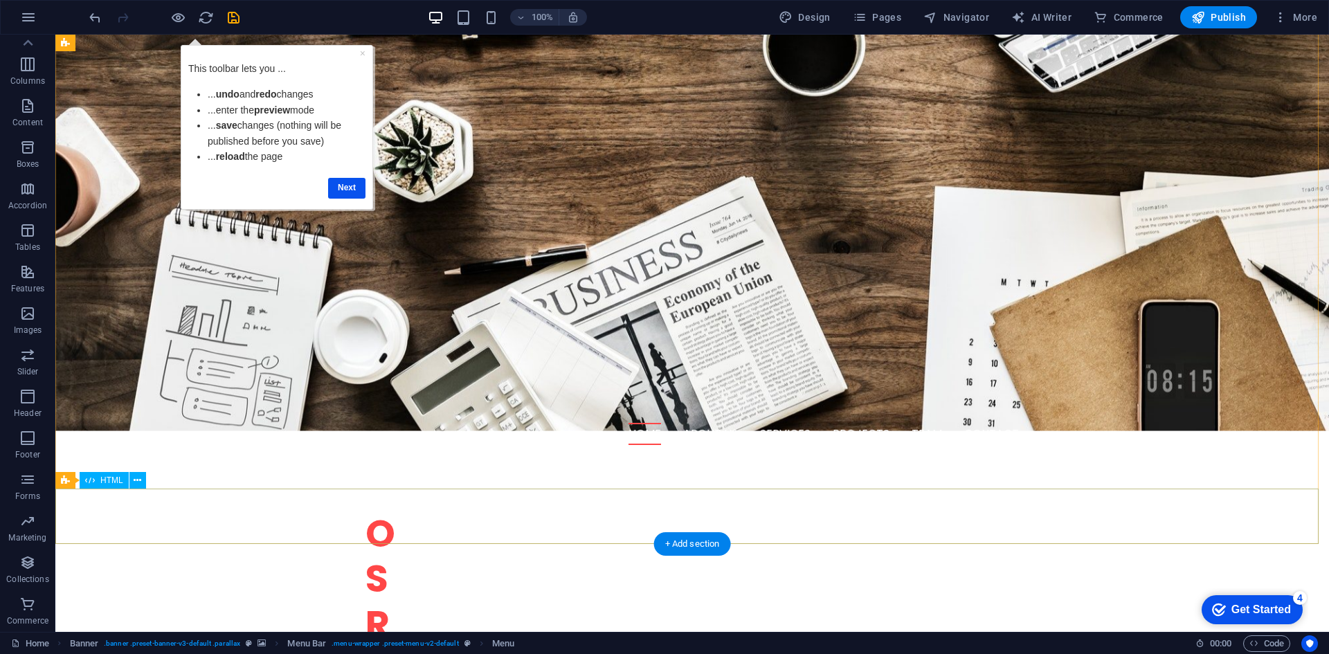
scroll to position [346, 0]
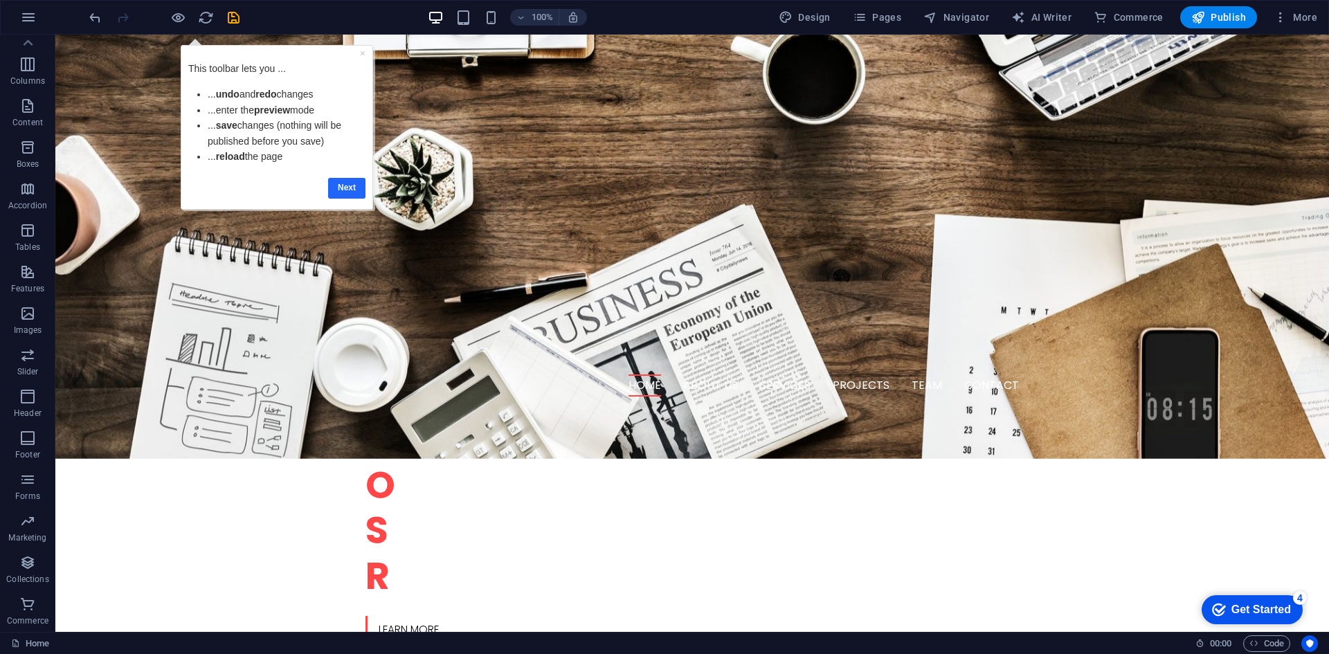
drag, startPoint x: 345, startPoint y: 189, endPoint x: 469, endPoint y: 190, distance: 123.9
click at [345, 189] on link "Next" at bounding box center [346, 188] width 37 height 20
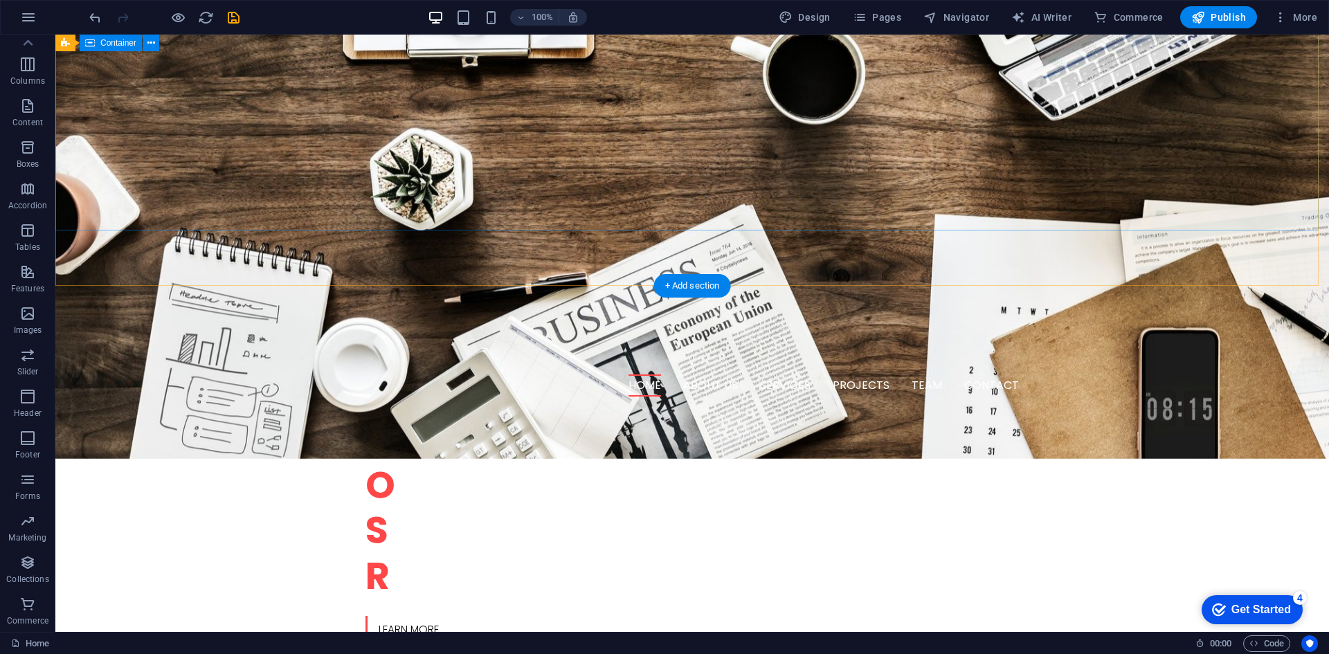
scroll to position [0, 0]
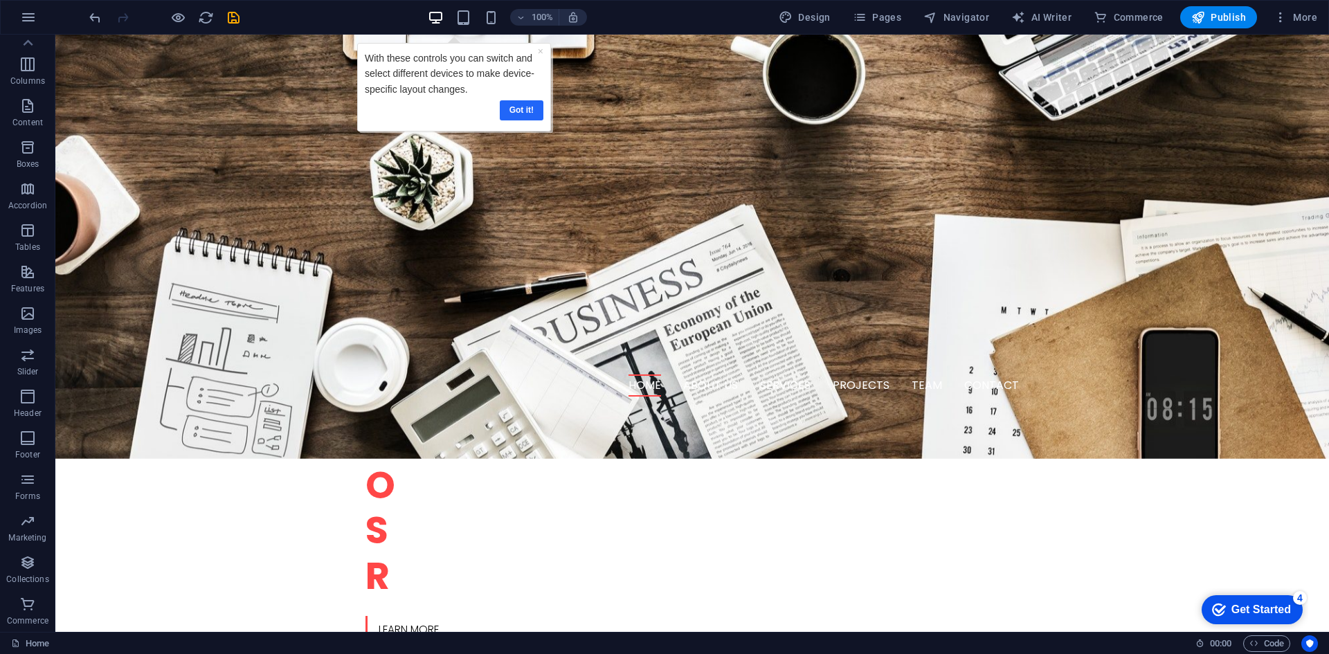
click at [509, 107] on link "Got it!" at bounding box center [522, 110] width 44 height 20
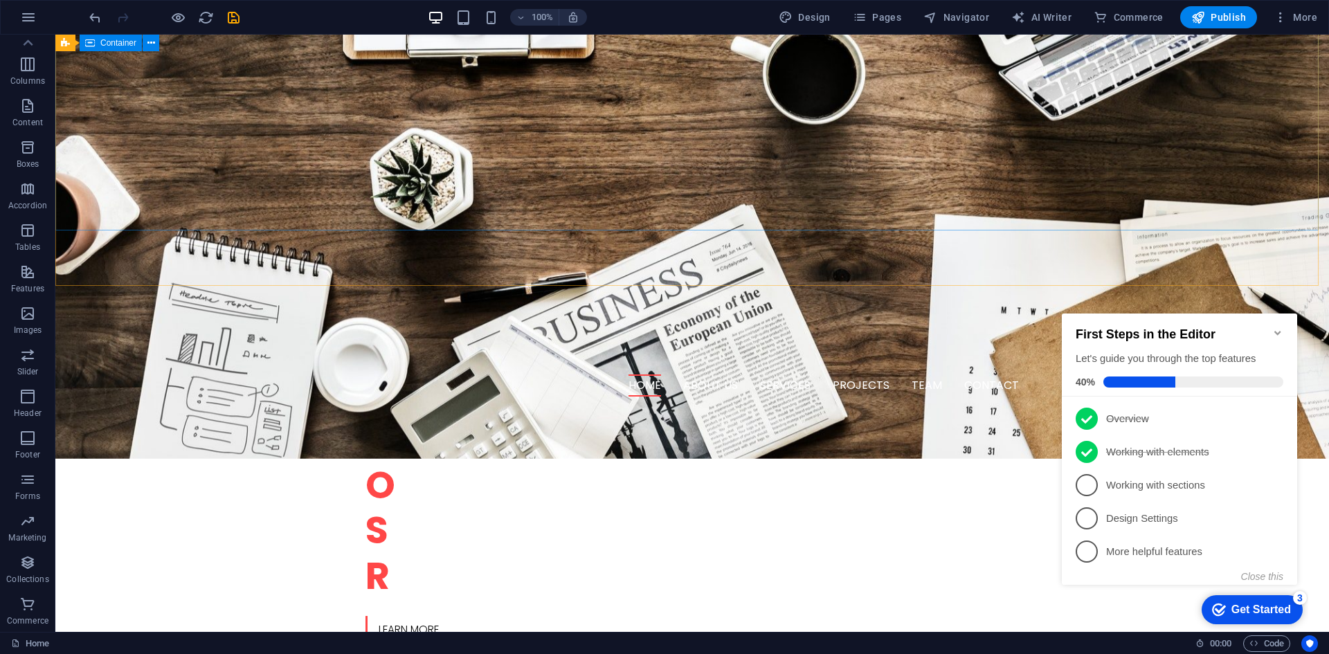
click at [123, 43] on span "Container" at bounding box center [118, 43] width 36 height 8
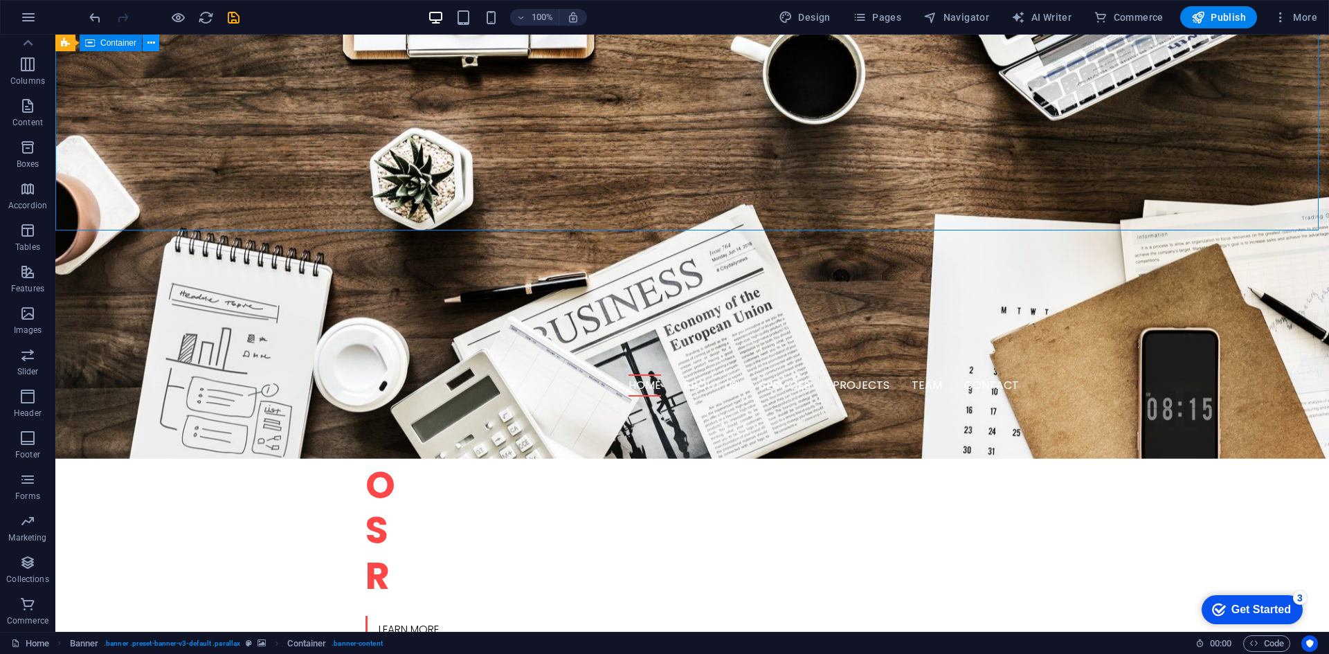
click at [155, 44] on button at bounding box center [151, 43] width 17 height 17
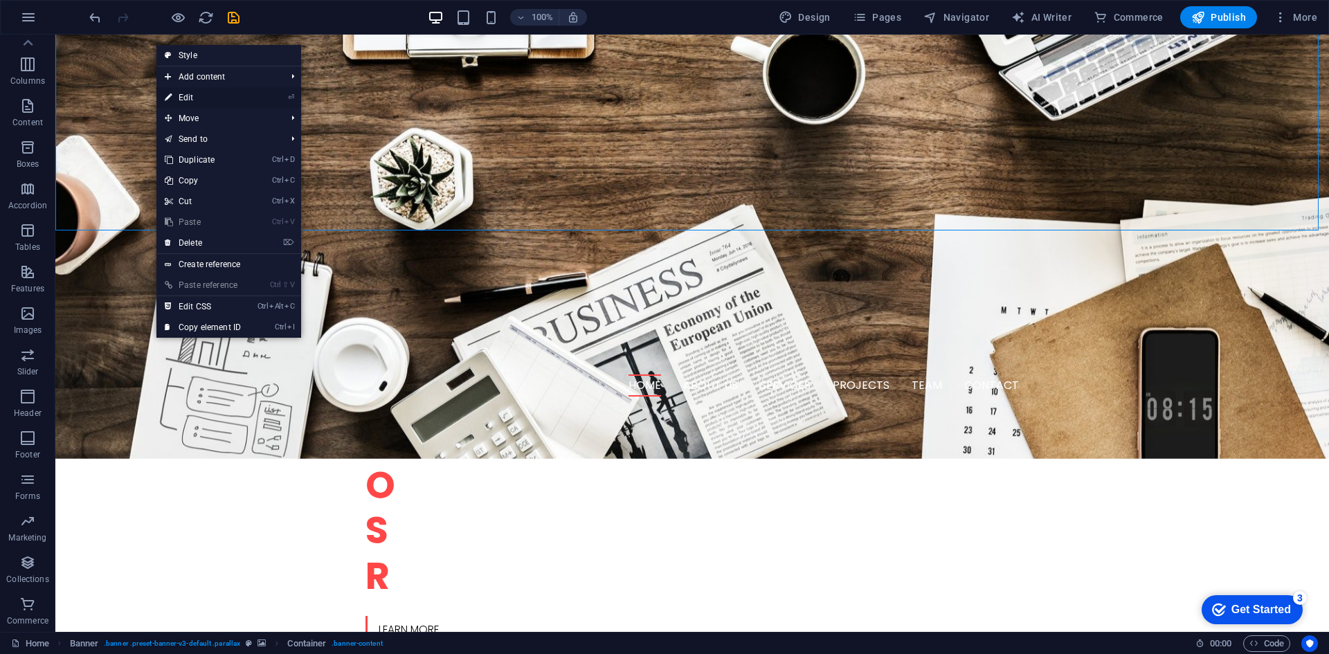
drag, startPoint x: 233, startPoint y: 98, endPoint x: 83, endPoint y: 78, distance: 151.4
click at [233, 98] on link "⏎ Edit" at bounding box center [202, 97] width 93 height 21
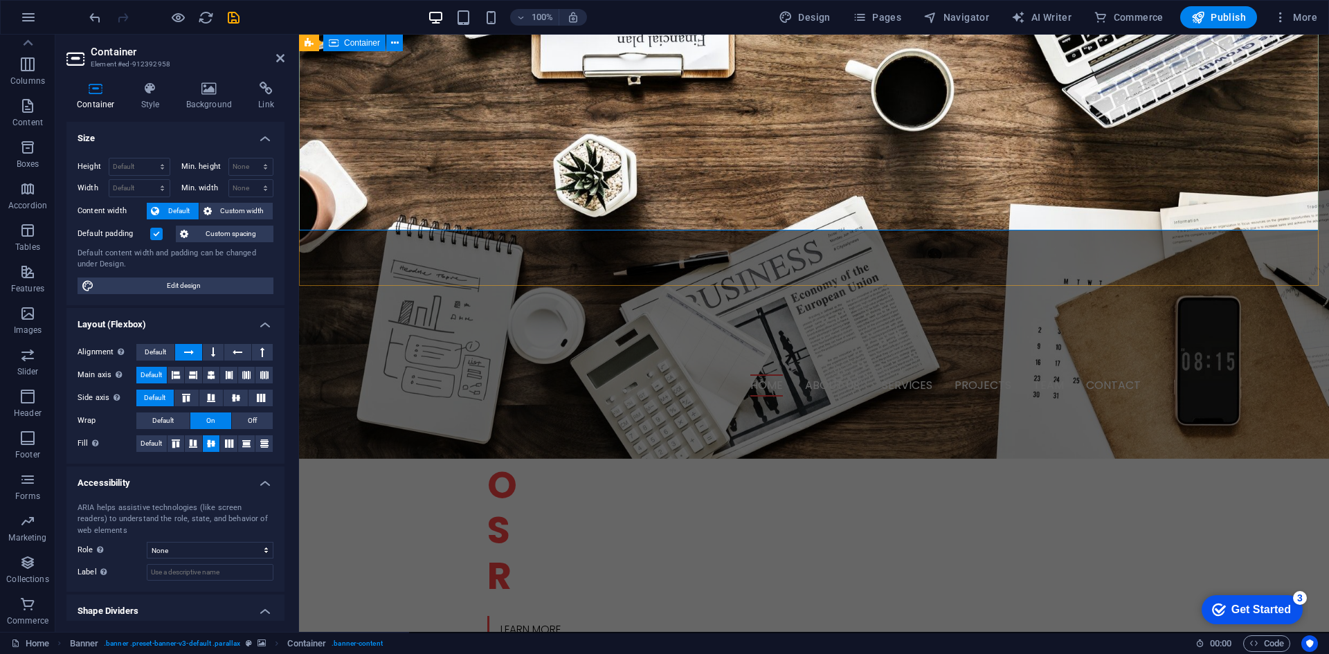
click at [444, 408] on div "O nline Marketing S OCIAL MEDIA MARKETING R EVIEW & STATISTICS Learn more" at bounding box center [814, 553] width 1030 height 291
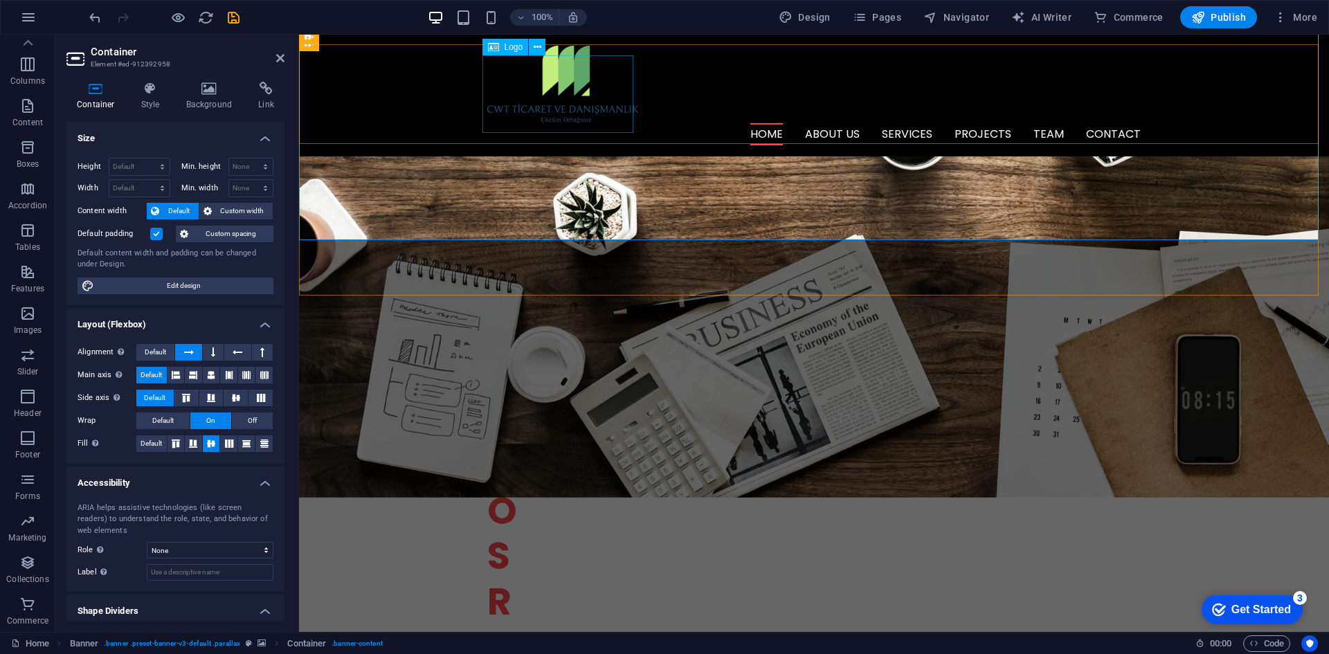
scroll to position [277, 0]
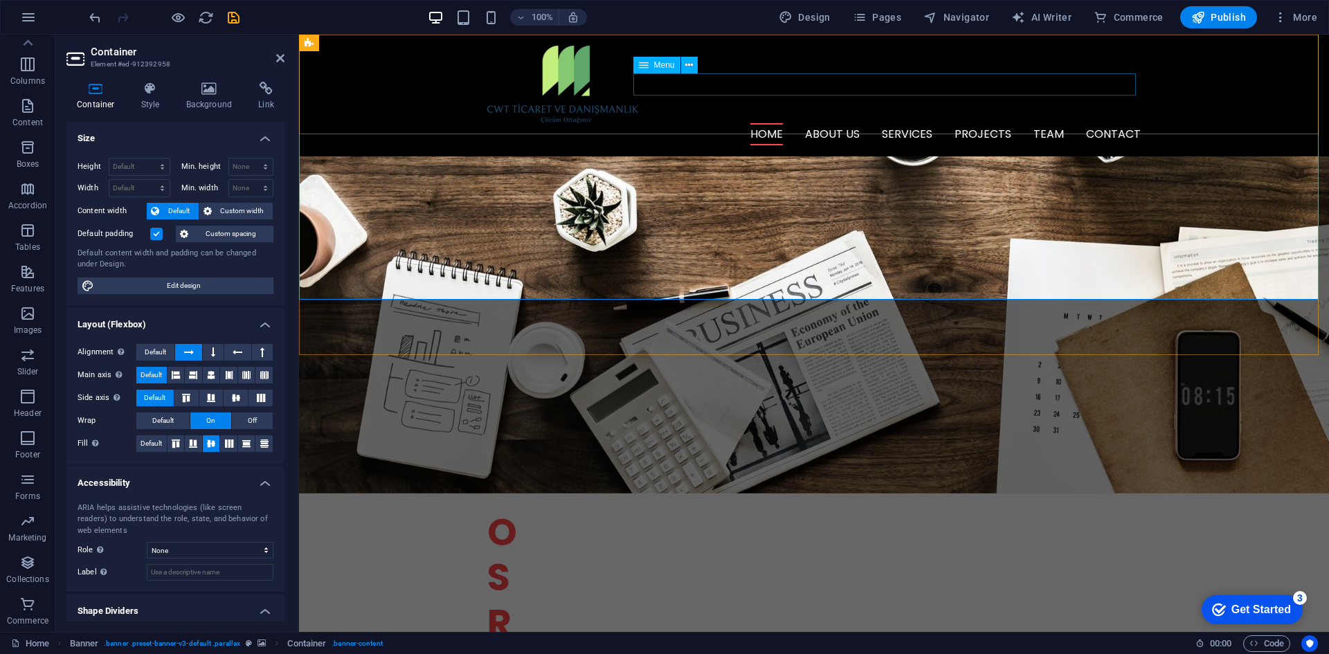
click at [821, 123] on nav "Home About us Services Projects Team Contact" at bounding box center [813, 134] width 653 height 22
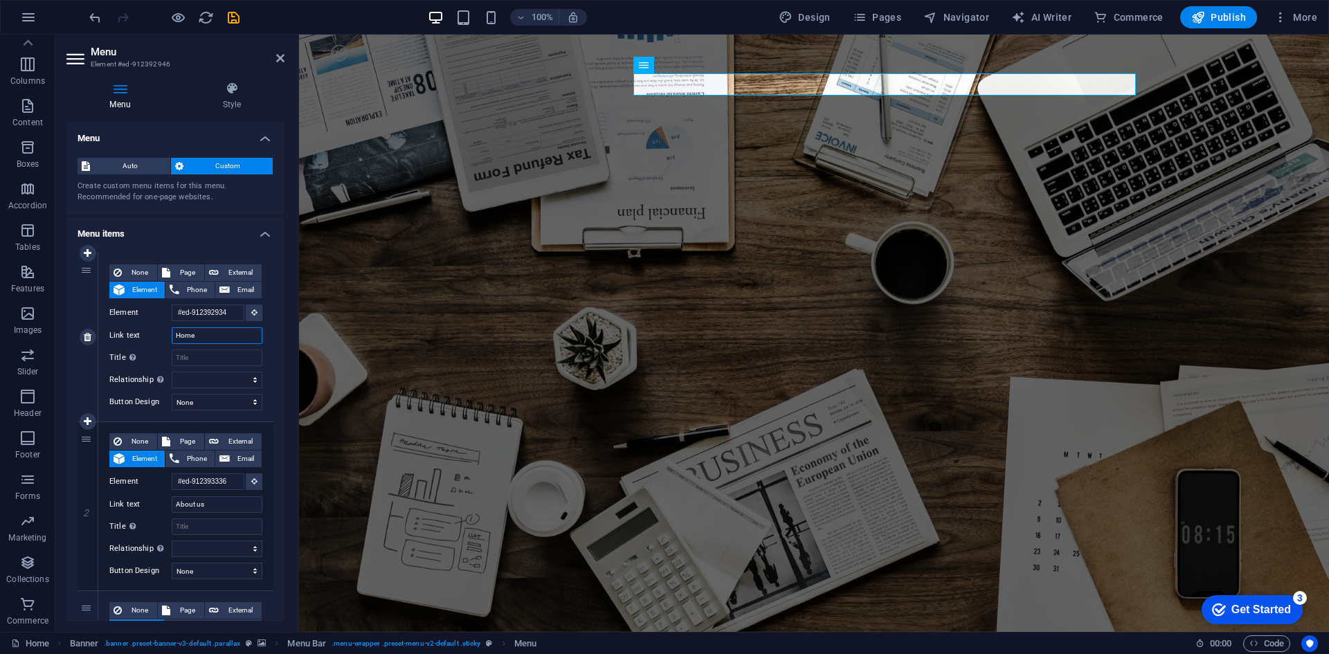
click at [221, 333] on input "Home" at bounding box center [217, 335] width 91 height 17
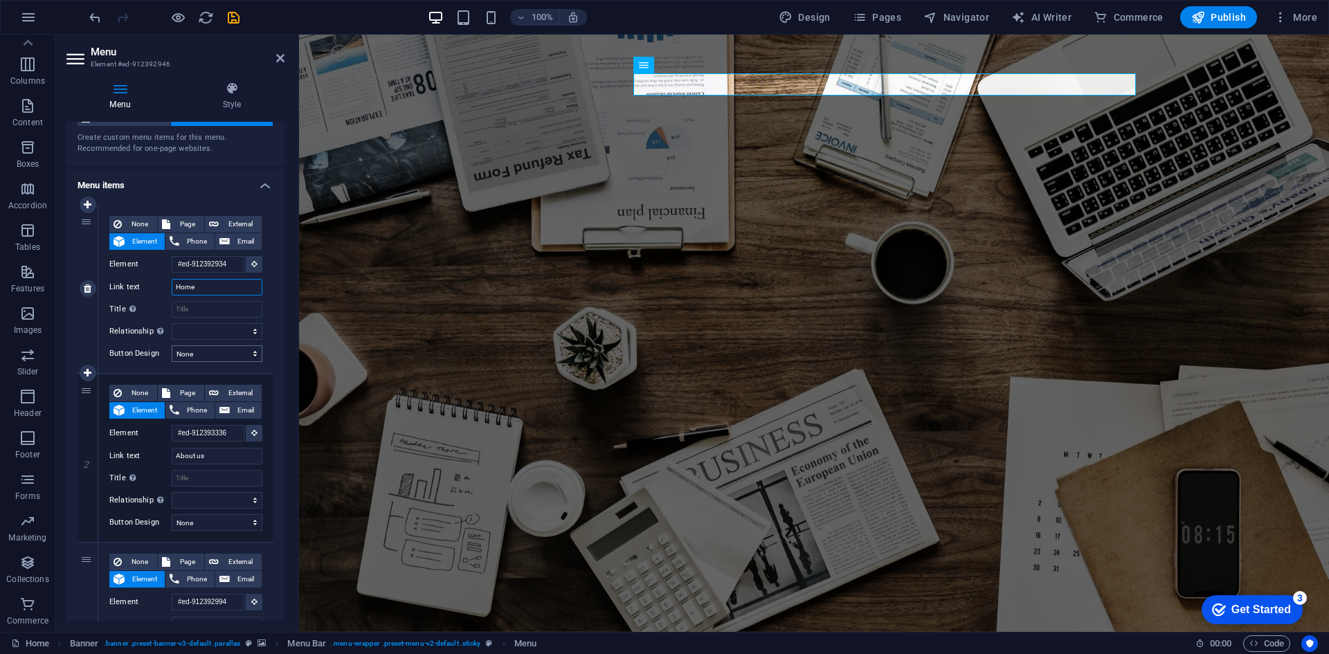
scroll to position [69, 0]
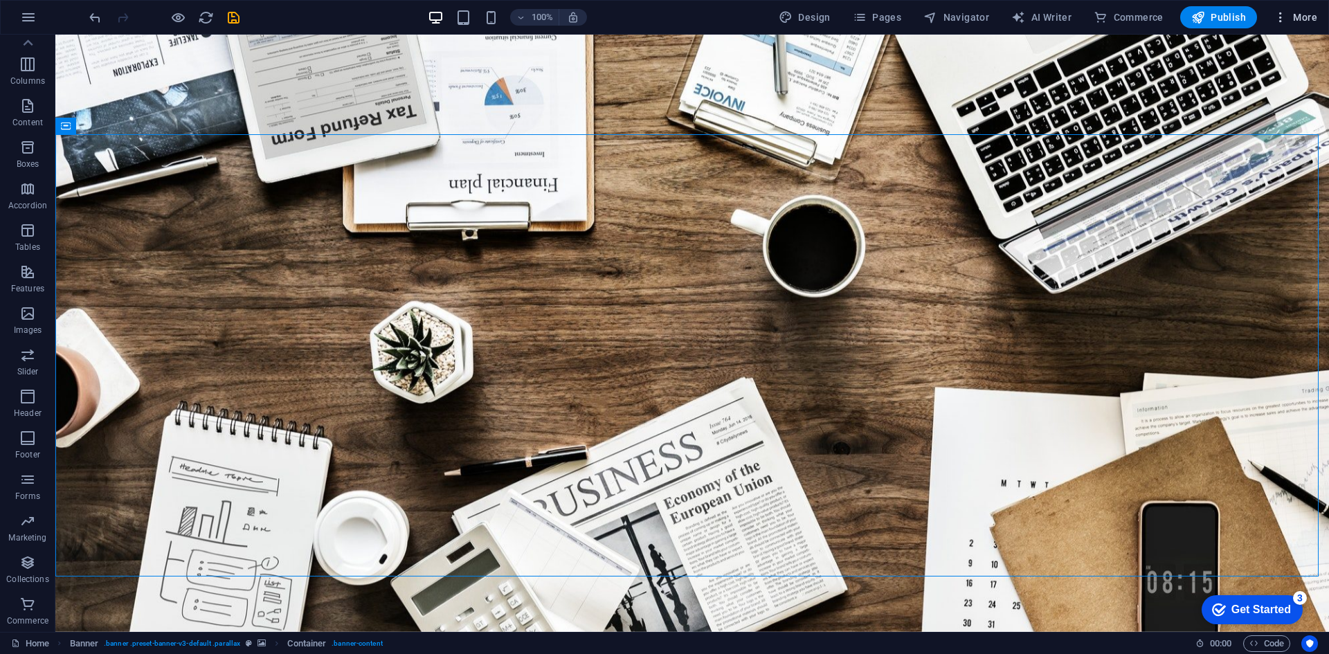
click at [0, 0] on button "More" at bounding box center [0, 0] width 0 height 0
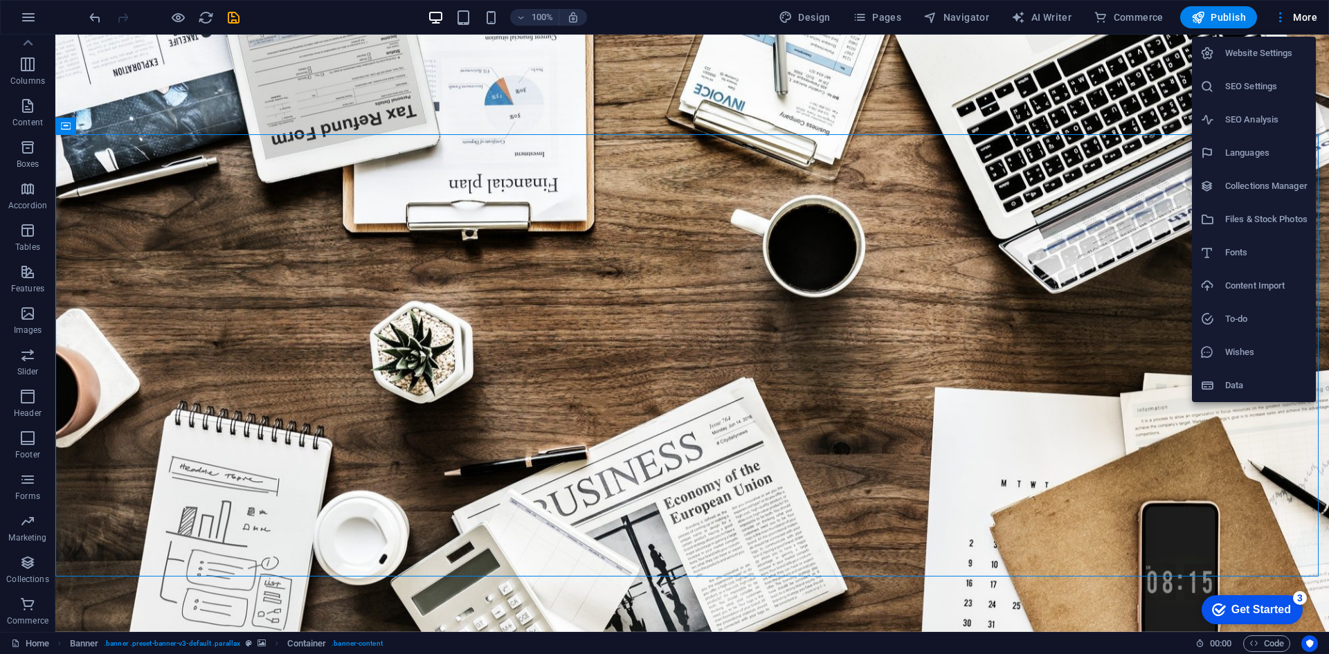
drag, startPoint x: 1262, startPoint y: 153, endPoint x: 1109, endPoint y: 94, distance: 163.9
click at [1109, 94] on div "Website Settings SEO Settings SEO Analysis Languages Collections Manager Files …" at bounding box center [664, 331] width 1329 height 646
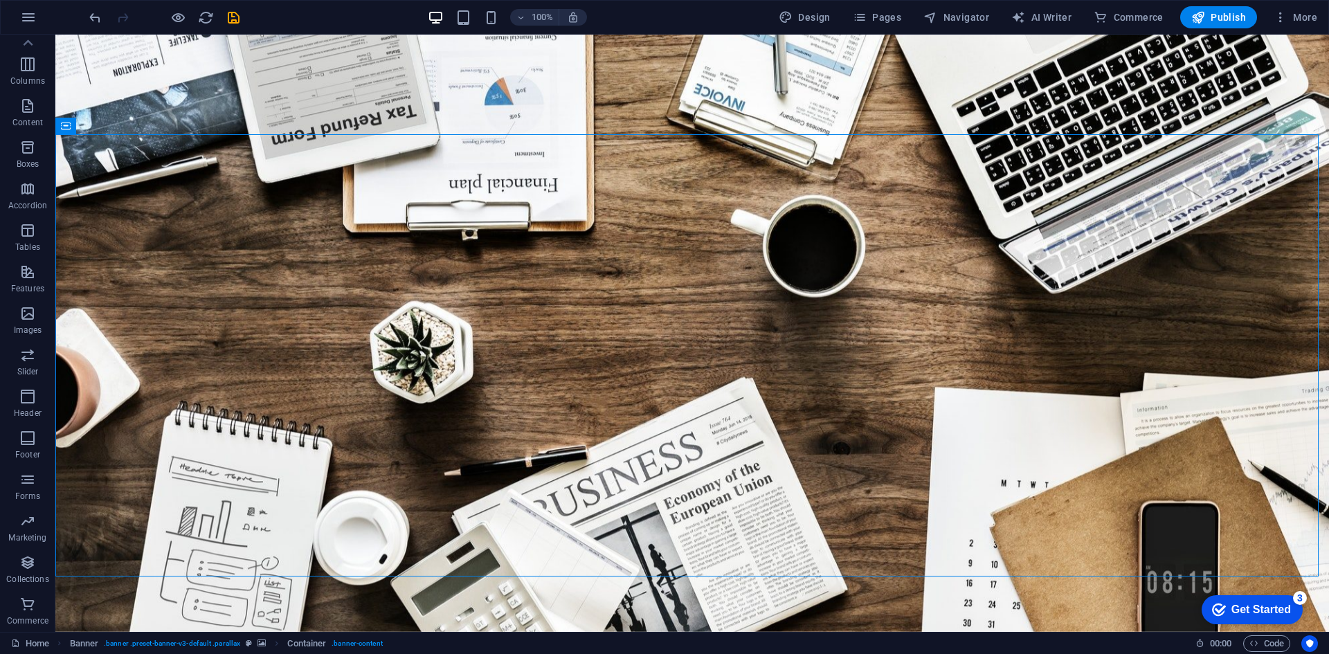
click at [1109, 94] on div "Website Settings SEO Settings SEO Analysis Languages Collections Manager Files …" at bounding box center [664, 331] width 1329 height 646
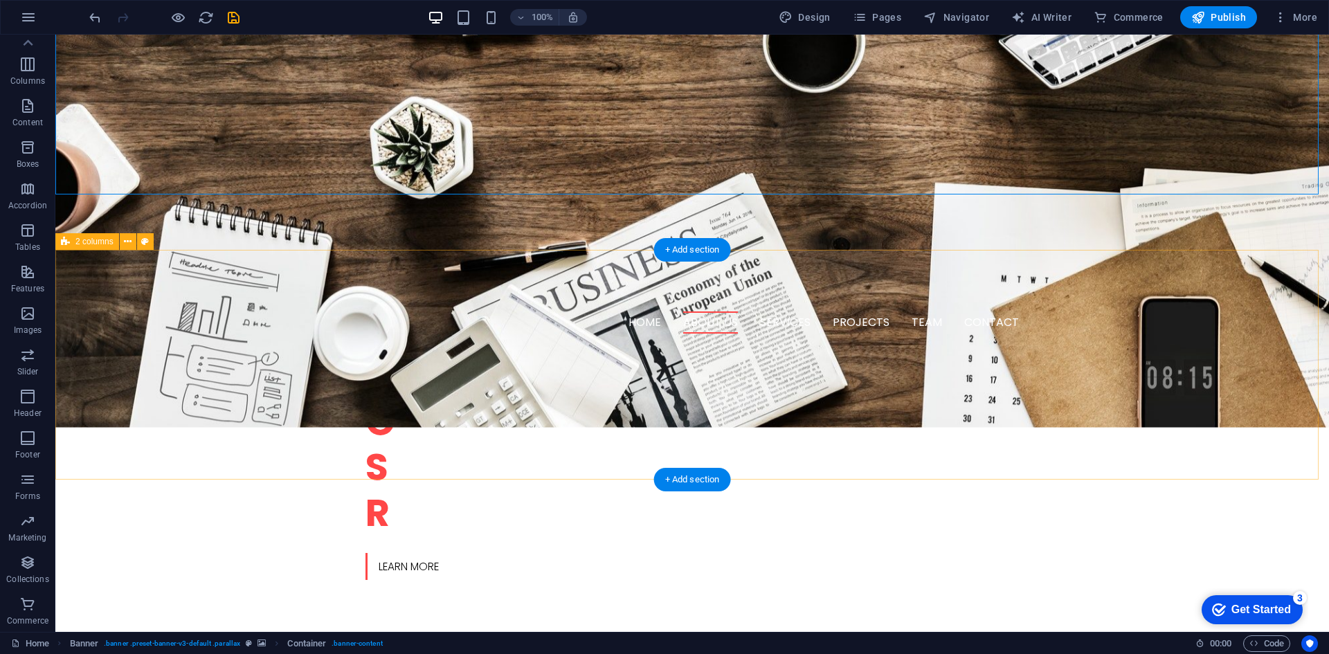
scroll to position [415, 0]
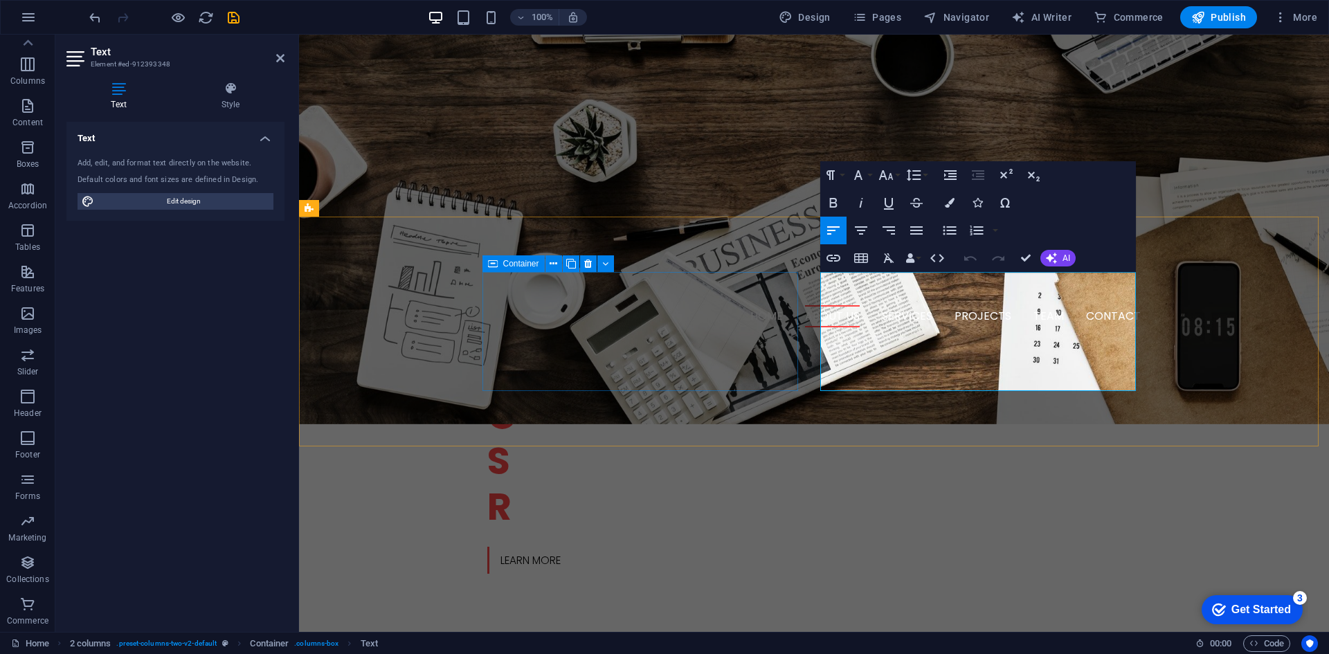
drag, startPoint x: 1053, startPoint y: 381, endPoint x: 768, endPoint y: 267, distance: 306.9
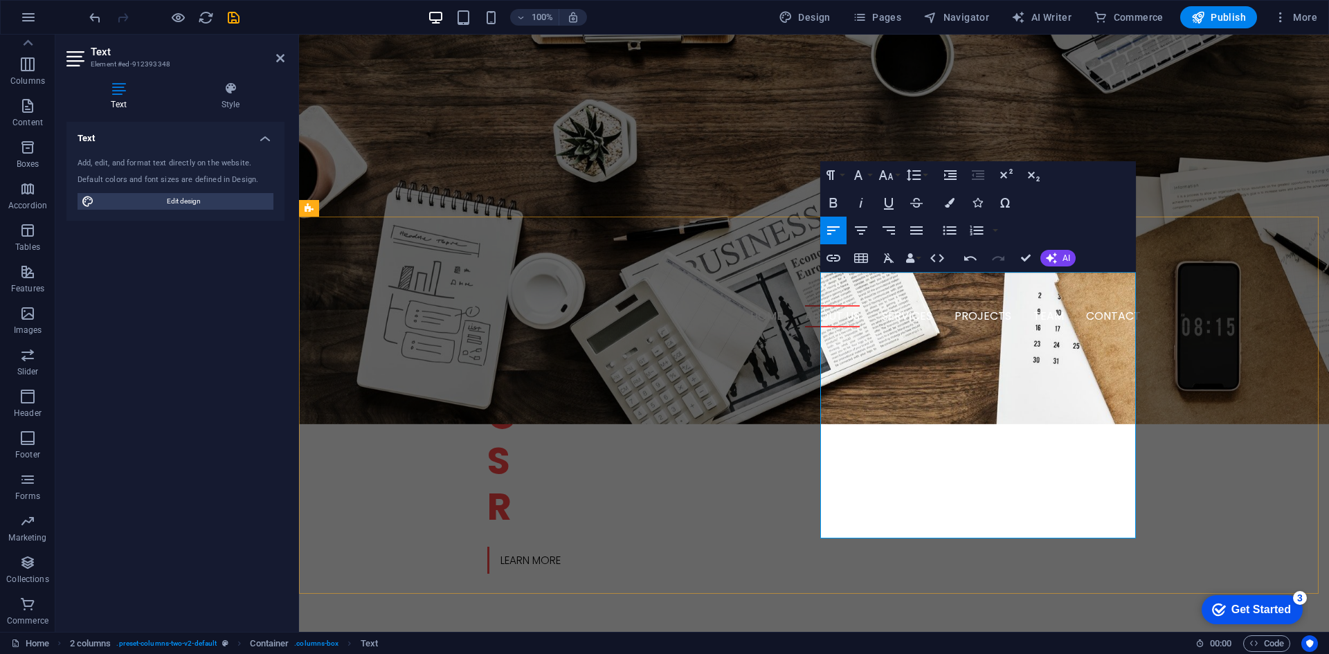
drag, startPoint x: 938, startPoint y: 476, endPoint x: 738, endPoint y: 269, distance: 287.8
click at [867, 178] on button "Font Family" at bounding box center [861, 175] width 26 height 28
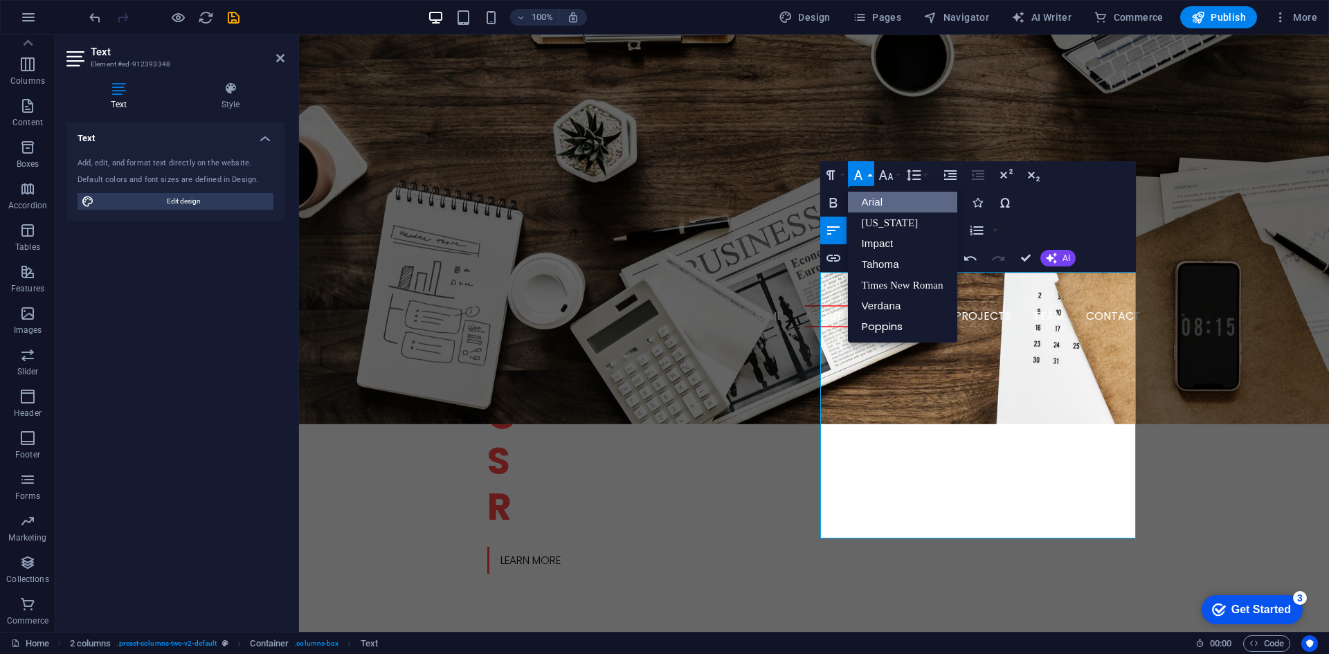
click at [868, 202] on link "Arial" at bounding box center [902, 202] width 109 height 21
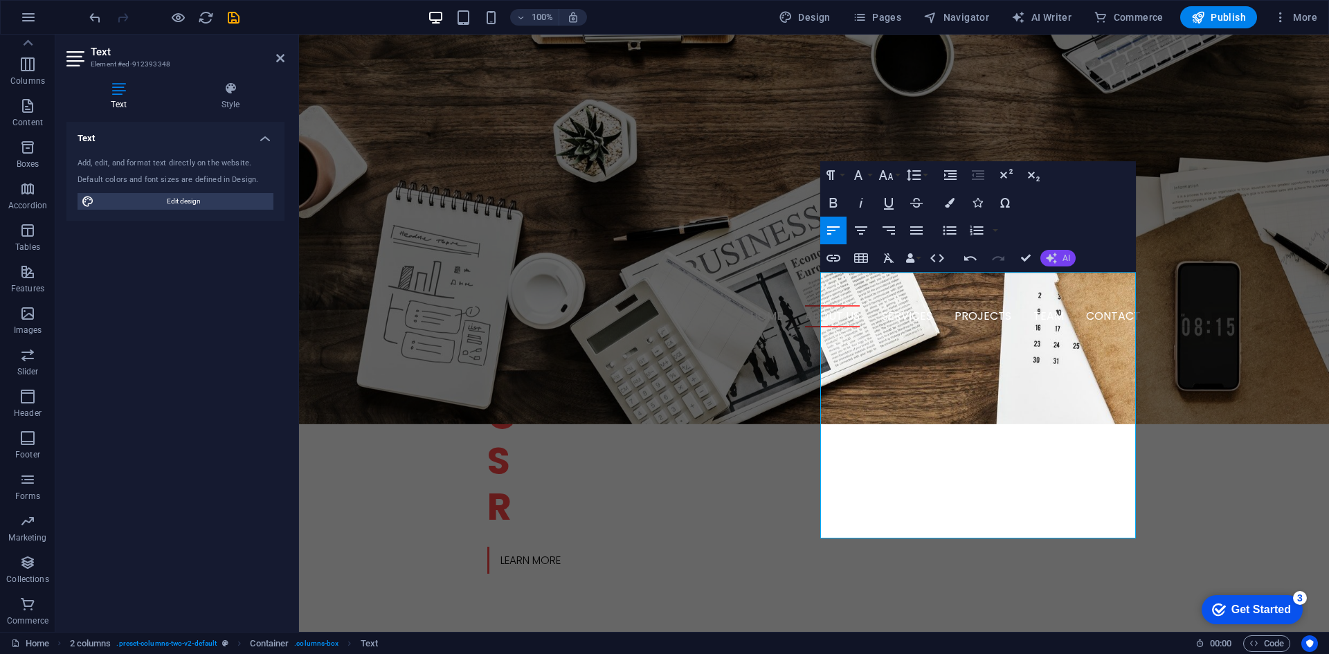
click at [1060, 257] on button "AI" at bounding box center [1057, 258] width 35 height 17
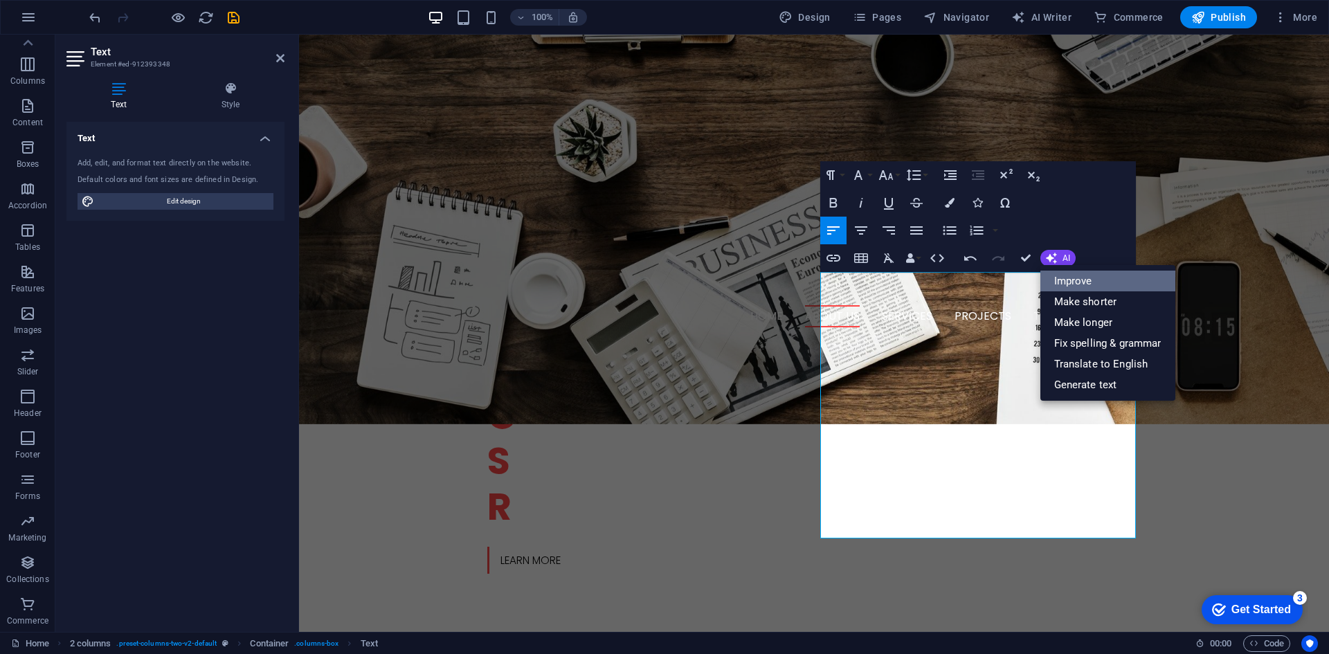
click at [1070, 284] on link "Improve" at bounding box center [1107, 281] width 135 height 21
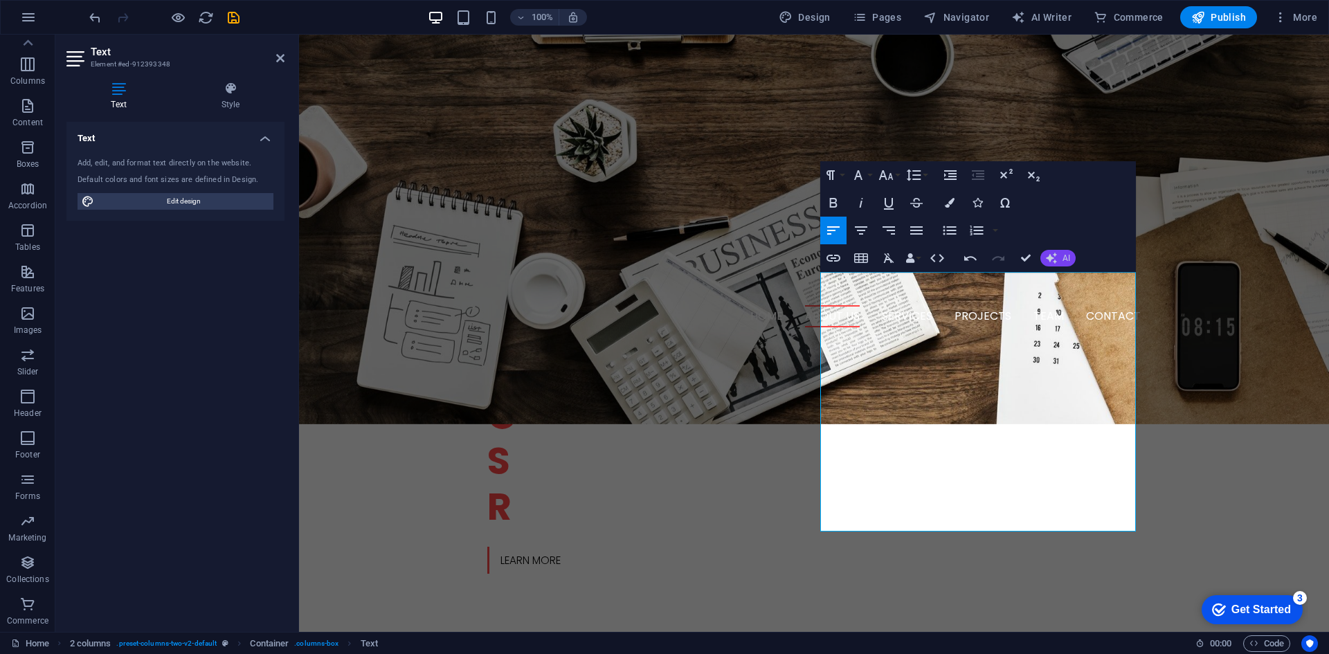
click at [1059, 259] on button "AI" at bounding box center [1057, 258] width 35 height 17
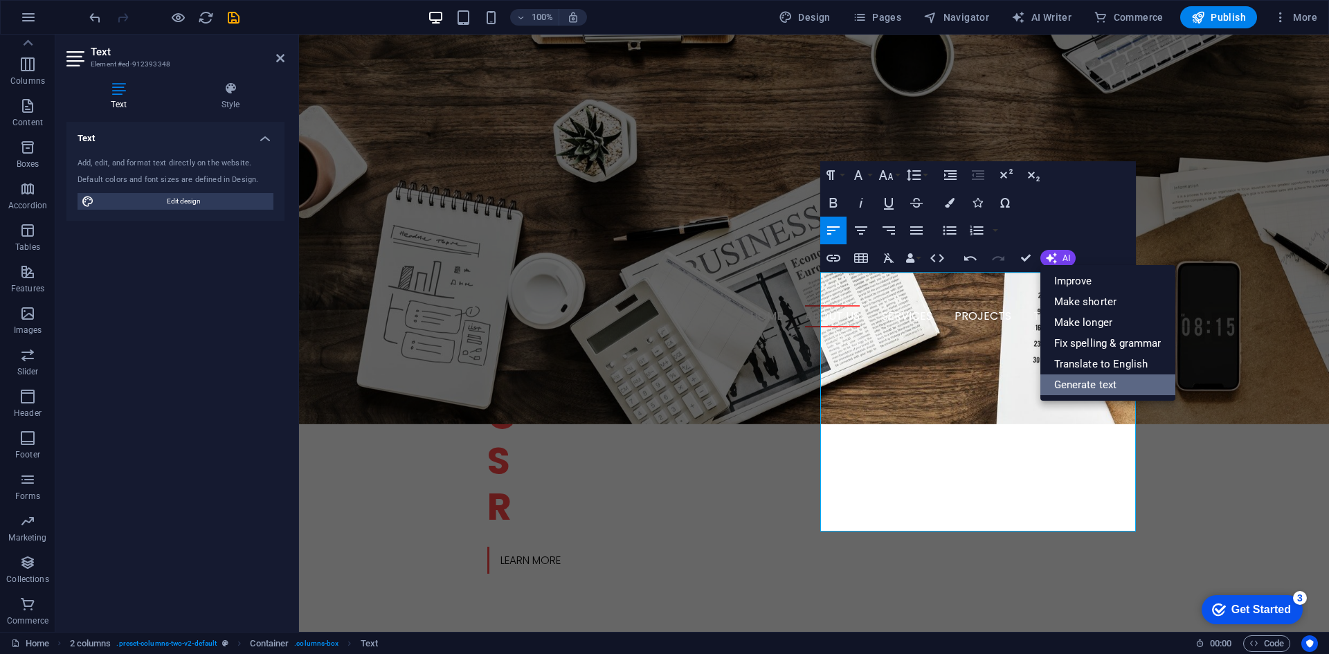
click at [1075, 389] on link "Generate text" at bounding box center [1107, 384] width 135 height 21
select select "English"
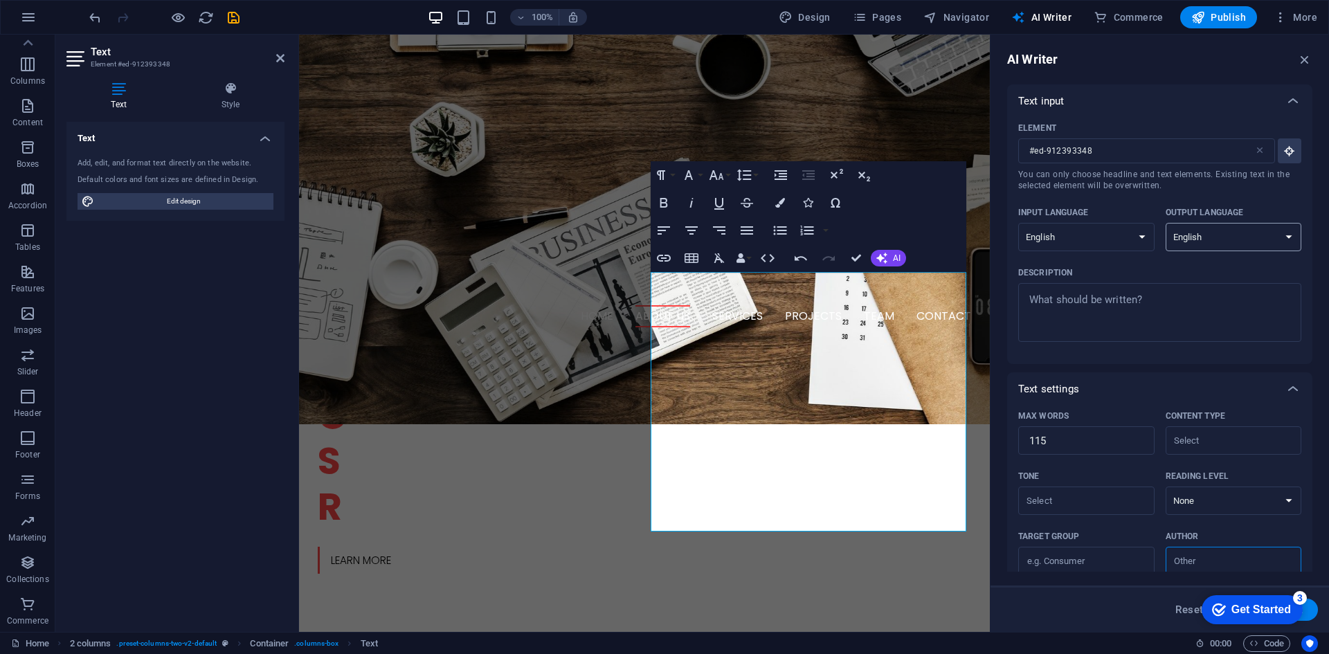
click at [1203, 244] on select "Albanian Arabic Armenian Awadhi Azerbaijani Bashkir Basque Belarusian Bengali B…" at bounding box center [1233, 237] width 136 height 28
click at [1307, 60] on icon "button" at bounding box center [1304, 59] width 15 height 15
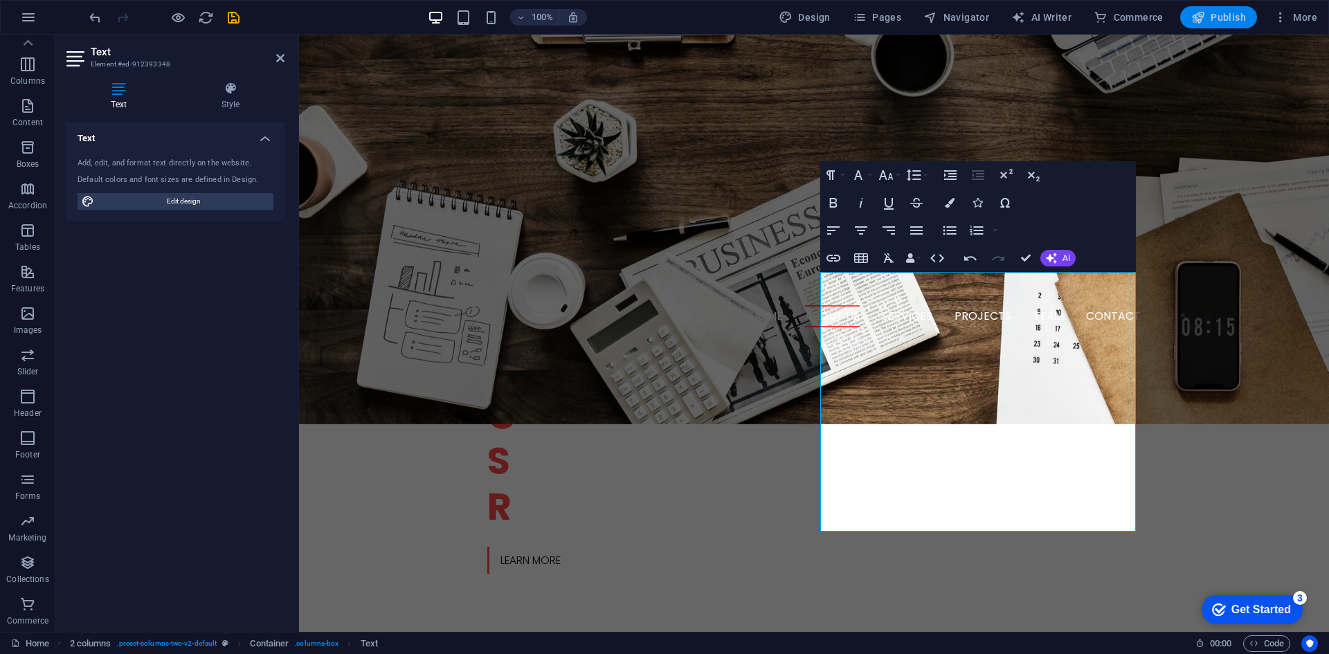
click at [1202, 19] on icon "button" at bounding box center [1198, 17] width 14 height 14
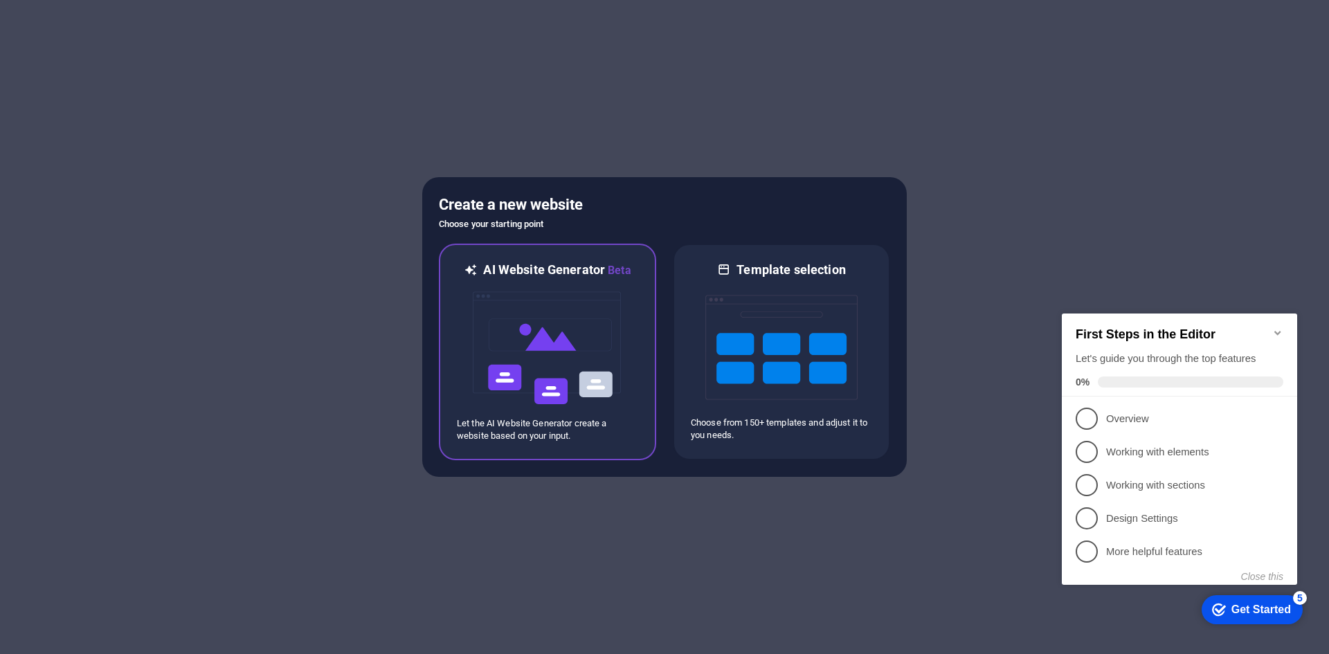
click at [511, 315] on img at bounding box center [547, 348] width 152 height 138
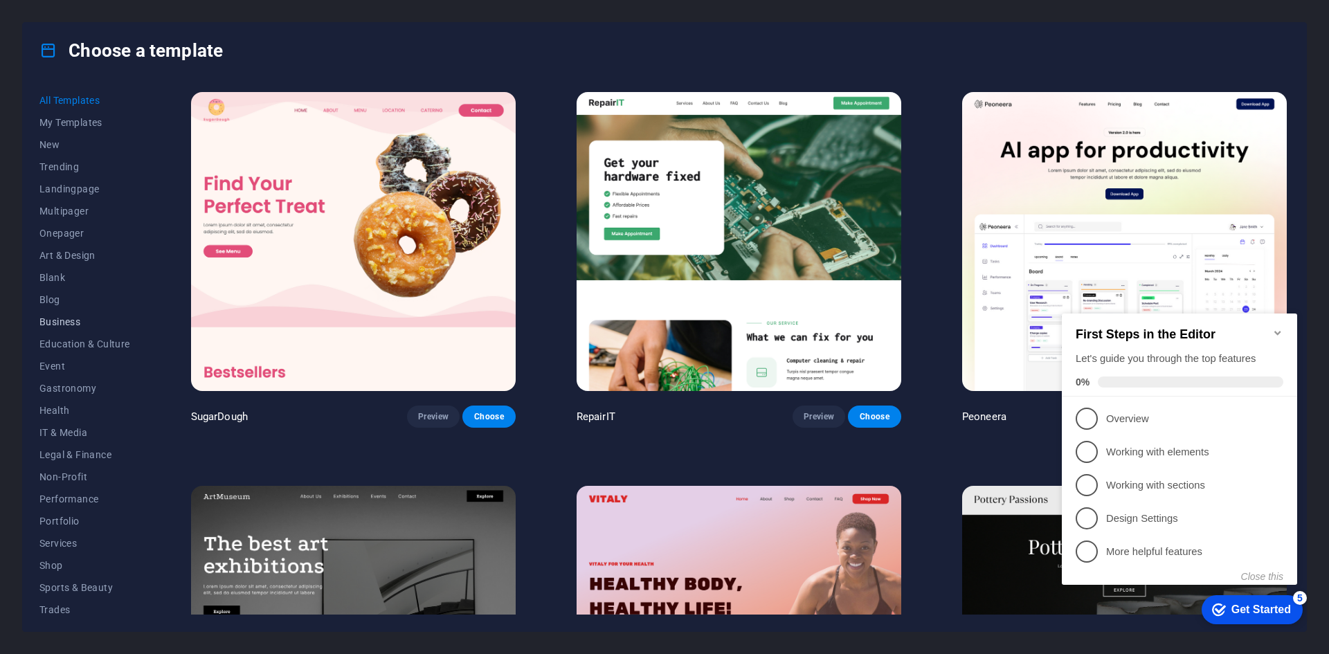
scroll to position [51, 0]
click at [56, 561] on span "Trades" at bounding box center [84, 559] width 91 height 11
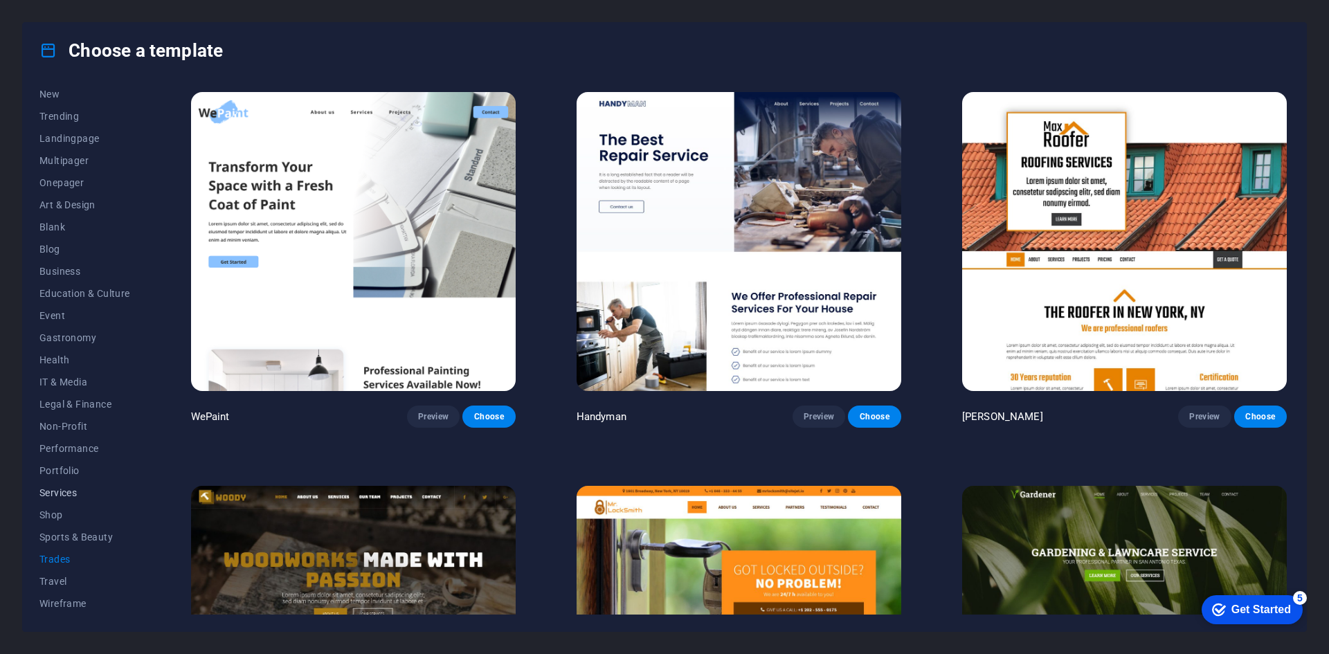
click at [62, 489] on span "Services" at bounding box center [84, 492] width 91 height 11
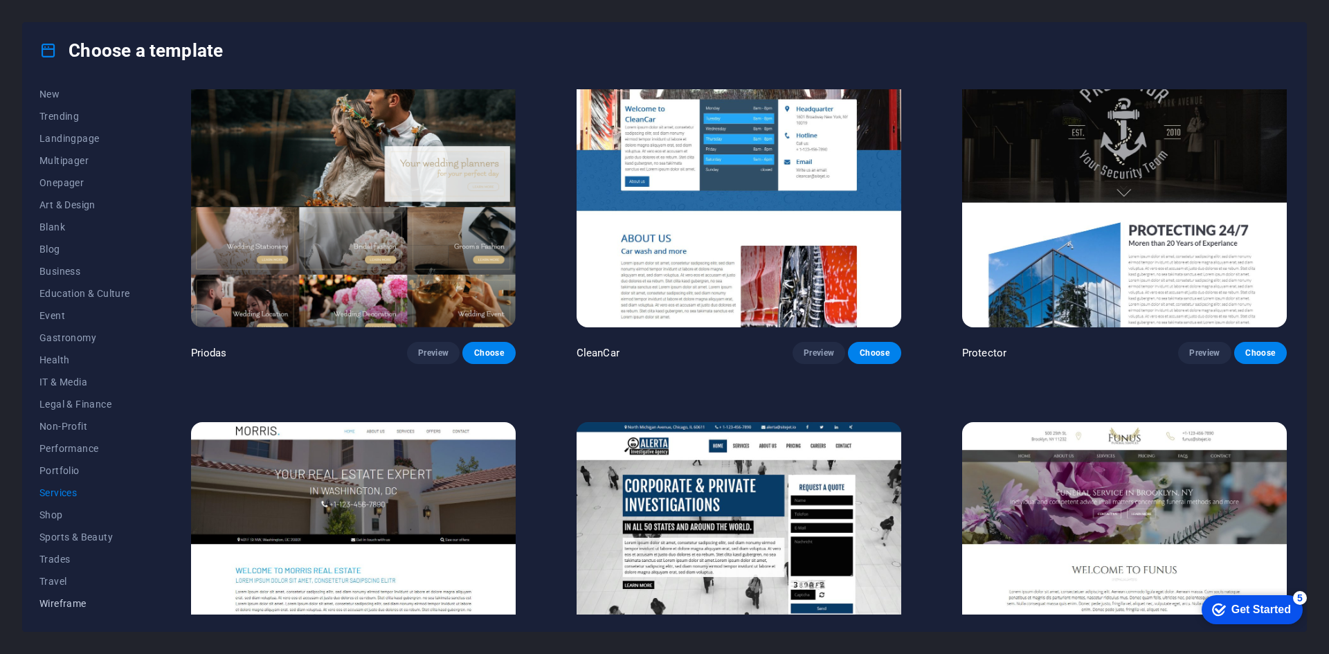
click at [64, 608] on span "Wireframe" at bounding box center [84, 603] width 91 height 11
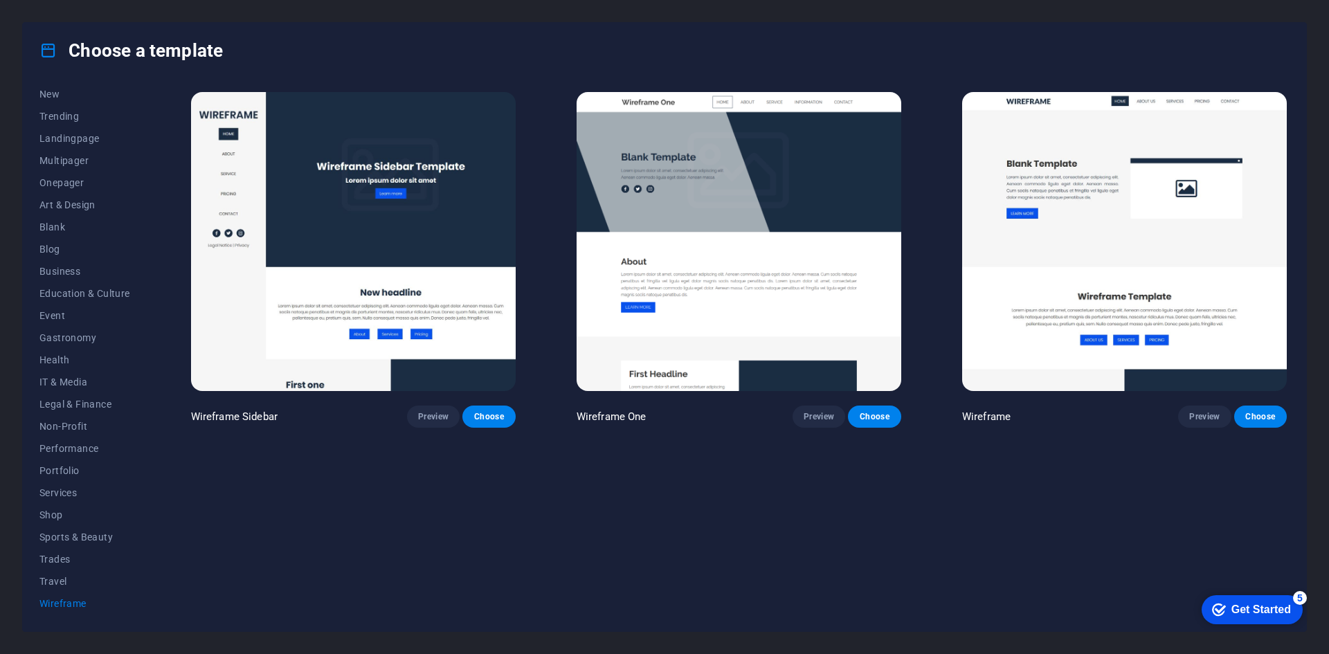
scroll to position [0, 0]
click at [53, 382] on span "IT & Media" at bounding box center [84, 381] width 91 height 11
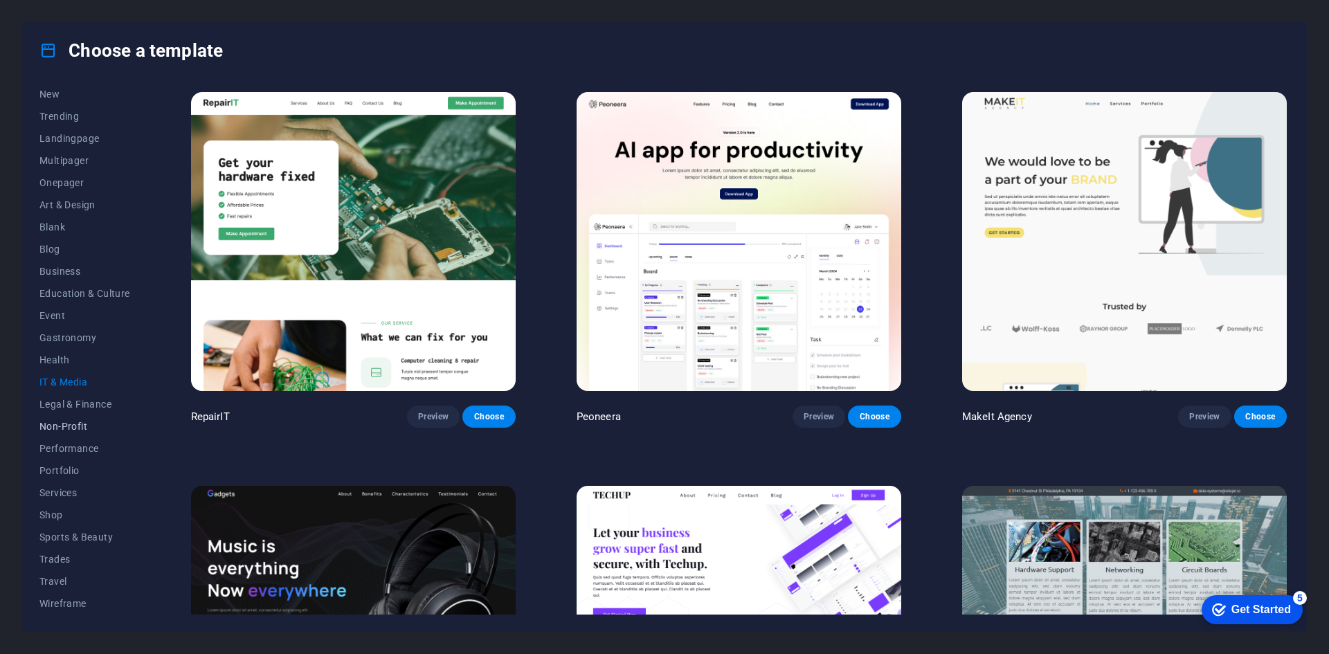
click at [64, 429] on span "Non-Profit" at bounding box center [84, 426] width 91 height 11
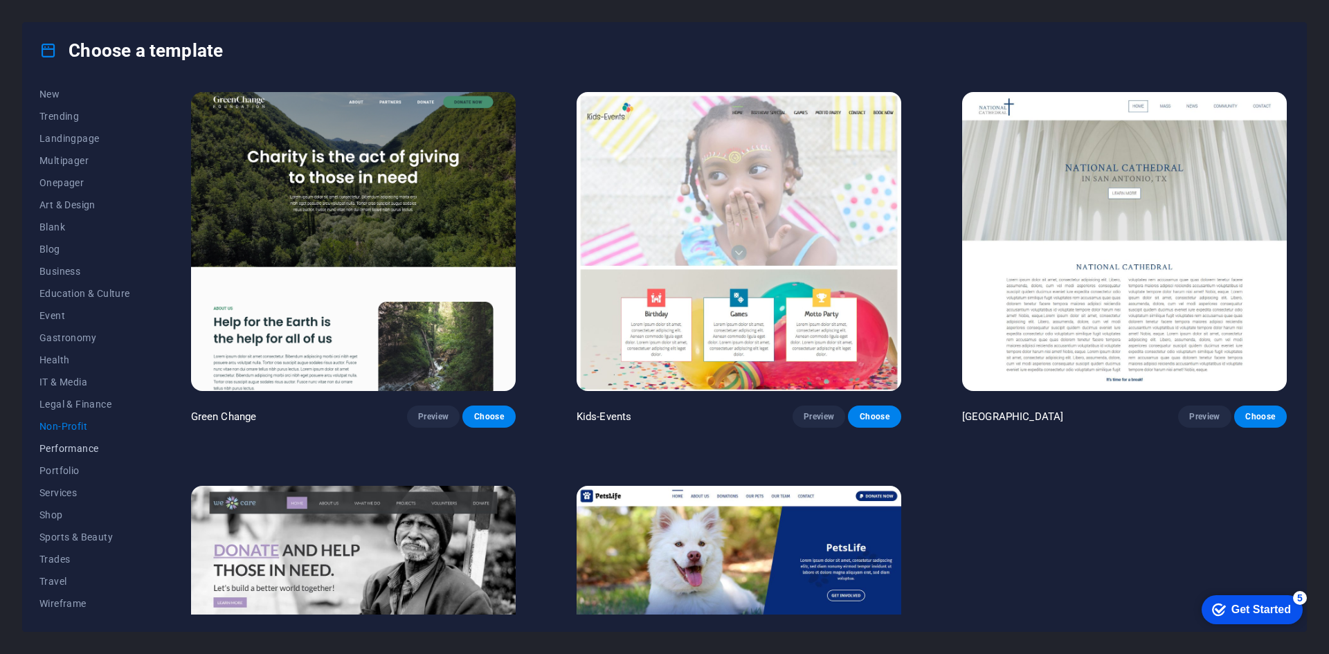
click at [68, 446] on span "Performance" at bounding box center [84, 448] width 91 height 11
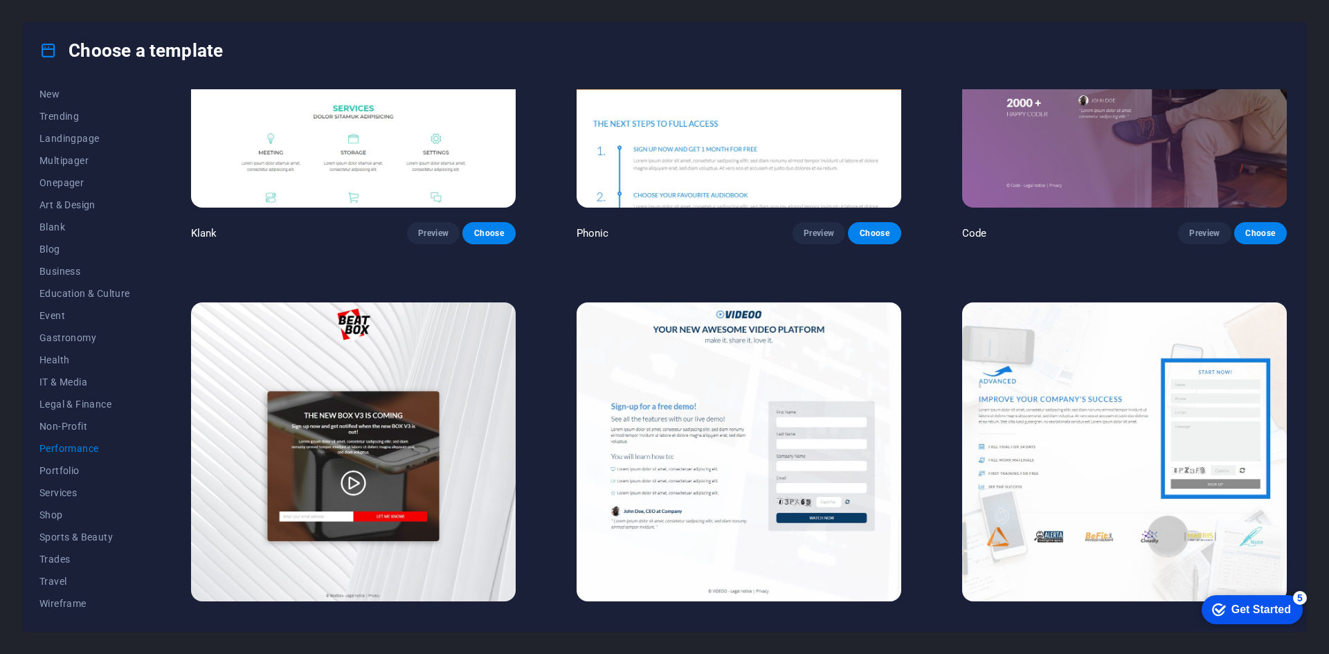
scroll to position [415, 0]
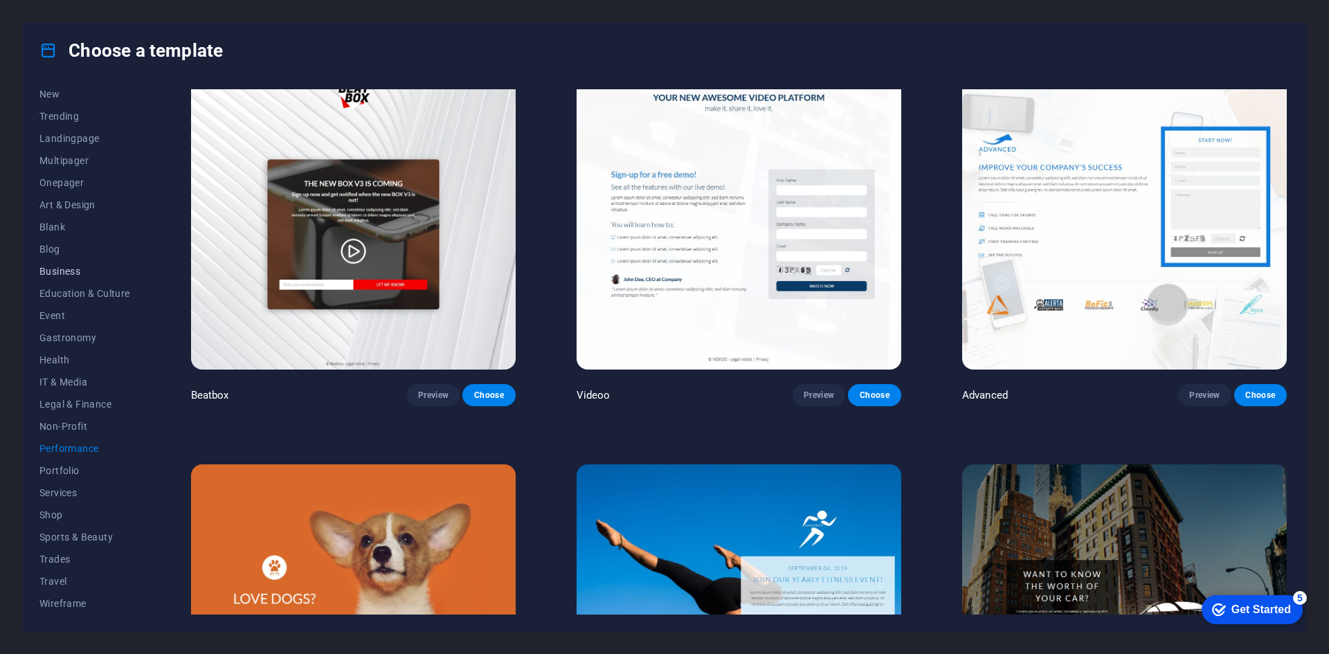
click at [83, 270] on span "Business" at bounding box center [84, 271] width 91 height 11
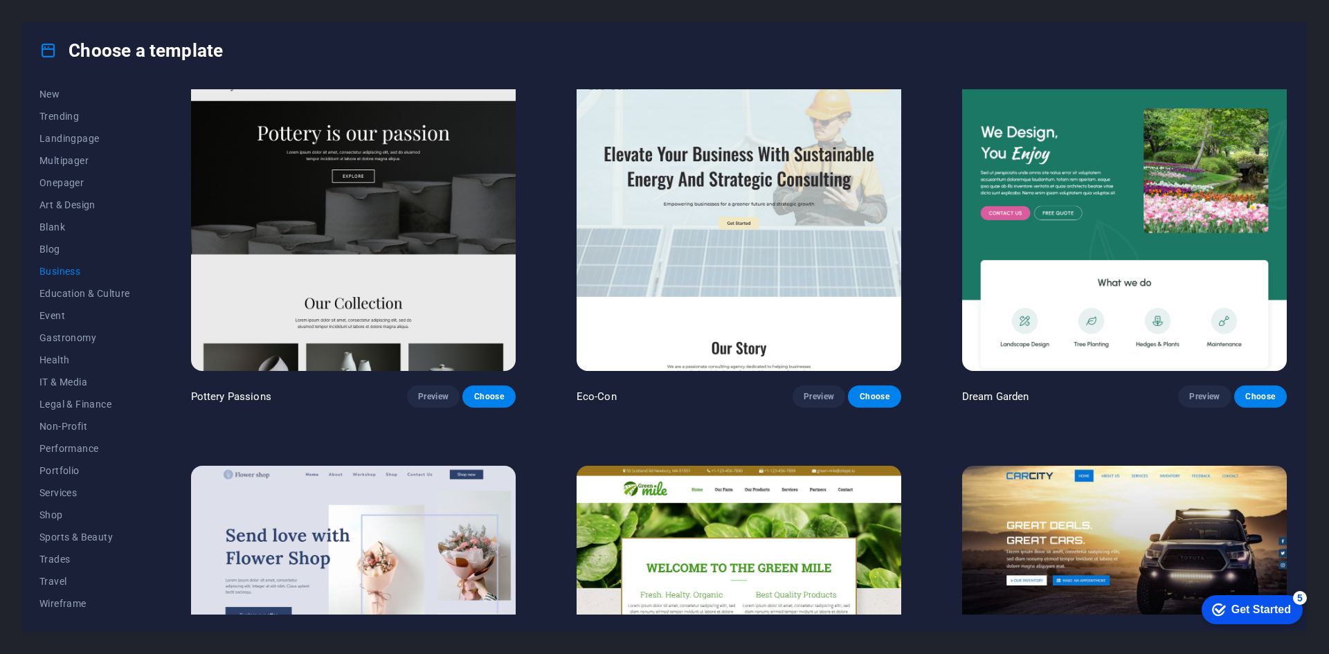
scroll to position [0, 0]
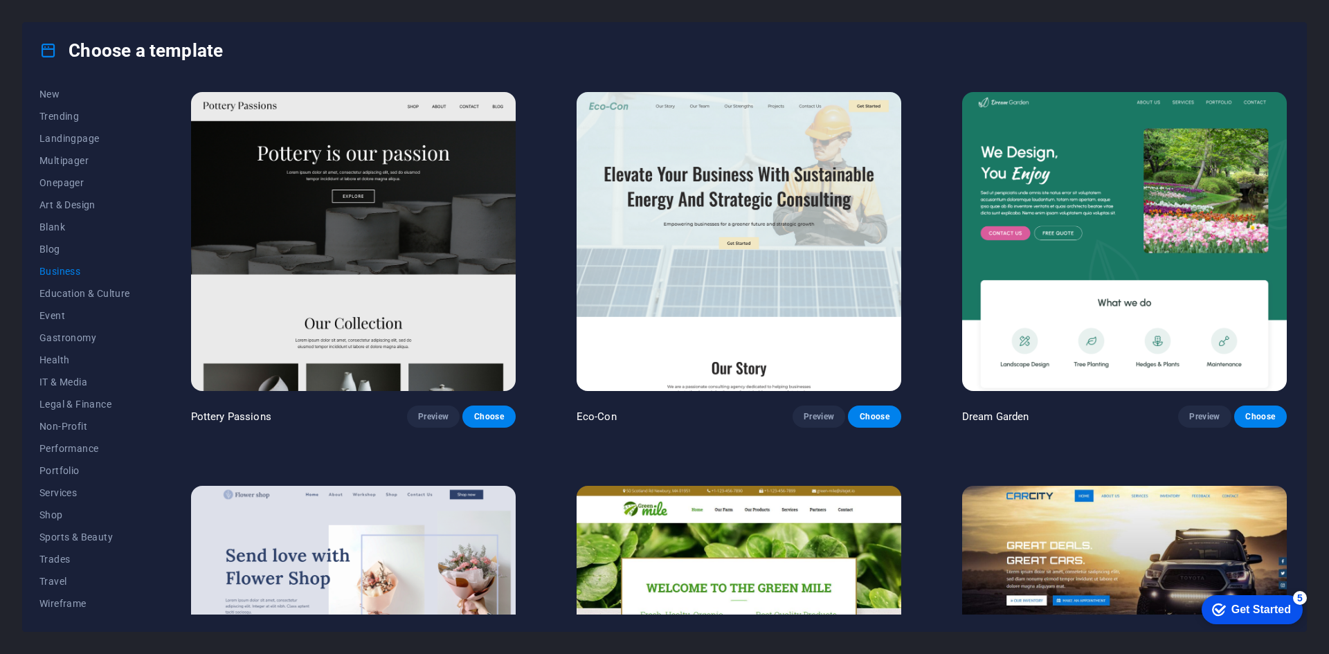
click at [368, 277] on img at bounding box center [353, 241] width 325 height 299
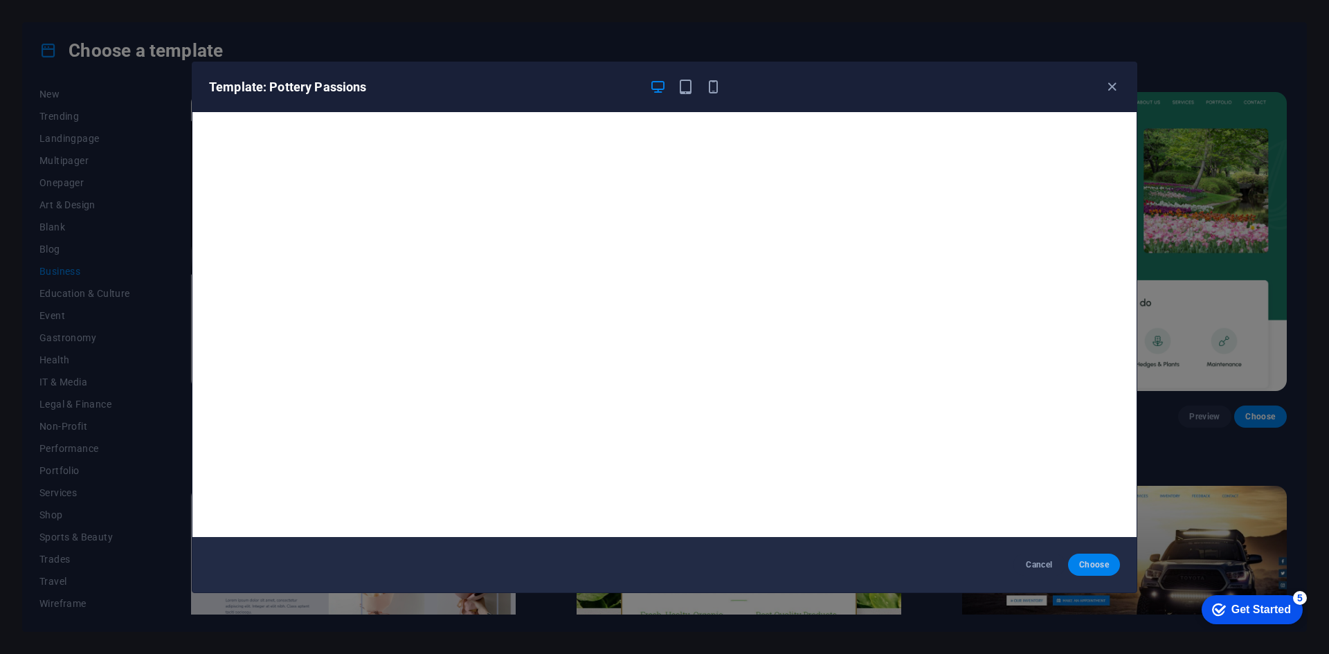
click at [1098, 565] on span "Choose" at bounding box center [1094, 564] width 30 height 11
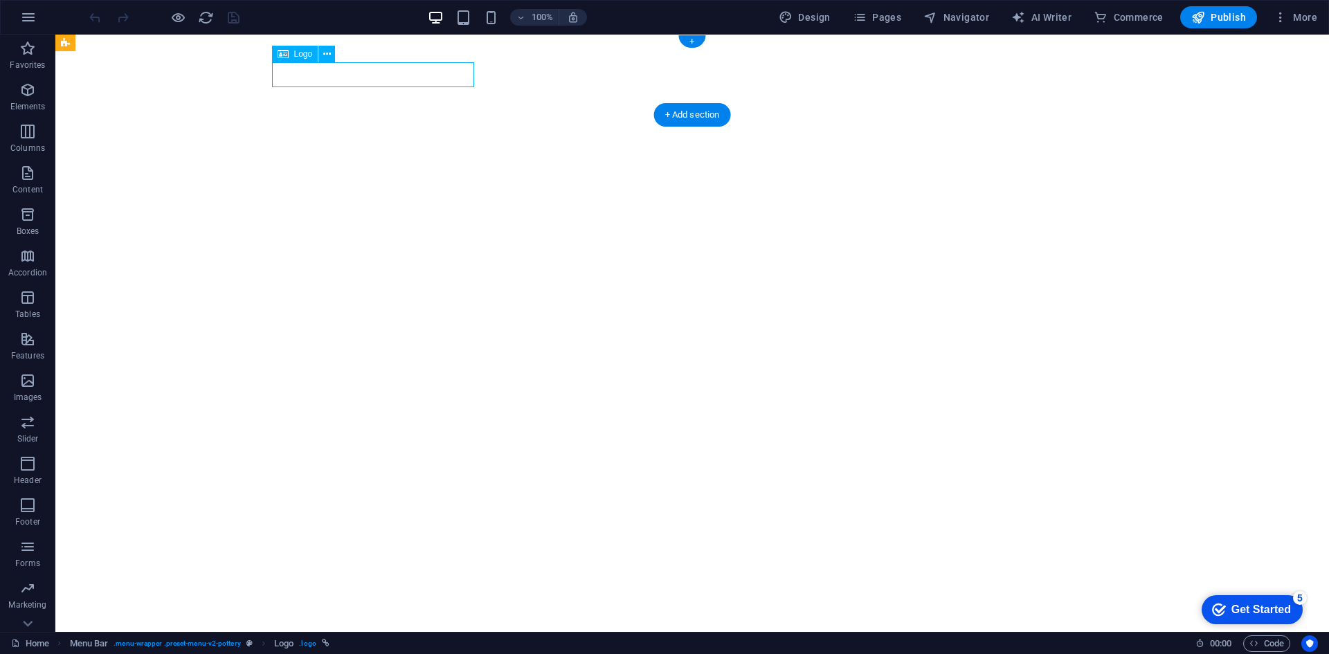
select select "px"
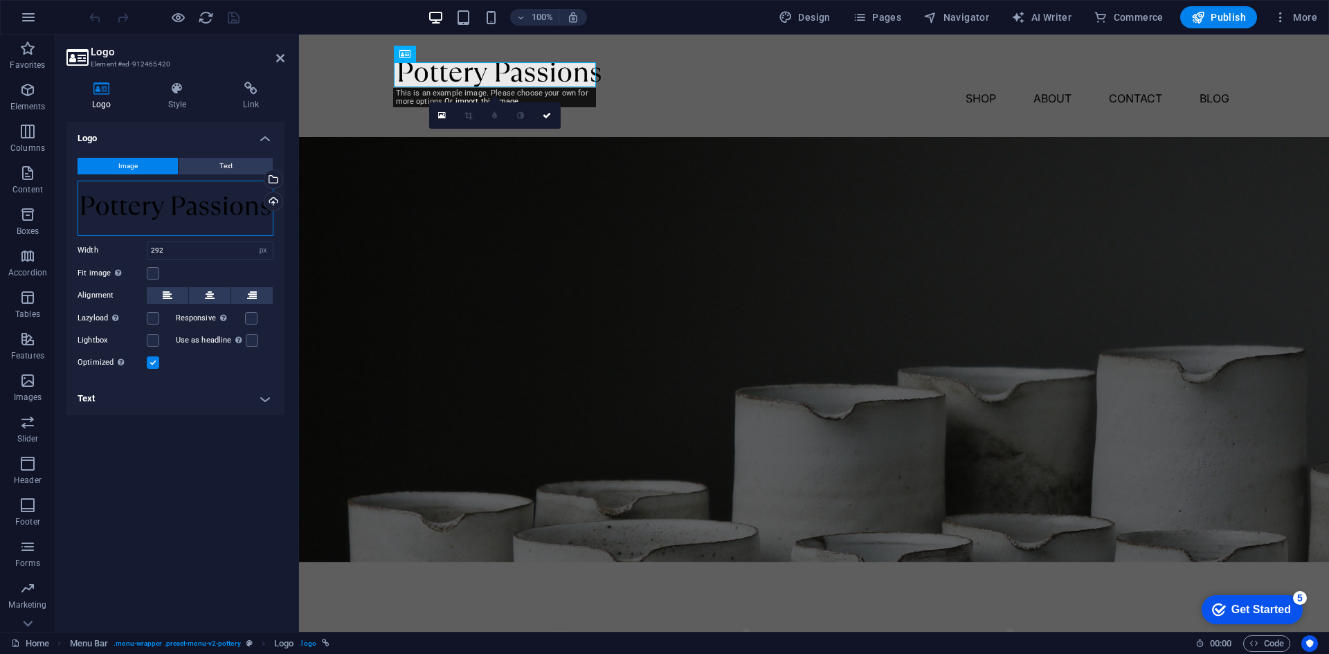
click at [190, 217] on div "Drag files here, click to choose files or select files from Files or our free s…" at bounding box center [176, 208] width 196 height 55
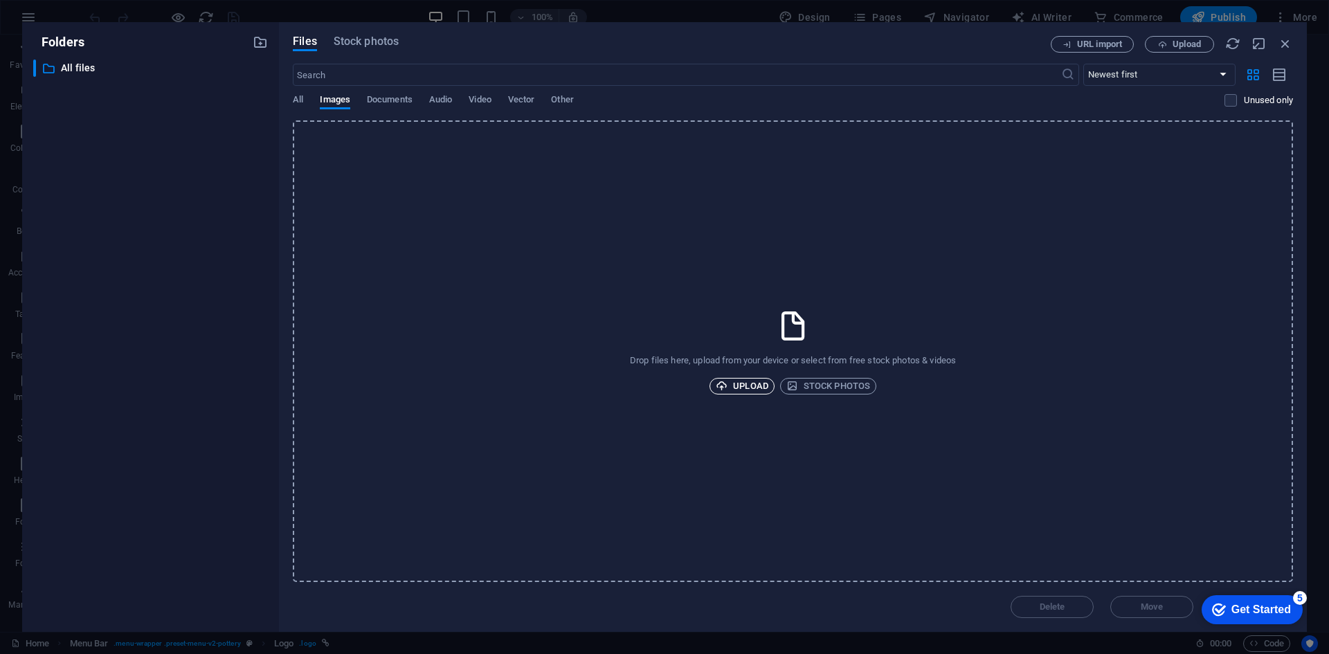
click at [751, 386] on span "Upload" at bounding box center [742, 386] width 53 height 17
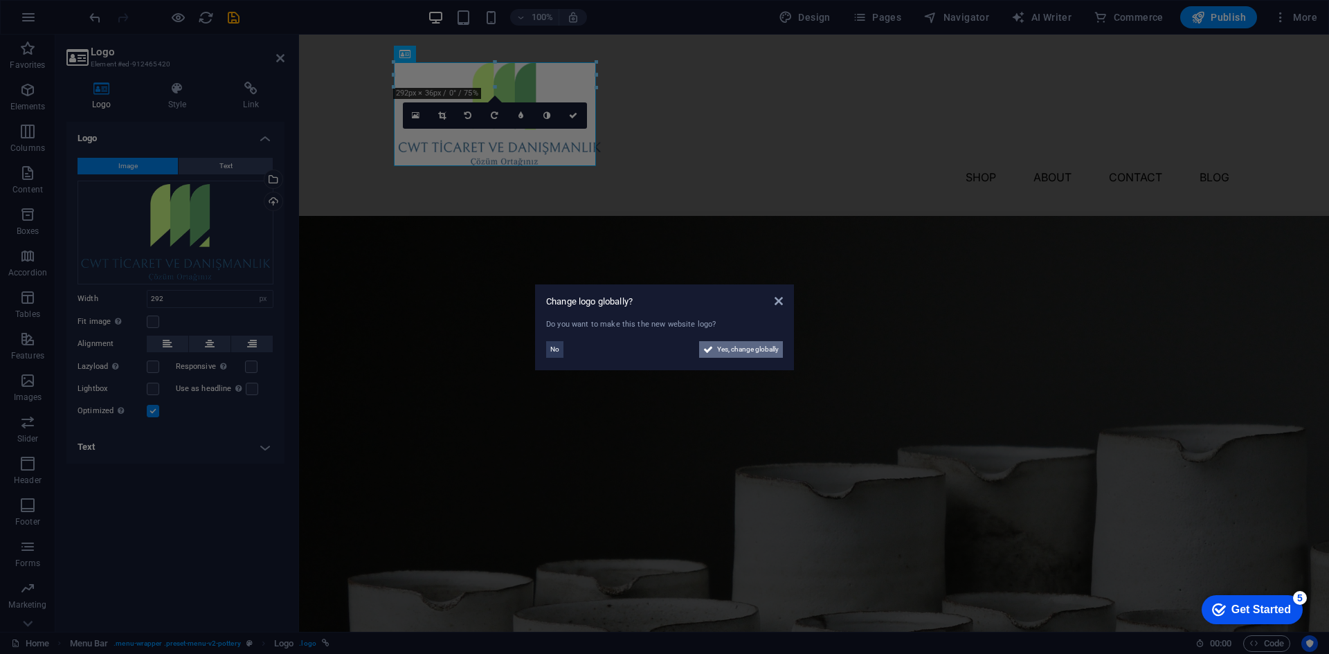
click at [733, 353] on span "Yes, change globally" at bounding box center [748, 349] width 62 height 17
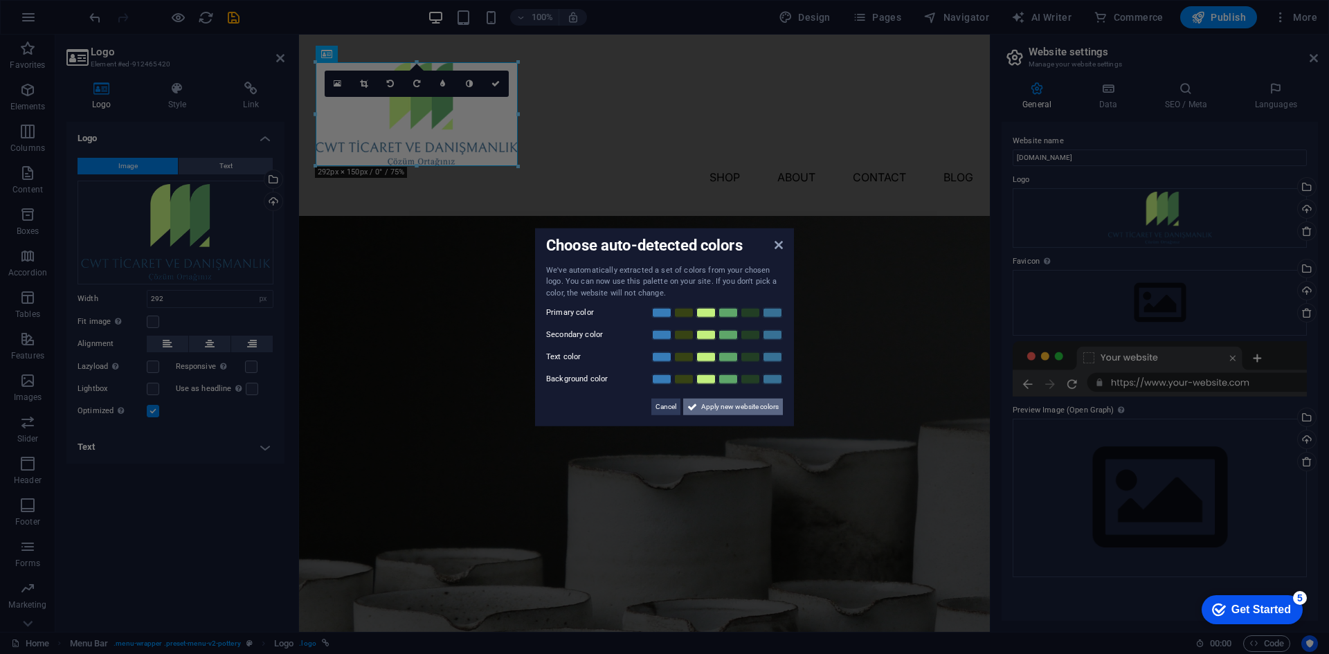
click at [733, 403] on span "Apply new website colors" at bounding box center [740, 407] width 78 height 17
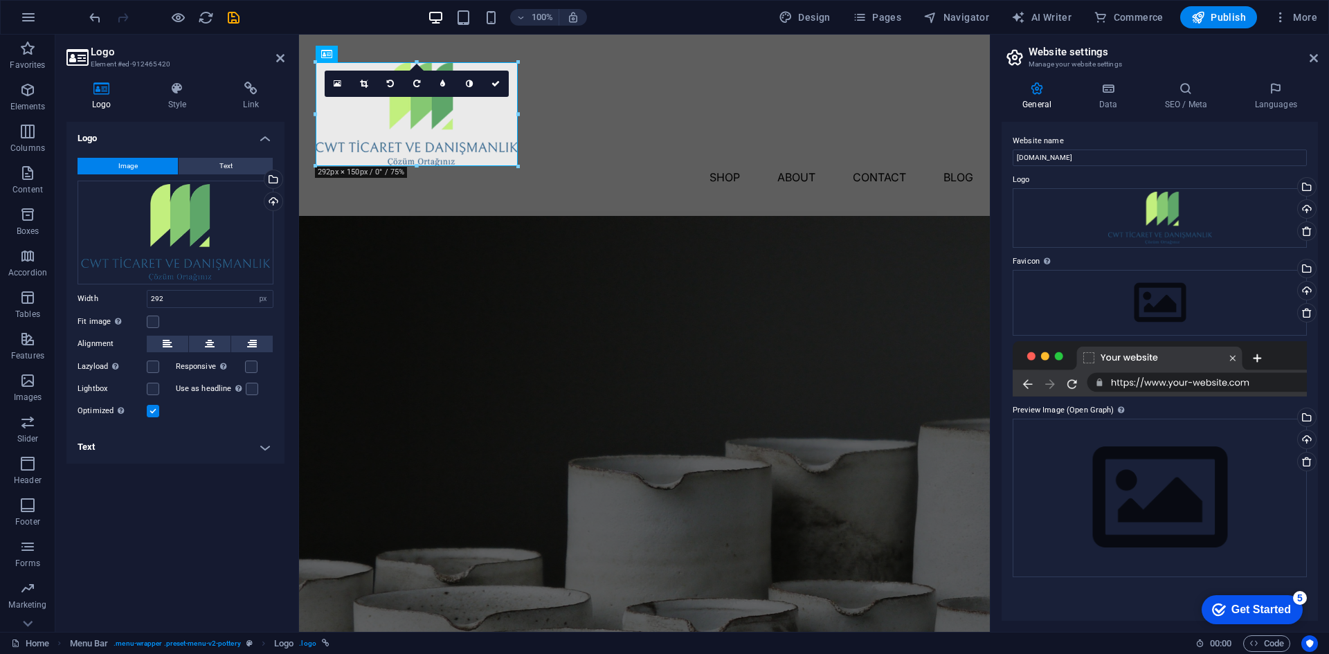
click at [469, 97] on div "16:10 16:9 4:3 1:1 1:2 0" at bounding box center [417, 84] width 184 height 26
click at [469, 124] on div at bounding box center [644, 114] width 657 height 104
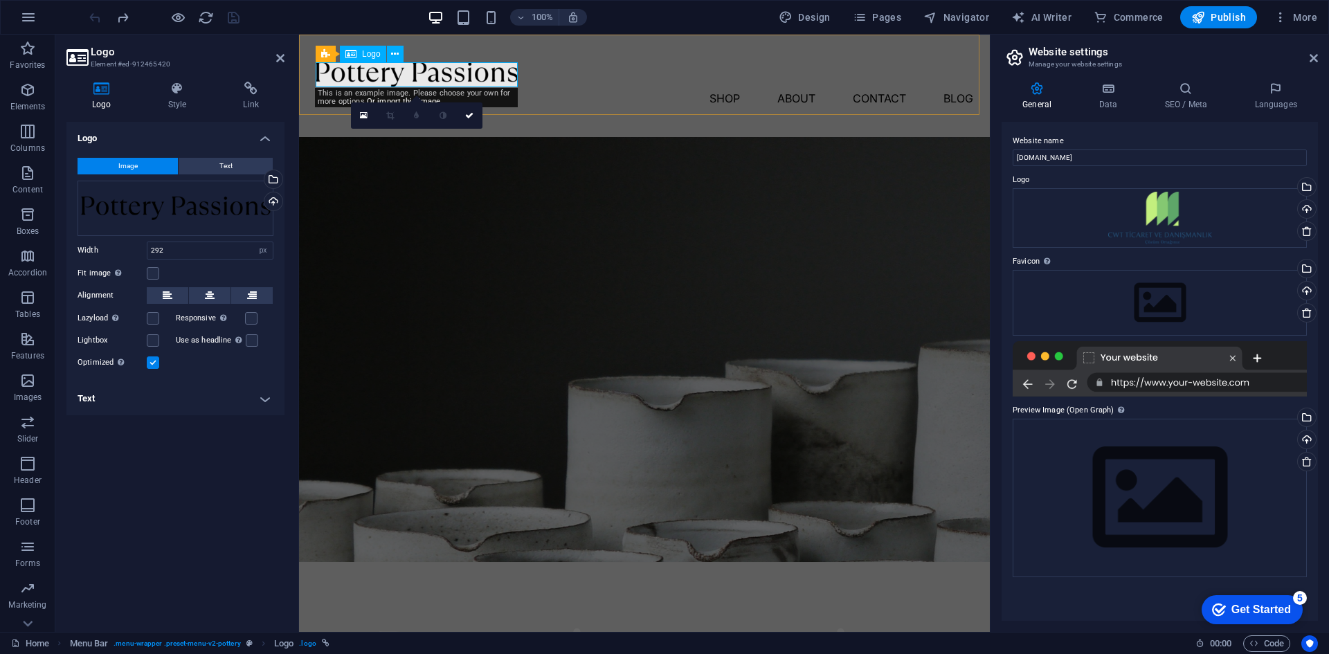
click at [475, 80] on div at bounding box center [644, 74] width 657 height 25
click at [213, 167] on button "Text" at bounding box center [226, 166] width 94 height 17
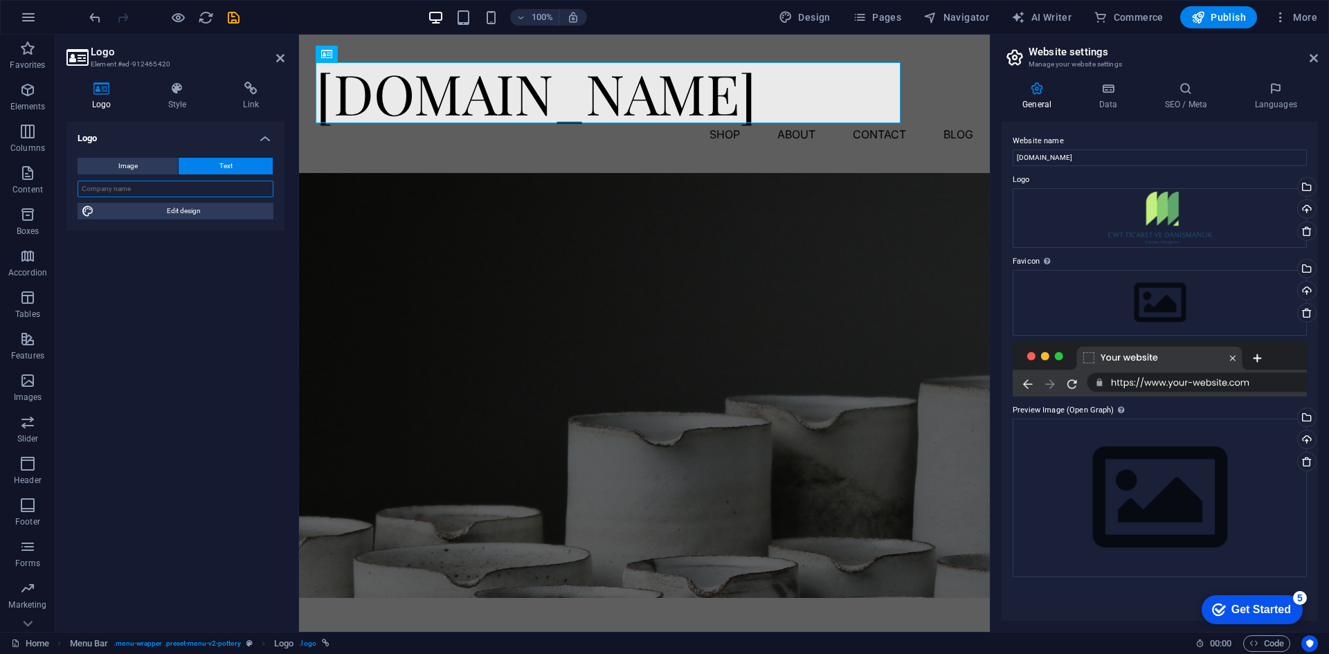
click at [185, 190] on input "text" at bounding box center [176, 189] width 196 height 17
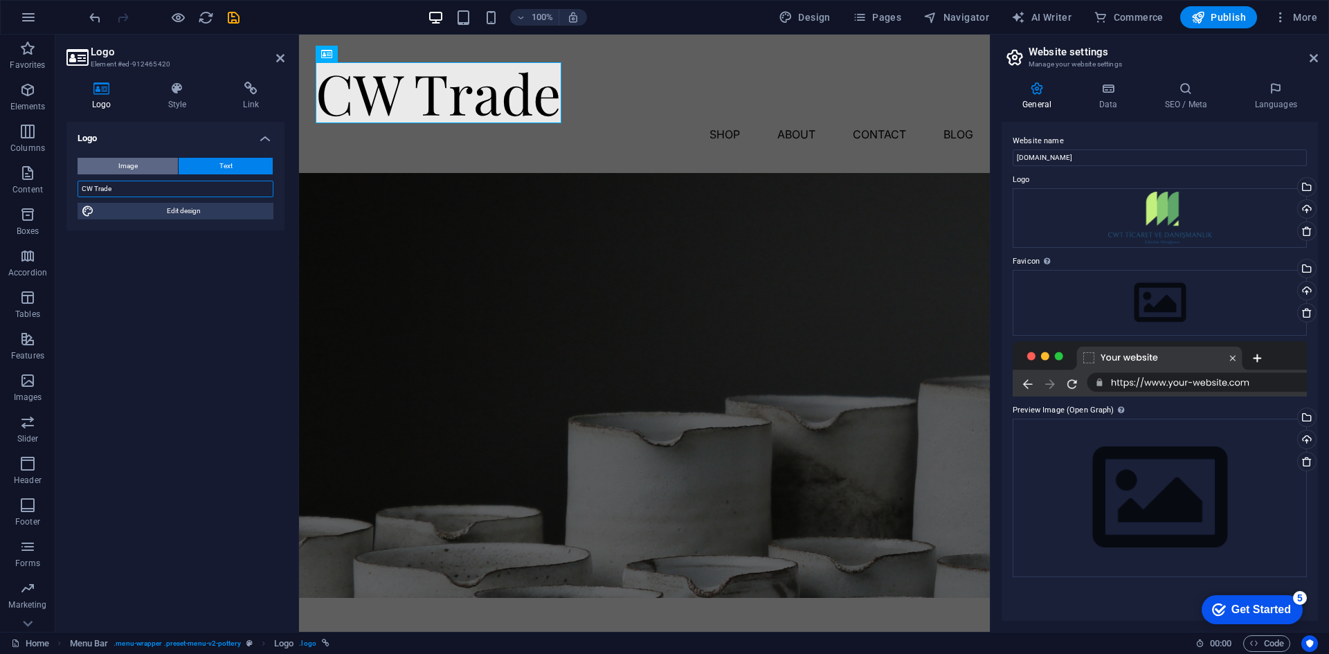
type input "CW Trade"
click at [140, 163] on button "Image" at bounding box center [128, 166] width 100 height 17
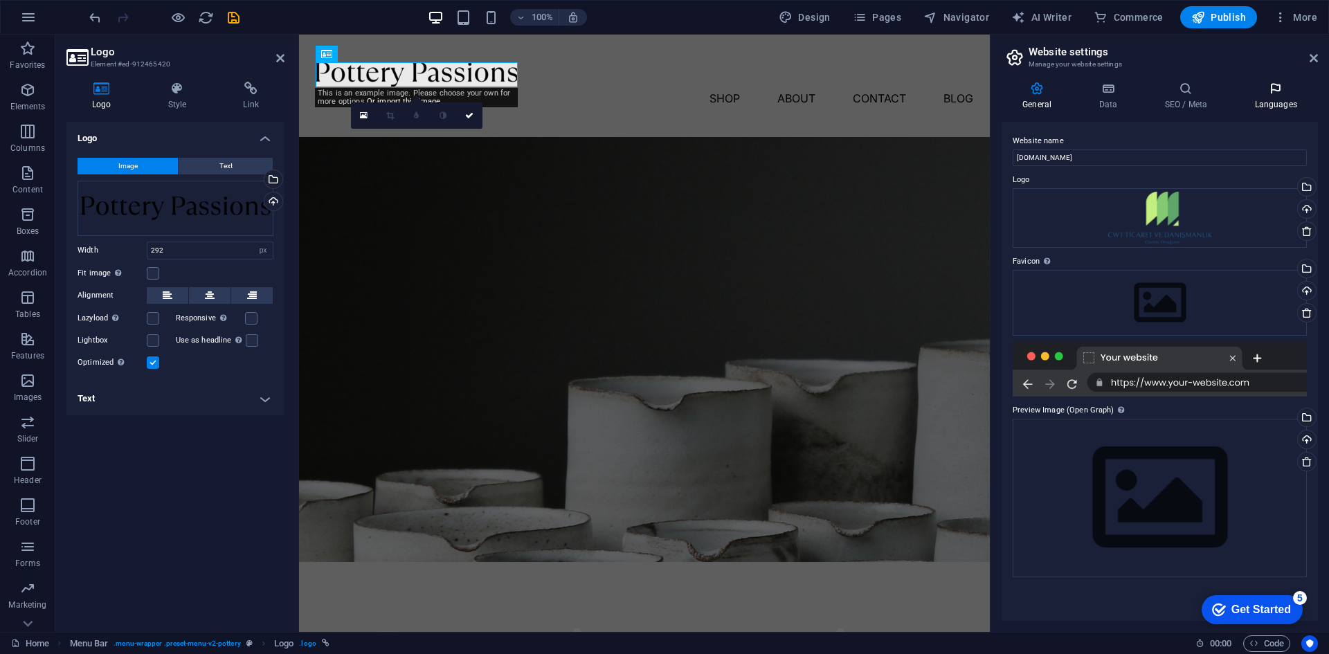
click at [1266, 95] on icon at bounding box center [1275, 89] width 84 height 14
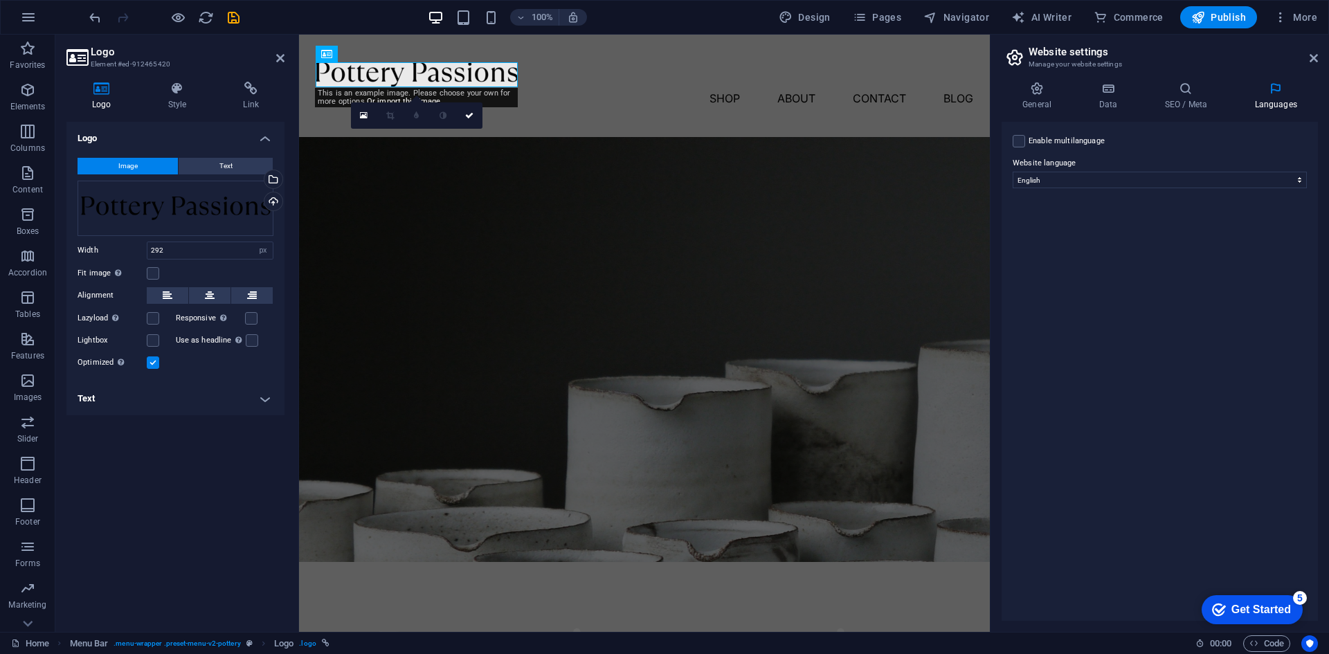
click at [1035, 143] on label "Enable multilanguage To disable multilanguage delete all languages until only o…" at bounding box center [1066, 141] width 76 height 17
click at [0, 0] on input "Enable multilanguage To disable multilanguage delete all languages until only o…" at bounding box center [0, 0] width 0 height 0
click at [1107, 237] on label "Language" at bounding box center [1169, 230] width 251 height 17
click at [1107, 239] on select "Abkhazian Afar Afrikaans Akan Albanian Amharic Arabic Aragonese Armenian Assame…" at bounding box center [1159, 247] width 230 height 17
click at [1108, 246] on select "Abkhazian Afar Afrikaans Akan Albanian Amharic Arabic Aragonese Armenian Assame…" at bounding box center [1159, 247] width 230 height 17
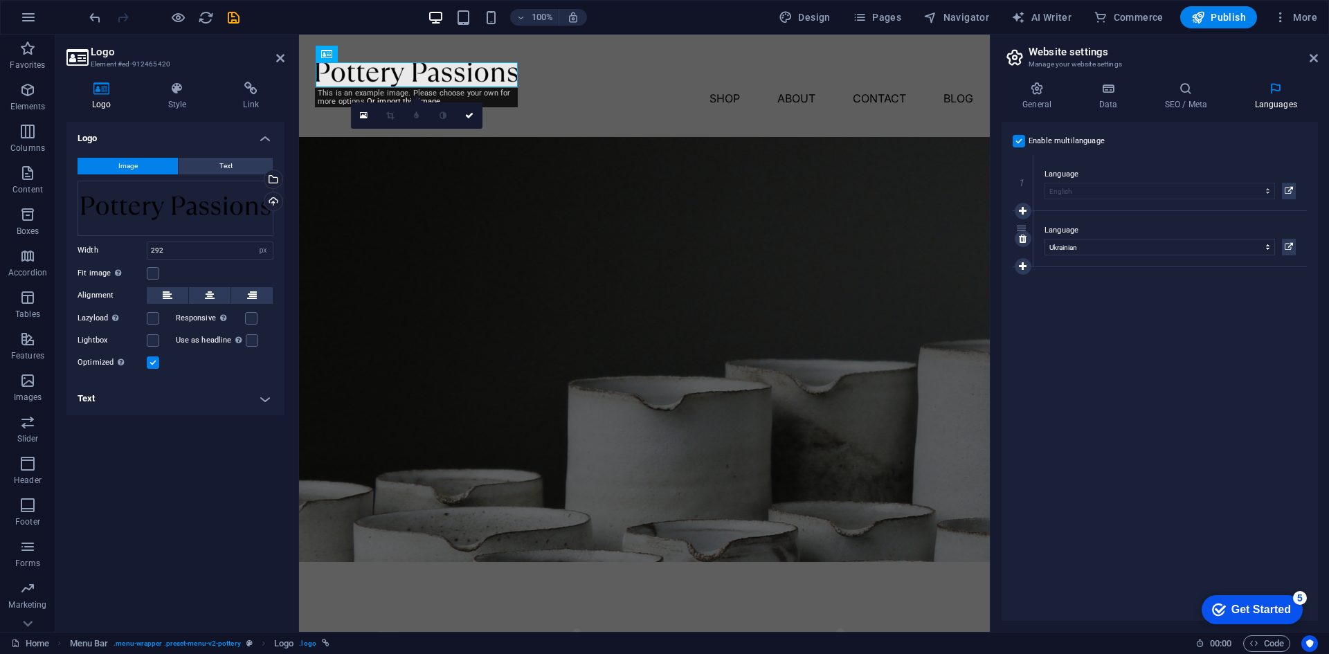
click at [1104, 228] on label "Language" at bounding box center [1169, 230] width 251 height 17
click at [1104, 239] on select "Abkhazian Afar Afrikaans Akan Albanian Amharic Arabic Aragonese Armenian Assame…" at bounding box center [1159, 247] width 230 height 17
click at [1104, 243] on select "Abkhazian Afar Afrikaans Akan Albanian Amharic Arabic Aragonese Armenian Assame…" at bounding box center [1159, 247] width 230 height 17
select select "165"
click at [1044, 239] on select "Abkhazian Afar Afrikaans Akan Albanian Amharic Arabic Aragonese Armenian Assame…" at bounding box center [1159, 247] width 230 height 17
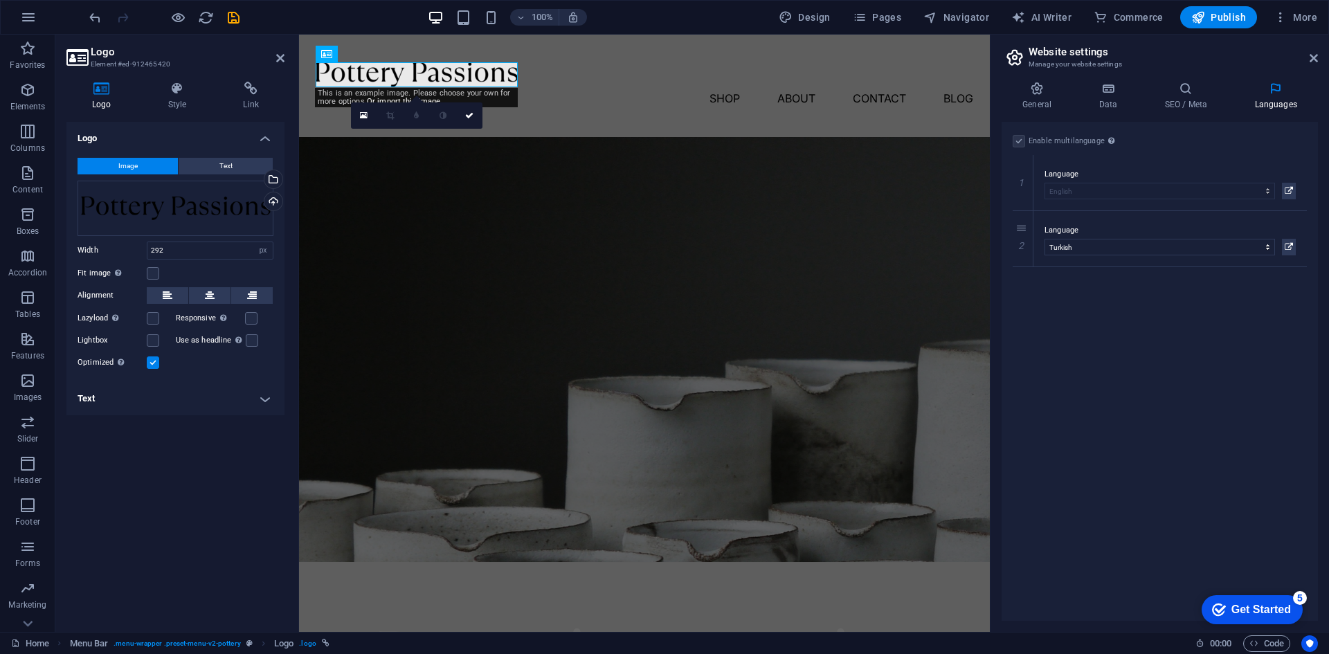
drag, startPoint x: 1106, startPoint y: 320, endPoint x: 1110, endPoint y: 328, distance: 9.3
click at [1105, 320] on div "Enable multilanguage To disable multilanguage delete all languages until only o…" at bounding box center [1159, 371] width 316 height 499
click at [1157, 182] on div "1 Language Abkhazian Afar Afrikaans Akan Albanian Amharic Arabic Aragonese Arme…" at bounding box center [1159, 211] width 294 height 112
drag, startPoint x: 1020, startPoint y: 228, endPoint x: 1021, endPoint y: 163, distance: 65.1
select select "165"
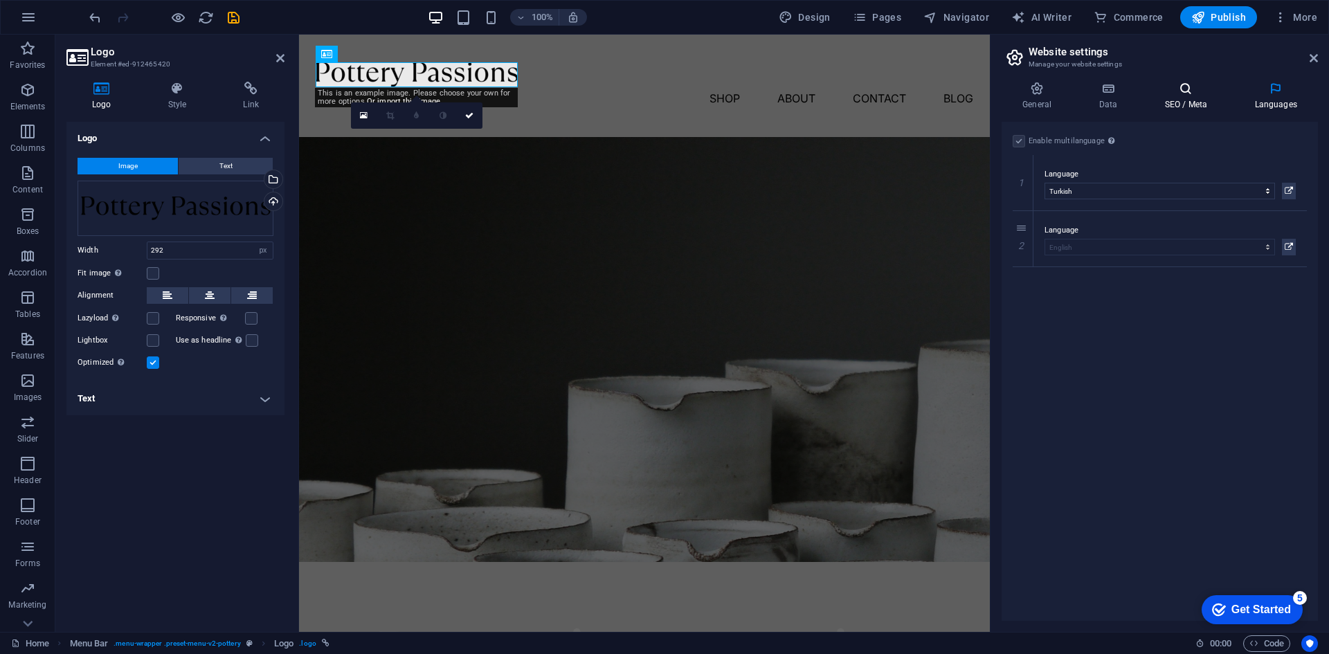
click at [1210, 93] on icon at bounding box center [1185, 89] width 84 height 14
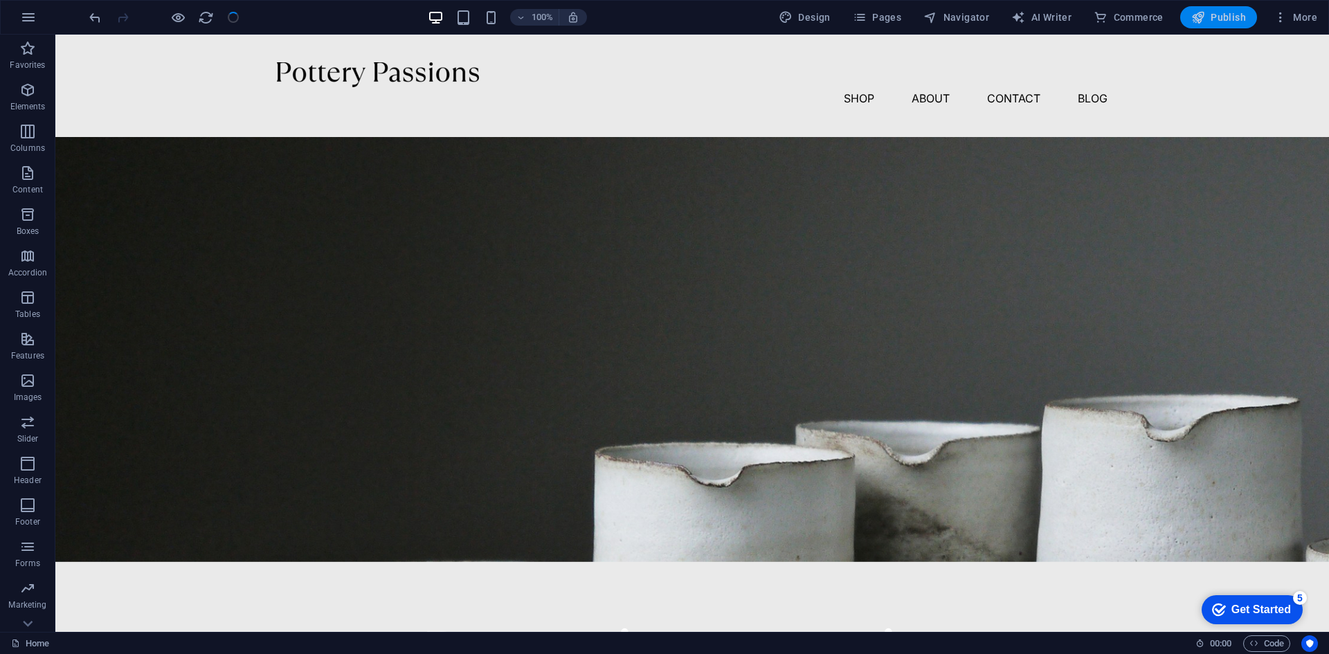
click at [0, 0] on icon "button" at bounding box center [0, 0] width 0 height 0
click at [1258, 603] on div "Get Started" at bounding box center [1261, 609] width 60 height 12
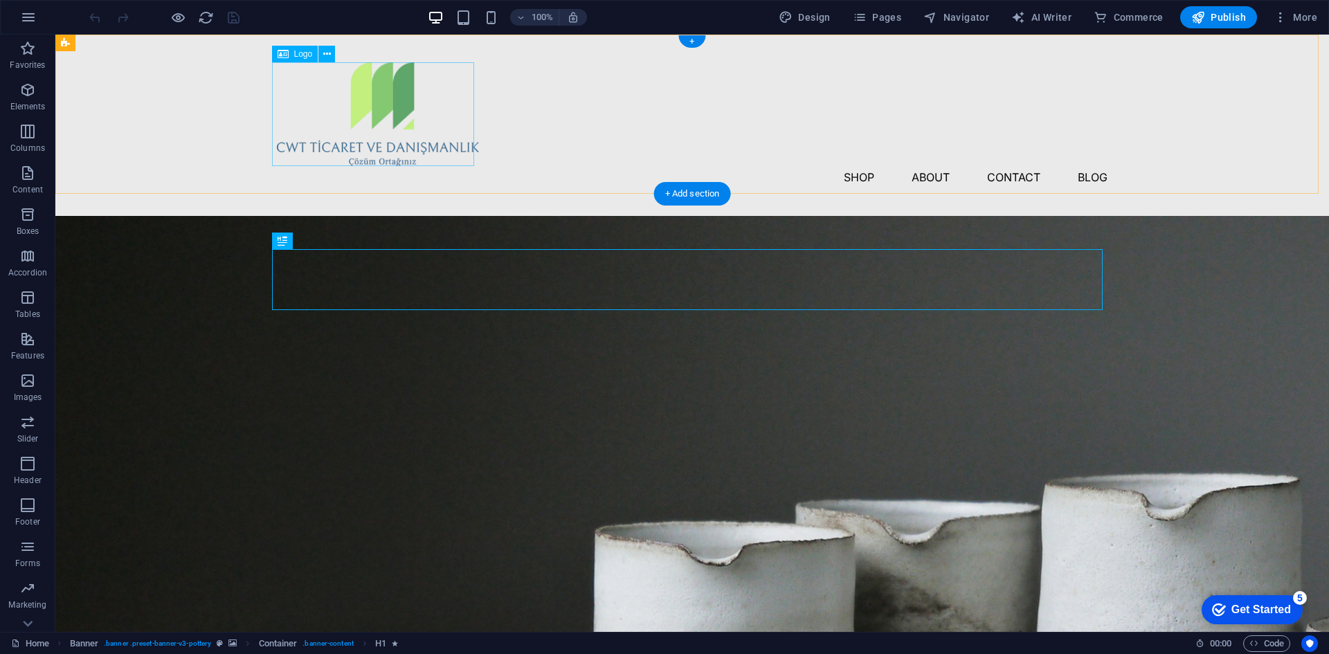
click at [337, 112] on div at bounding box center [692, 114] width 830 height 104
click at [354, 102] on div at bounding box center [692, 114] width 830 height 104
